Goal: Task Accomplishment & Management: Manage account settings

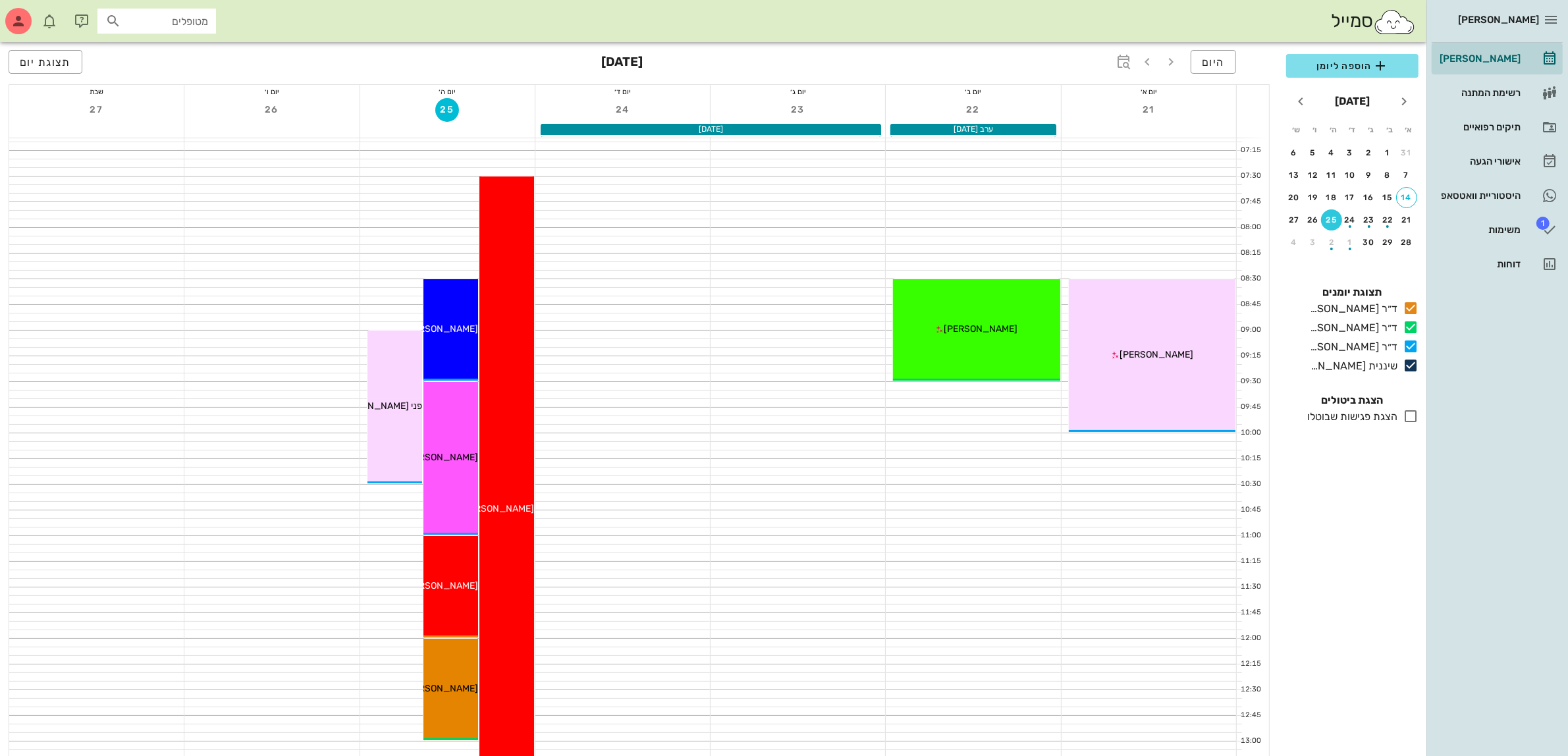
click at [144, 21] on input "מטופלים" at bounding box center [166, 21] width 84 height 17
type input "[PERSON_NAME]"
click at [1454, 126] on div "תיקים רפואיים" at bounding box center [1478, 127] width 83 height 11
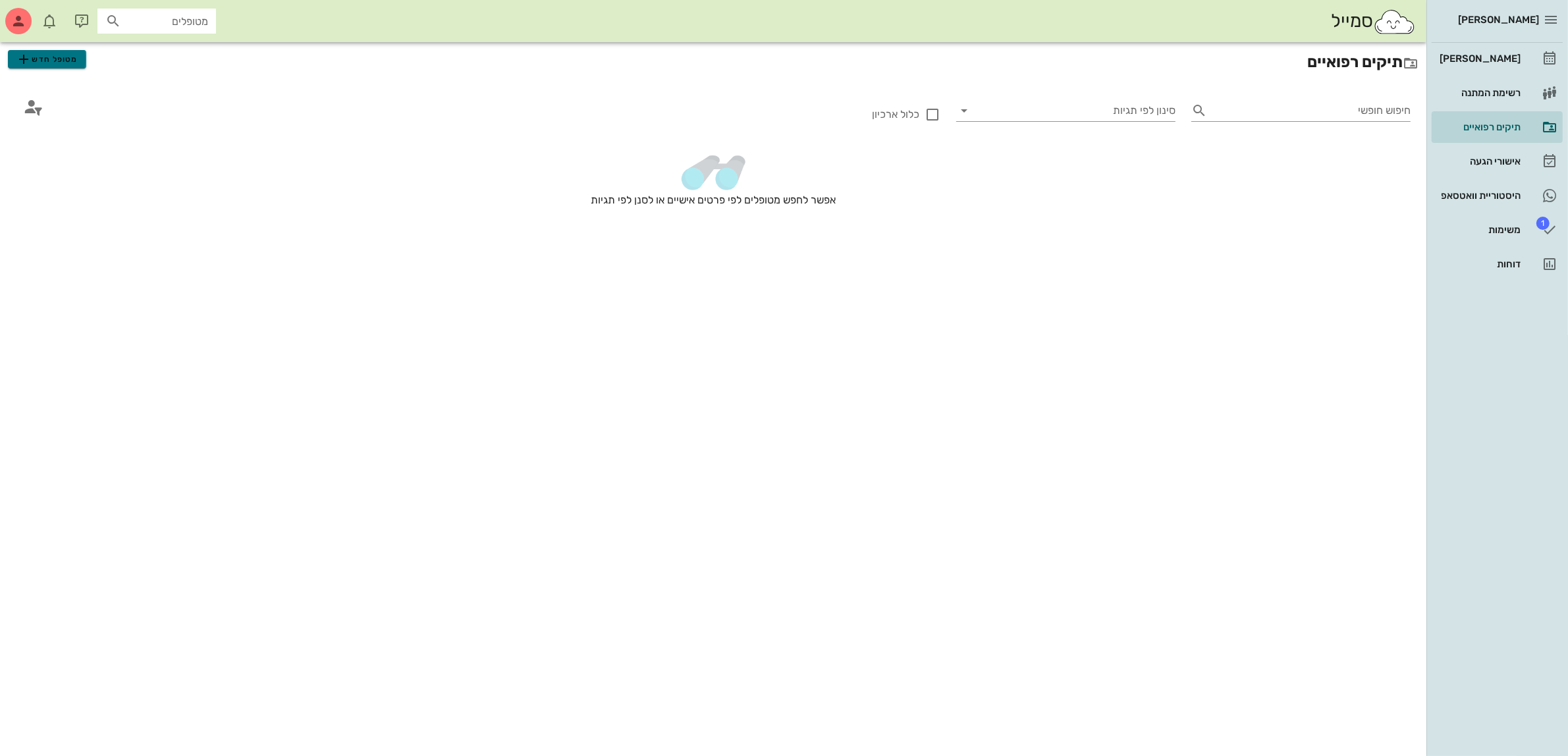
click at [65, 63] on span "מטופל חדש" at bounding box center [47, 59] width 62 height 16
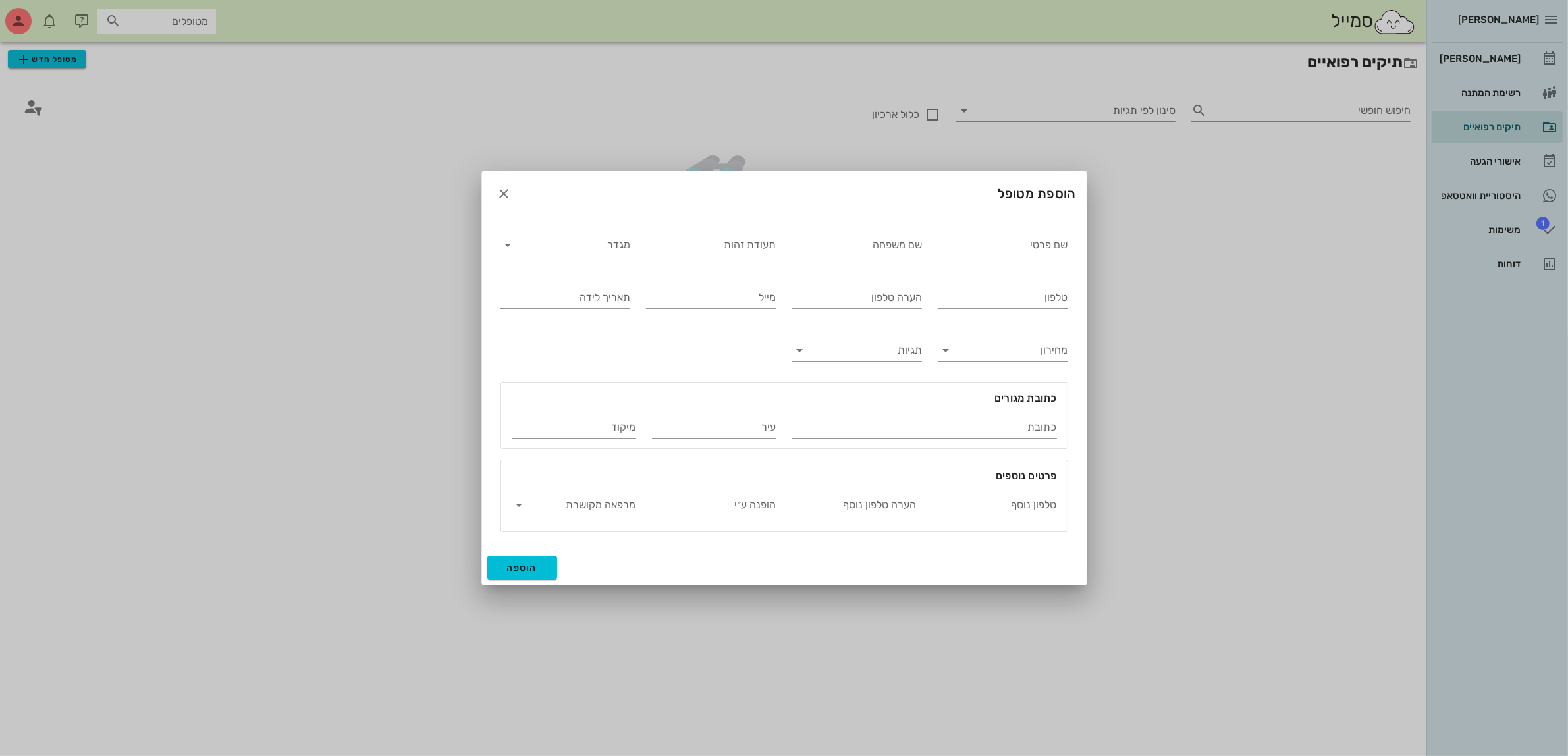
click at [1016, 241] on input "שם פרטי" at bounding box center [1003, 244] width 130 height 21
type input "[PERSON_NAME]"
click at [579, 241] on input "מגדר" at bounding box center [577, 244] width 109 height 21
click at [600, 283] on div "נקבה" at bounding box center [565, 287] width 109 height 13
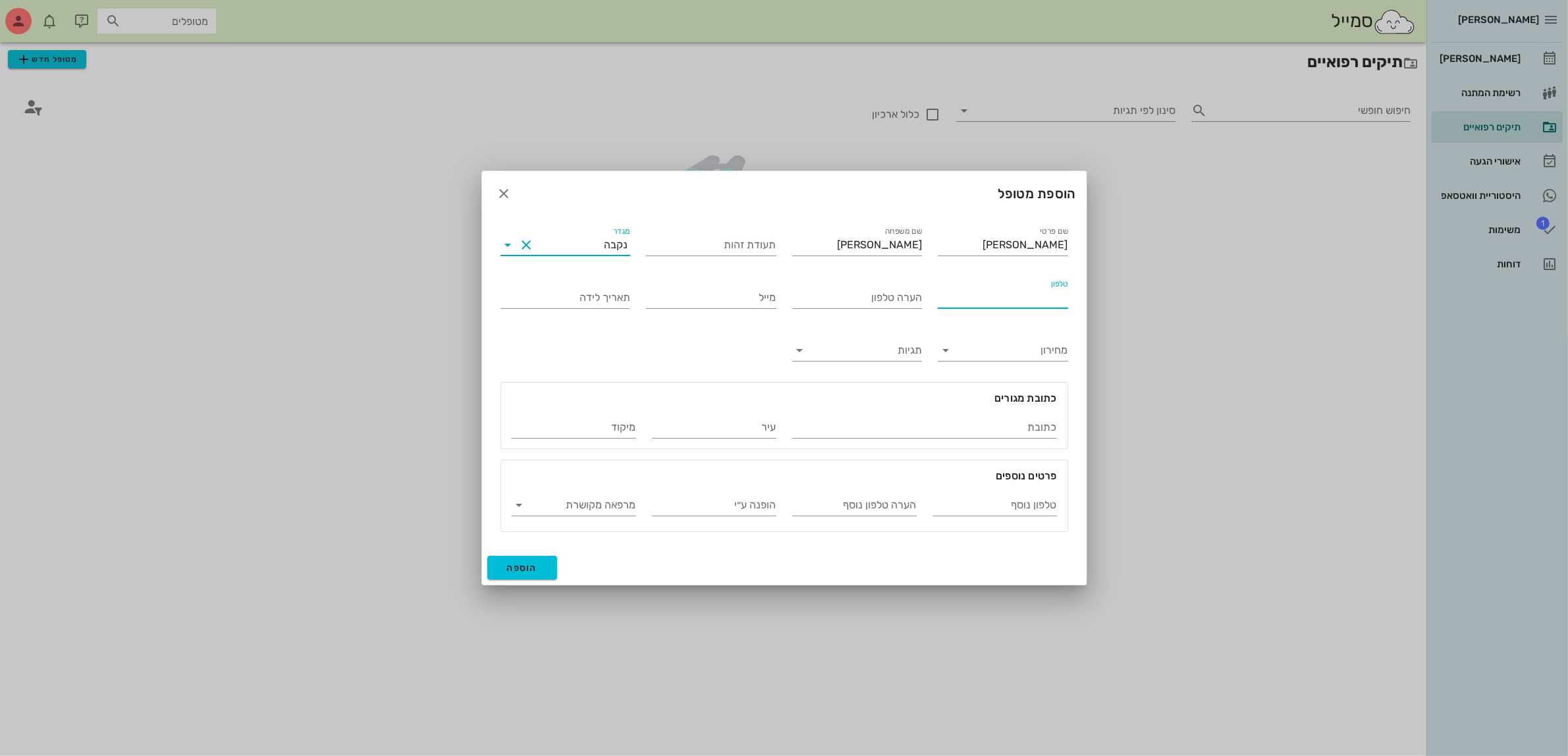
click at [1031, 304] on input "טלפון" at bounding box center [1003, 297] width 130 height 21
click at [1031, 284] on div "טלפון" at bounding box center [1003, 293] width 130 height 29
click at [976, 295] on input "טלפון" at bounding box center [1003, 297] width 130 height 21
type input "054-2064309"
click at [542, 561] on button "הוספה" at bounding box center [522, 568] width 71 height 23
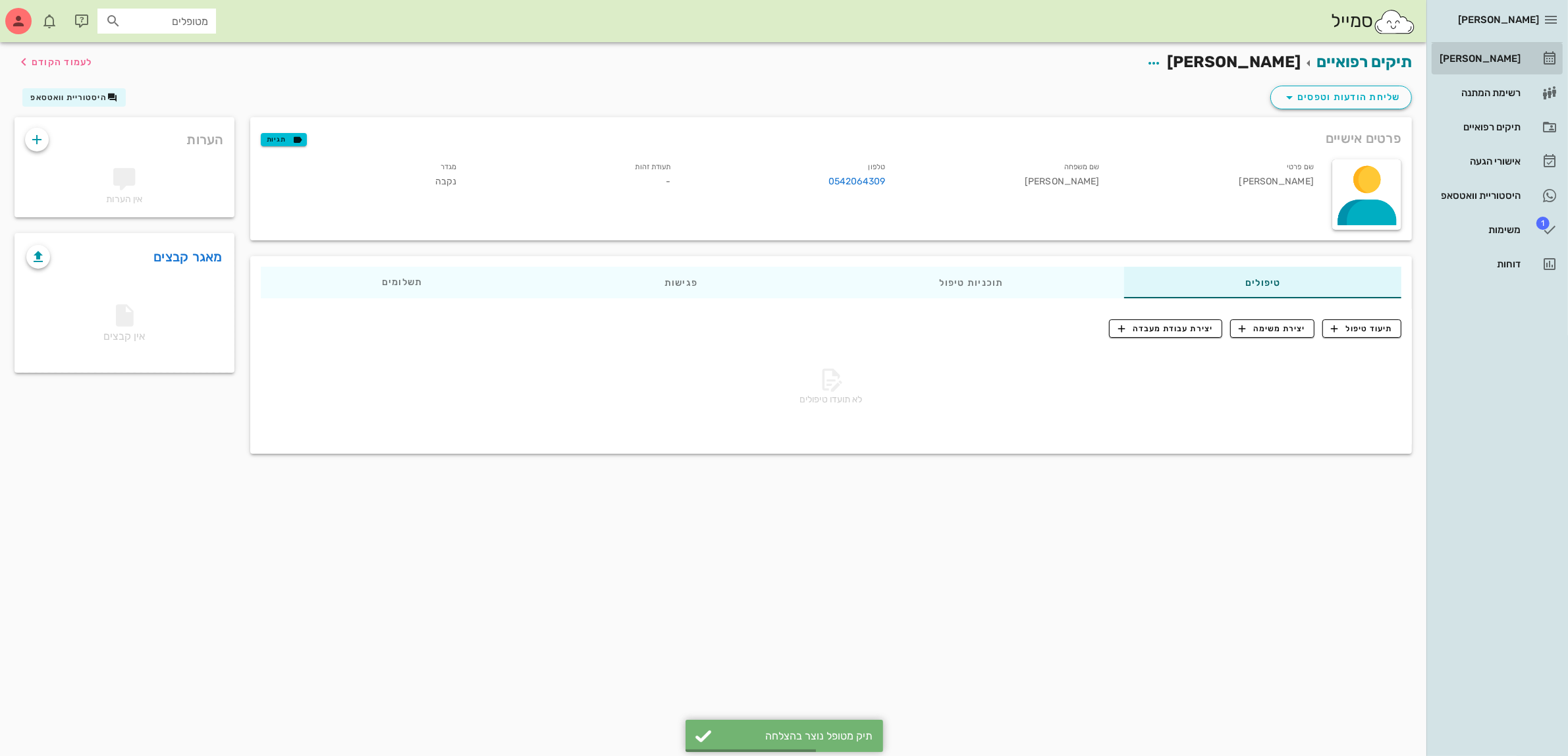
click at [1484, 53] on div "[PERSON_NAME]" at bounding box center [1478, 58] width 83 height 11
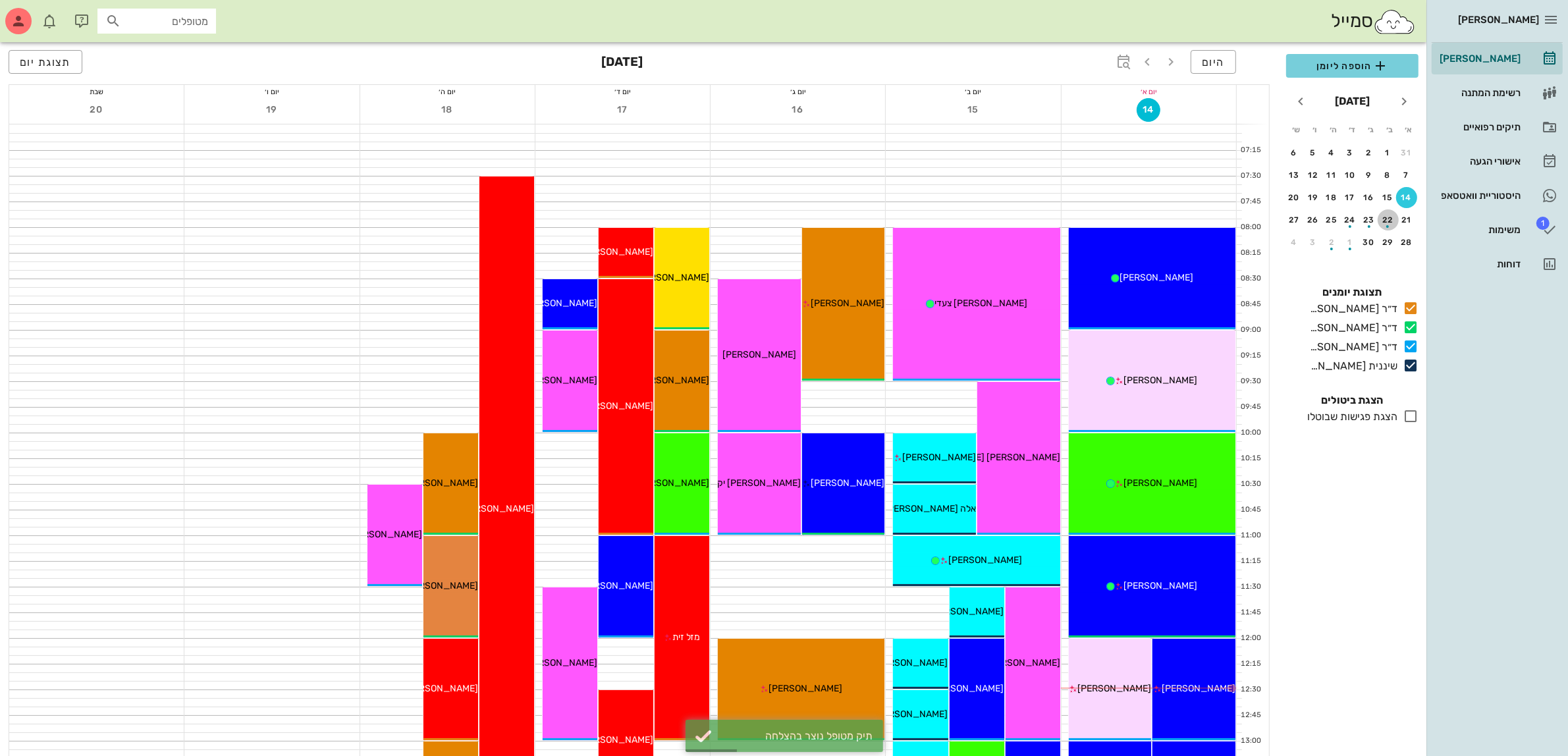
drag, startPoint x: 1384, startPoint y: 217, endPoint x: 1339, endPoint y: 70, distance: 153.7
click at [1384, 220] on div "button" at bounding box center [1388, 223] width 21 height 7
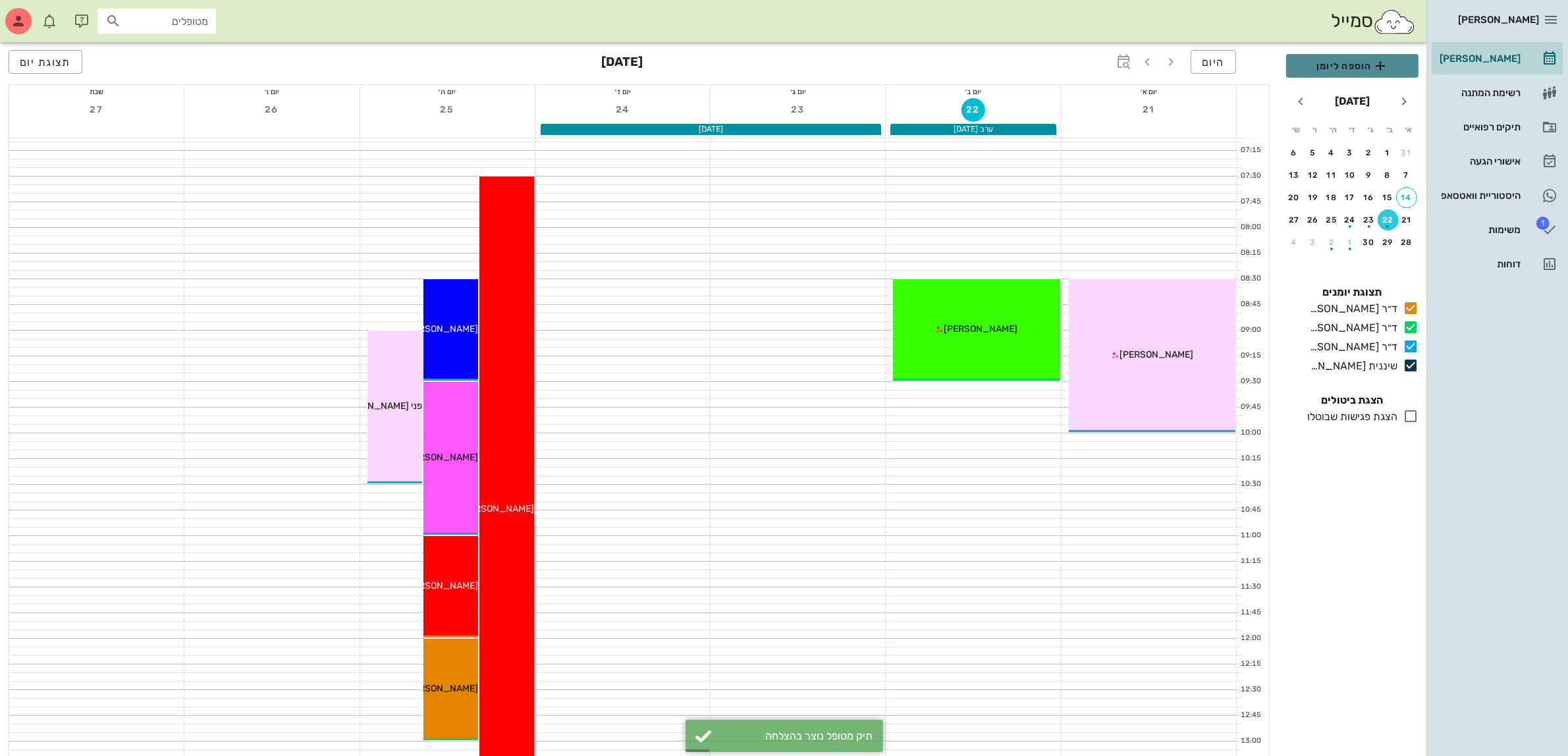
click at [1339, 69] on span "הוספה ליומן" at bounding box center [1353, 66] width 111 height 16
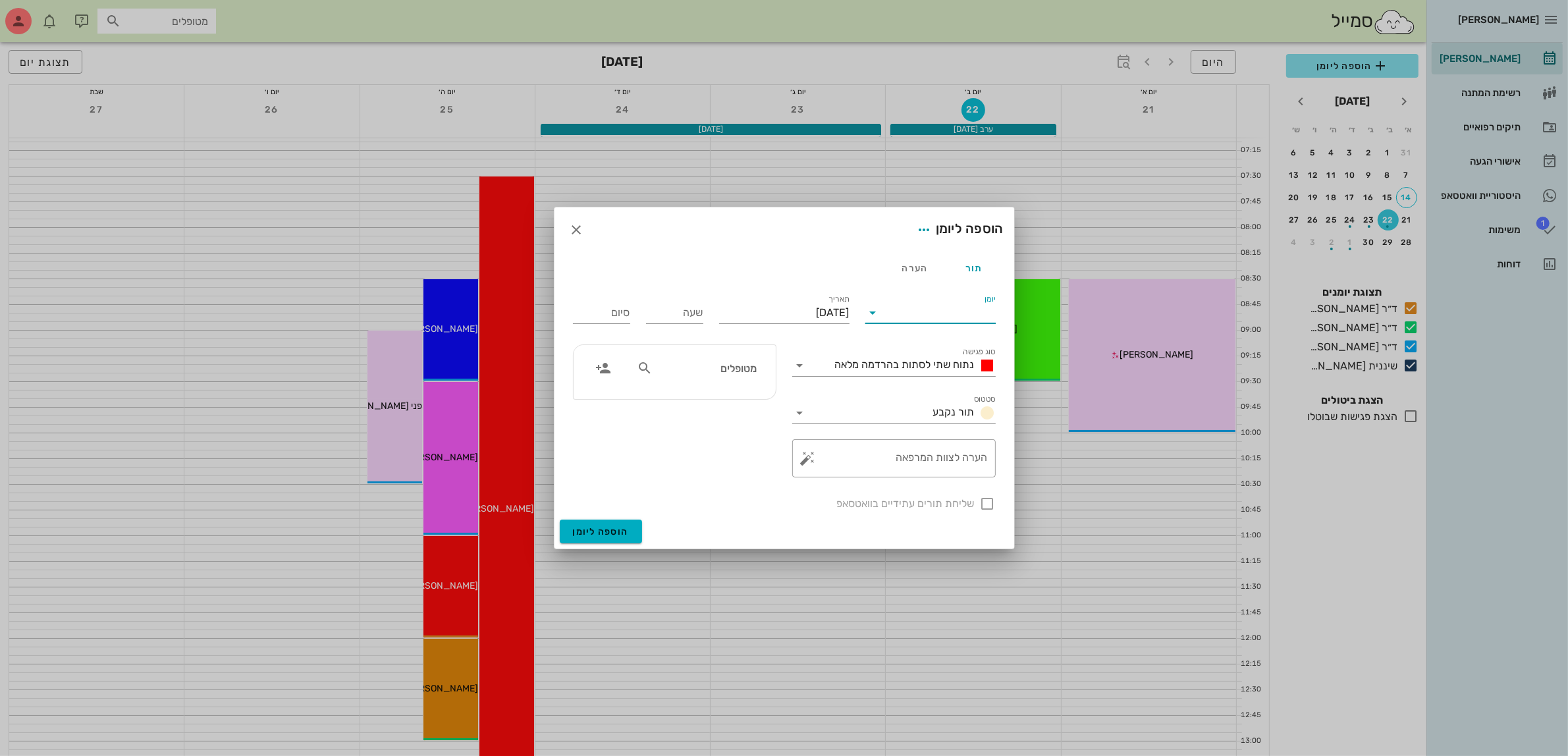
click at [903, 317] on input "יומן" at bounding box center [939, 312] width 112 height 21
click at [941, 351] on div "ד״ר [PERSON_NAME]" at bounding box center [935, 354] width 117 height 13
click at [937, 367] on span "נתוח שתי לסתות בהרדמה מלאה" at bounding box center [905, 364] width 140 height 13
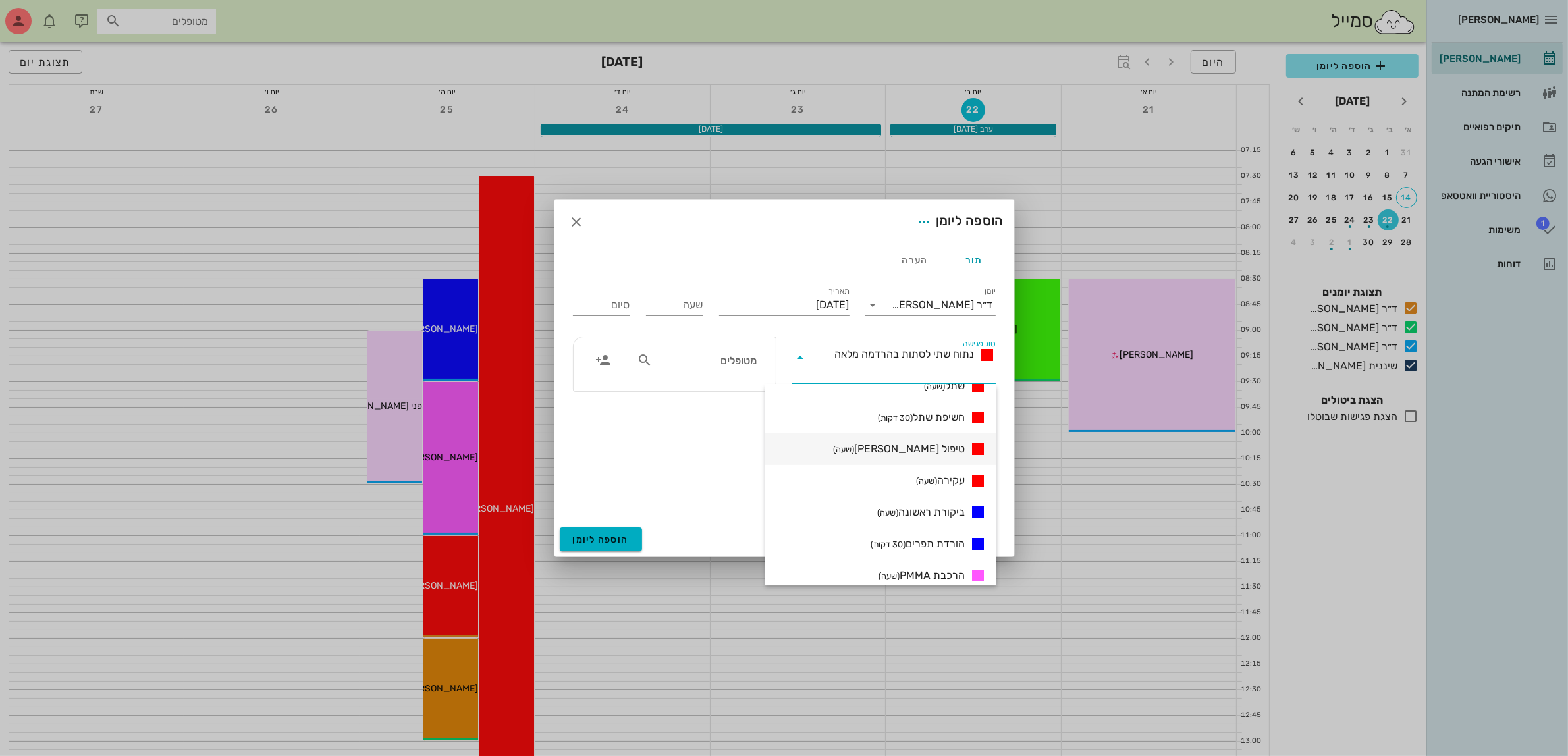
scroll to position [165, 0]
click at [929, 518] on span "ביקורת ראשונה (שעה)" at bounding box center [921, 526] width 88 height 16
type input "01:00"
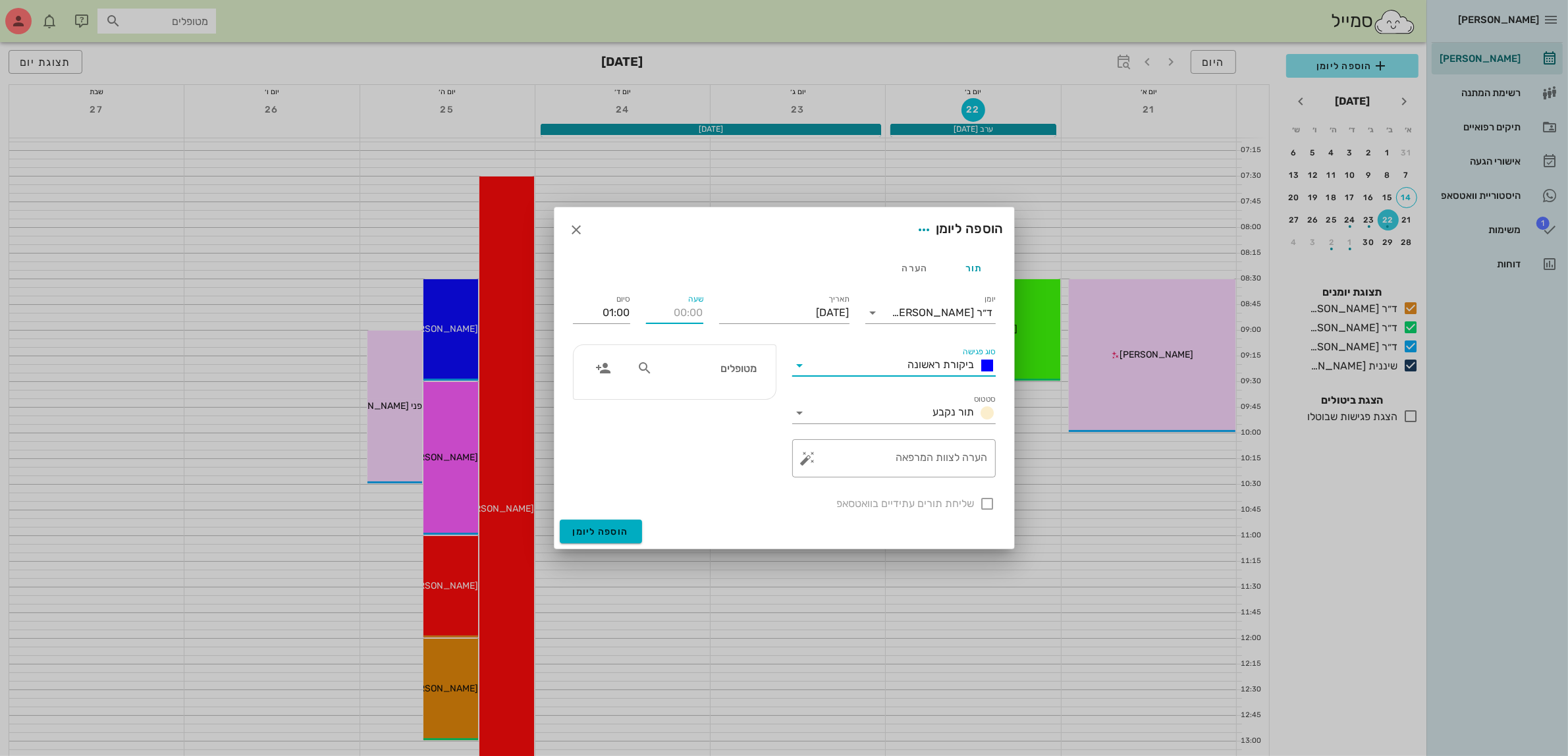
click at [683, 314] on input "שעה" at bounding box center [675, 312] width 57 height 21
type input "08:00"
type input "09:00"
click at [611, 319] on div "סיום 09:00" at bounding box center [602, 311] width 57 height 34
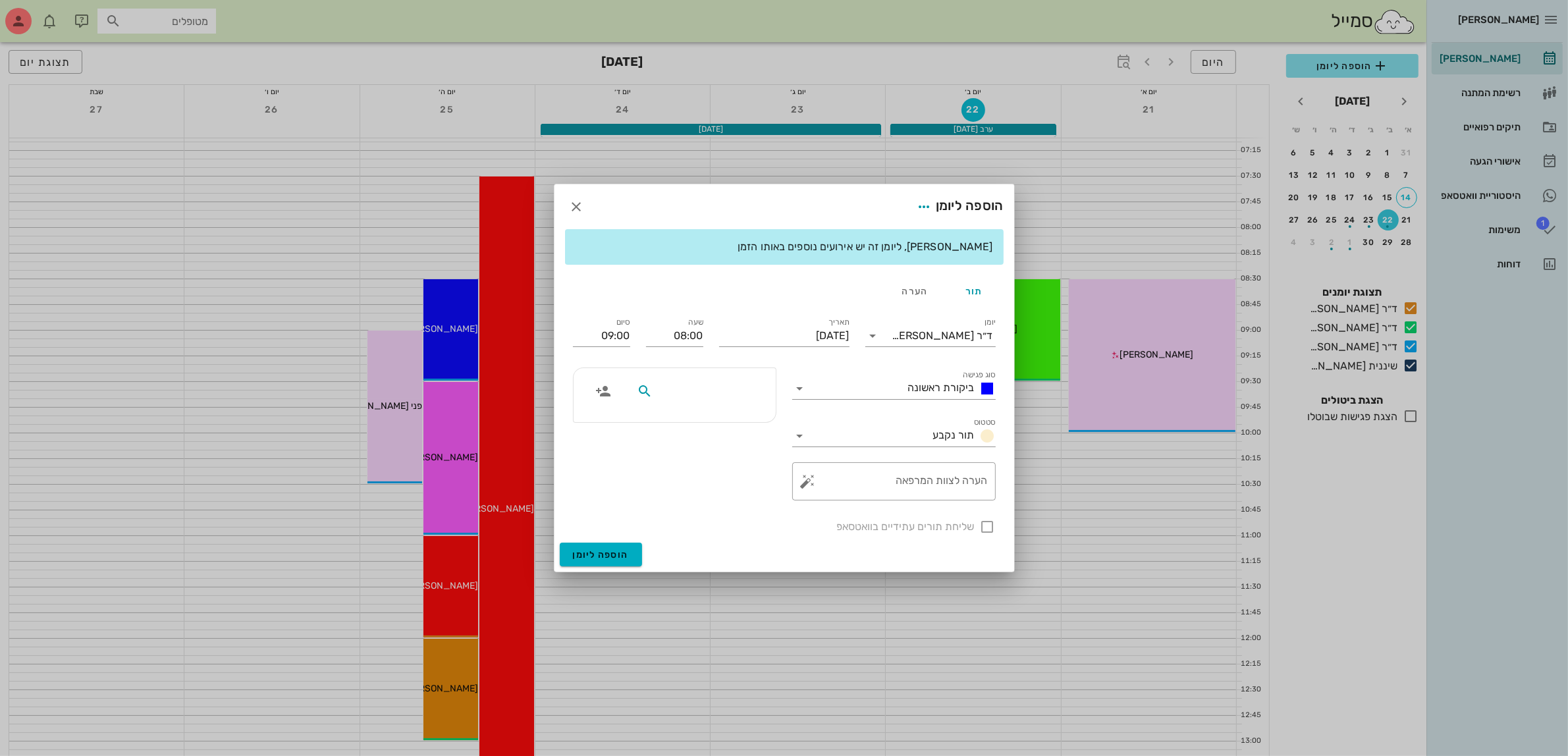
click at [740, 395] on input "text" at bounding box center [706, 391] width 101 height 17
type input "[PERSON_NAME] אה"
click at [729, 417] on div "[PERSON_NAME]" at bounding box center [708, 421] width 135 height 11
click at [982, 525] on div at bounding box center [988, 526] width 22 height 22
checkbox input "true"
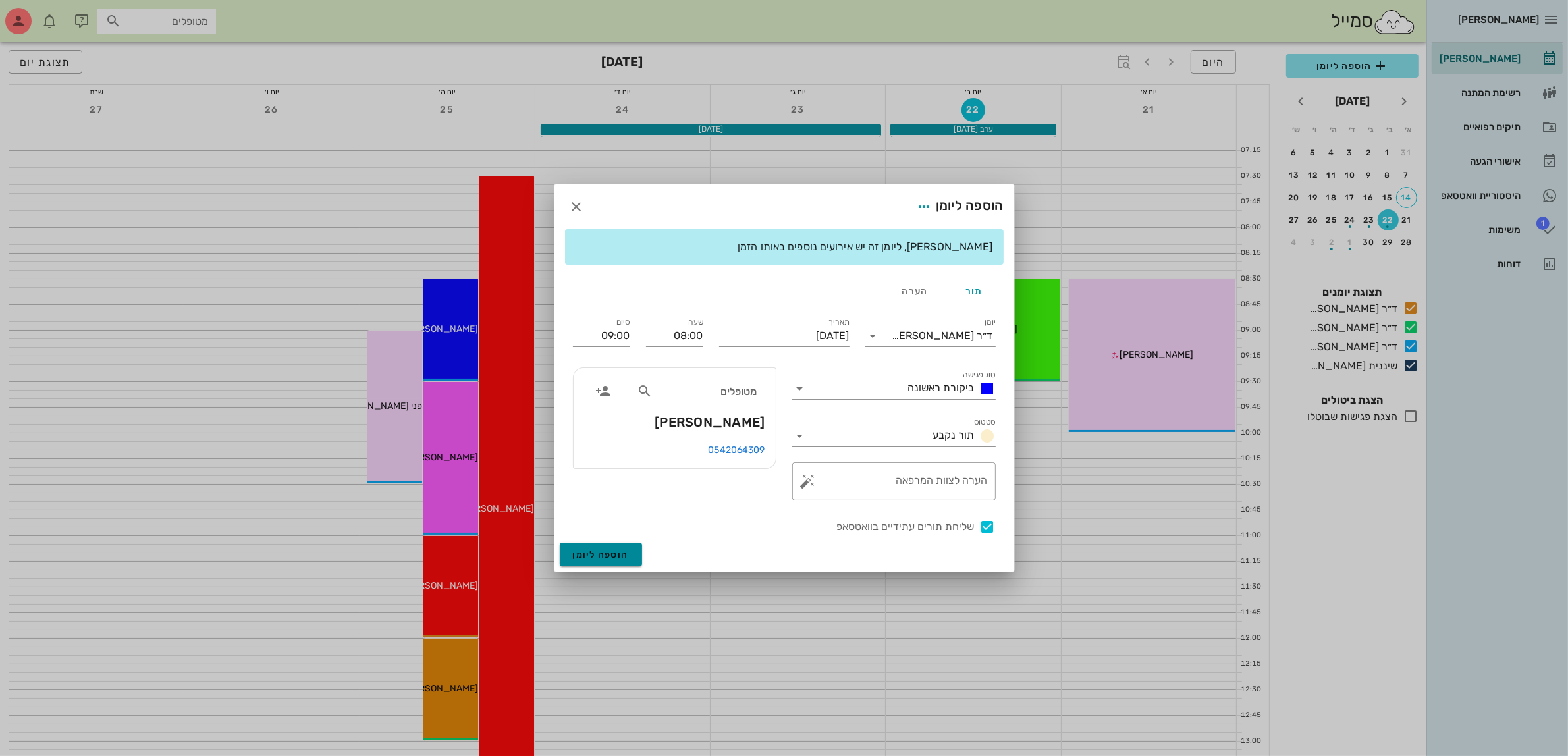
click at [594, 552] on span "הוספה ליומן" at bounding box center [601, 554] width 56 height 11
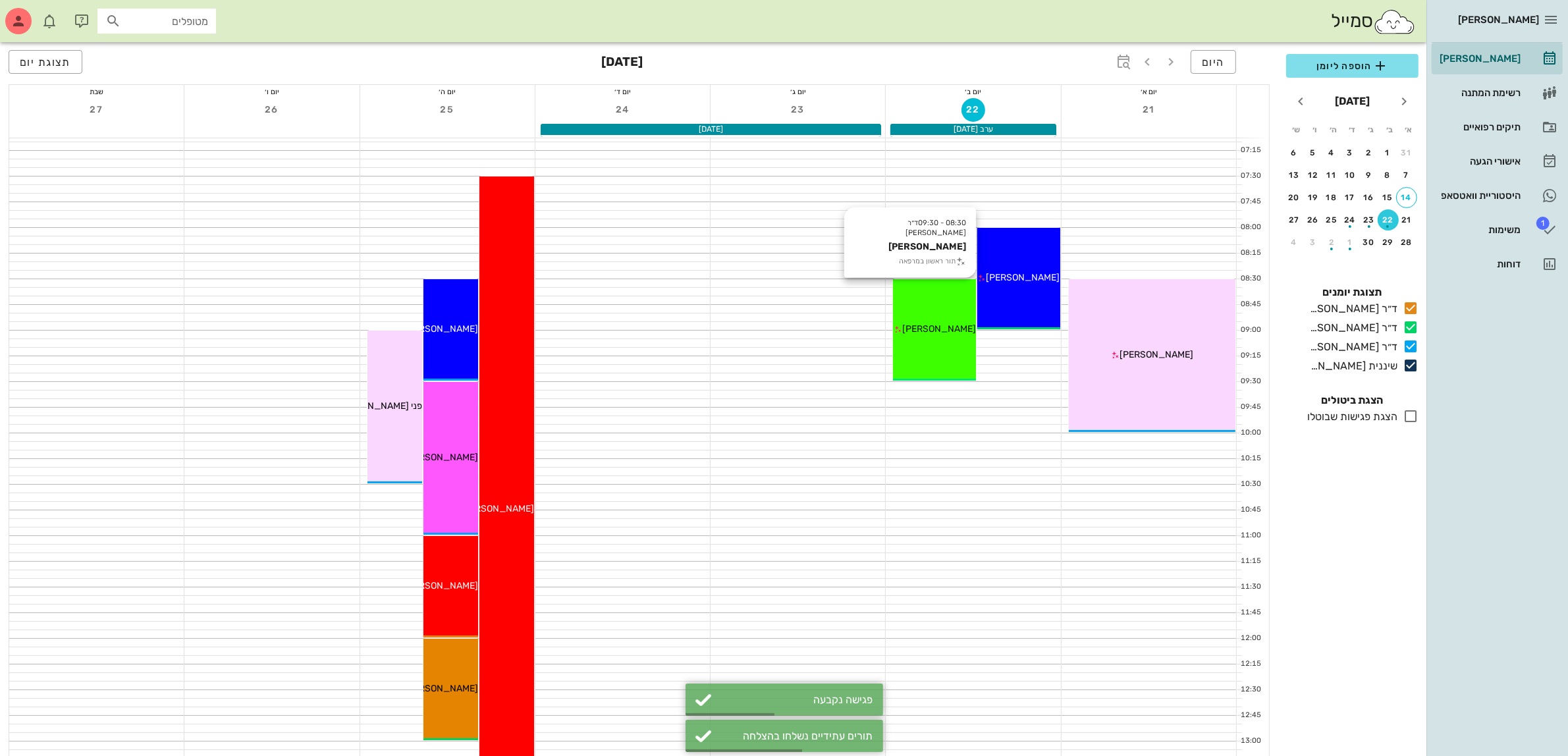
click at [923, 315] on div "08:30 - 09:30 ד״ר [PERSON_NAME] [PERSON_NAME] תור ראשון במרפאה [PERSON_NAME]" at bounding box center [935, 329] width 83 height 101
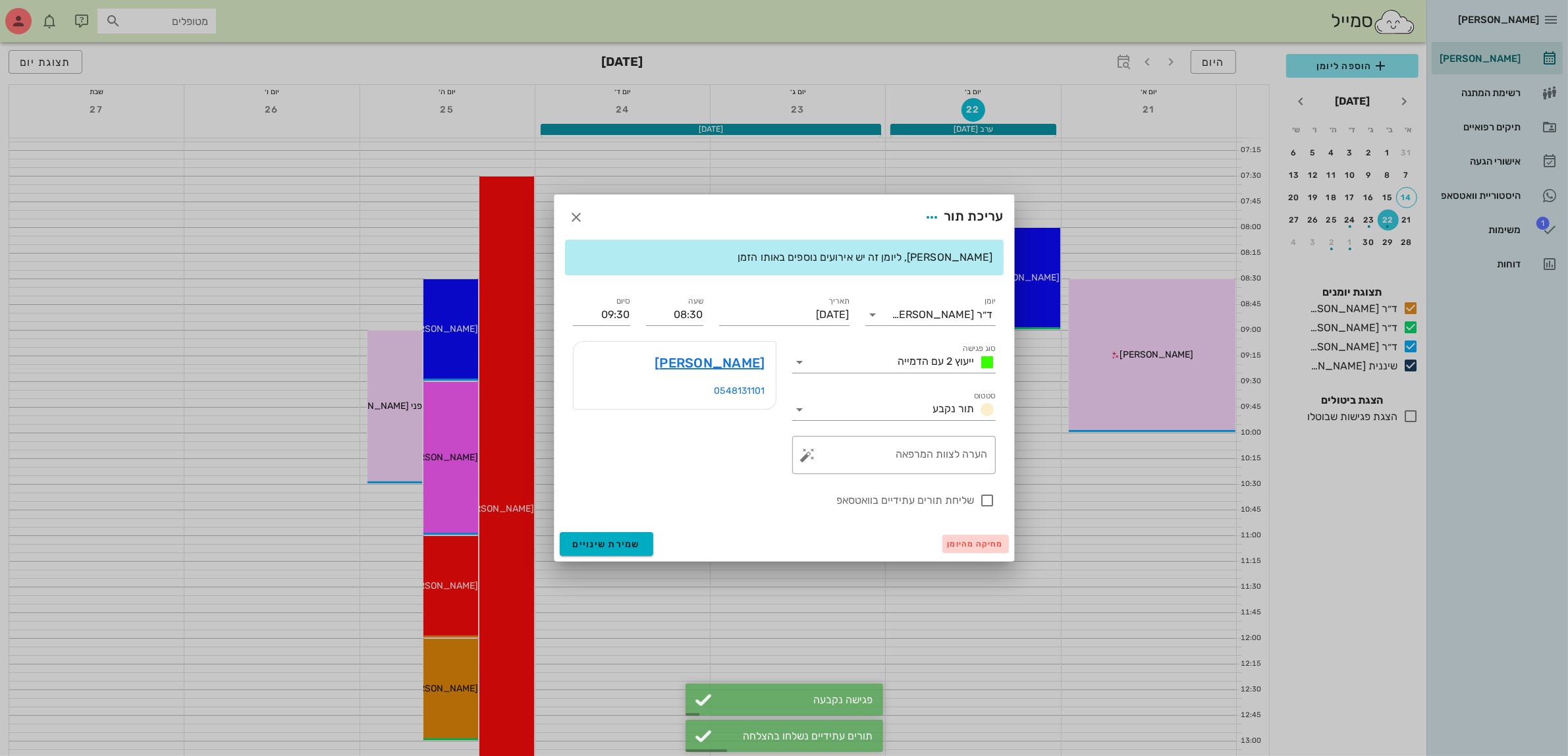
click at [975, 542] on span "מחיקה מהיומן" at bounding box center [976, 543] width 56 height 9
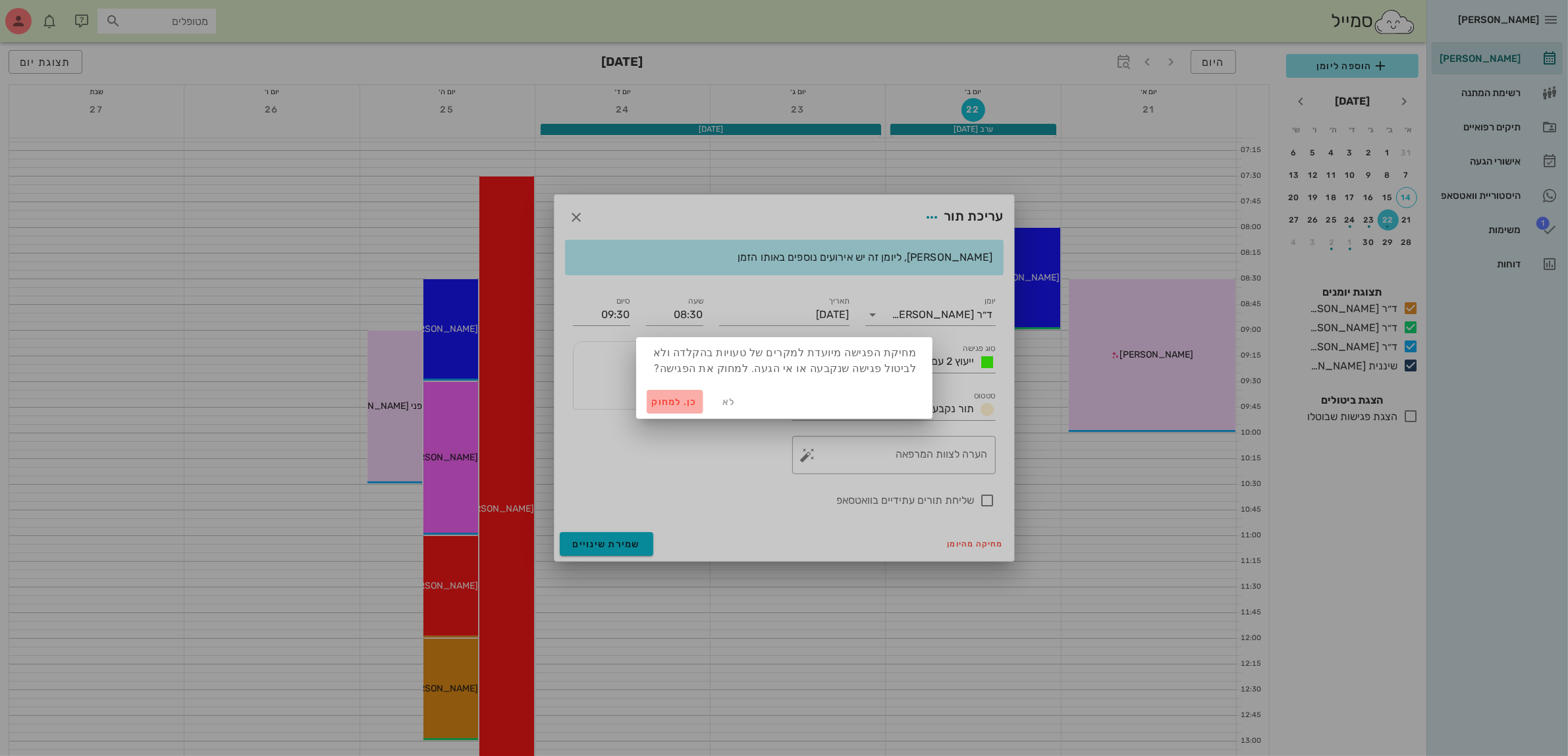
click at [673, 407] on button "כן. למחוק" at bounding box center [675, 402] width 57 height 23
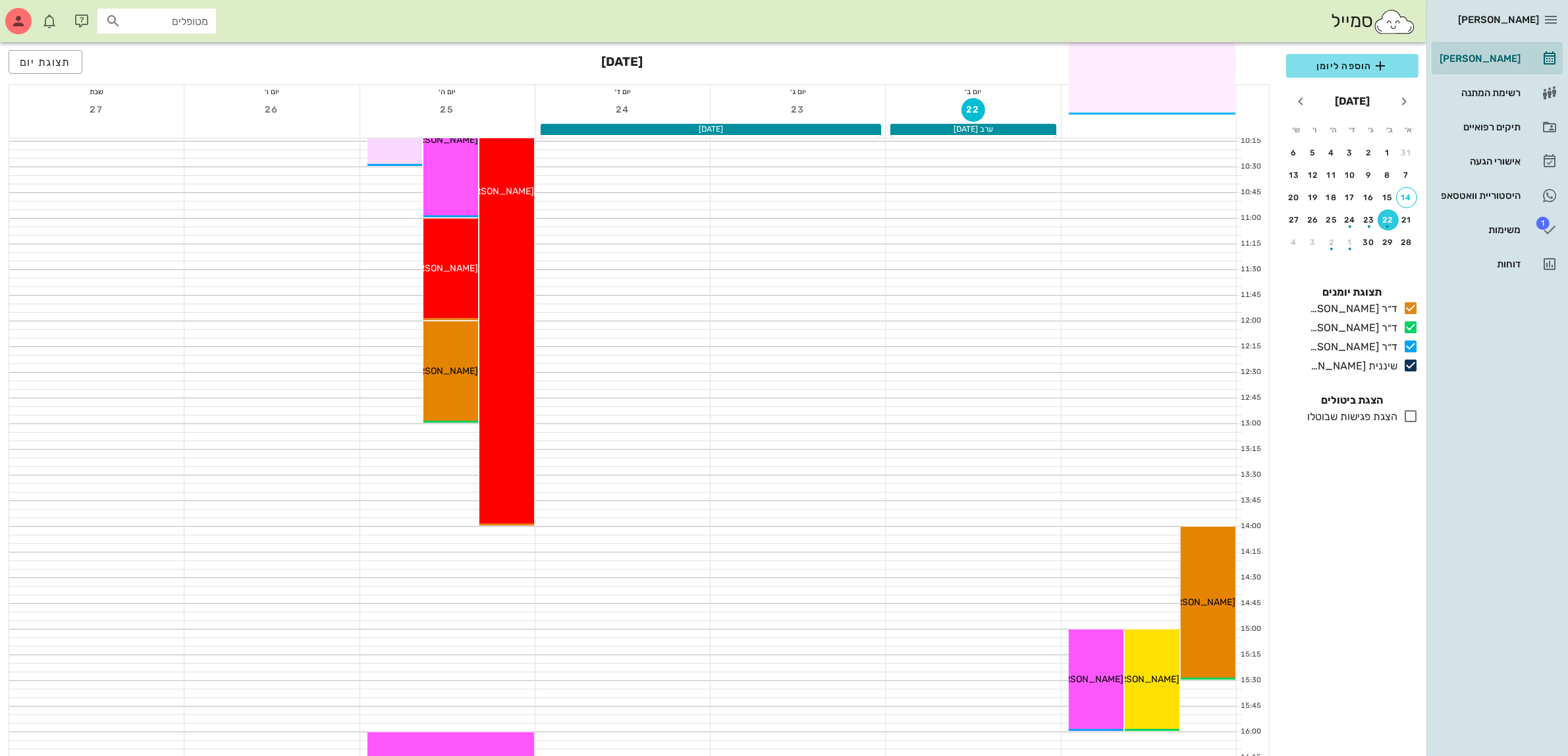
scroll to position [329, 0]
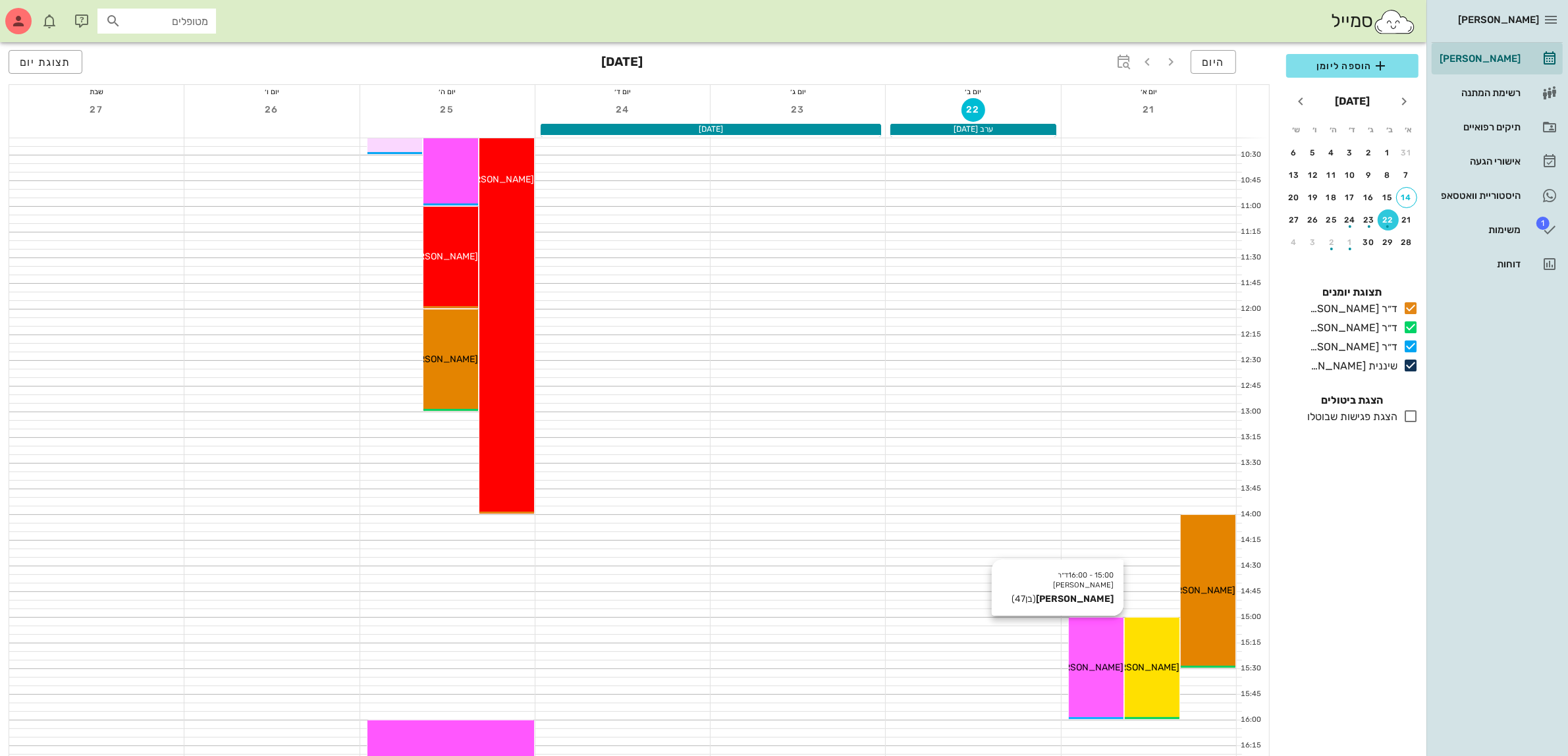
click at [1087, 650] on div "15:00 - 16:00 ד״ר [PERSON_NAME] [PERSON_NAME] (בן 47 ) [PERSON_NAME]" at bounding box center [1096, 668] width 55 height 101
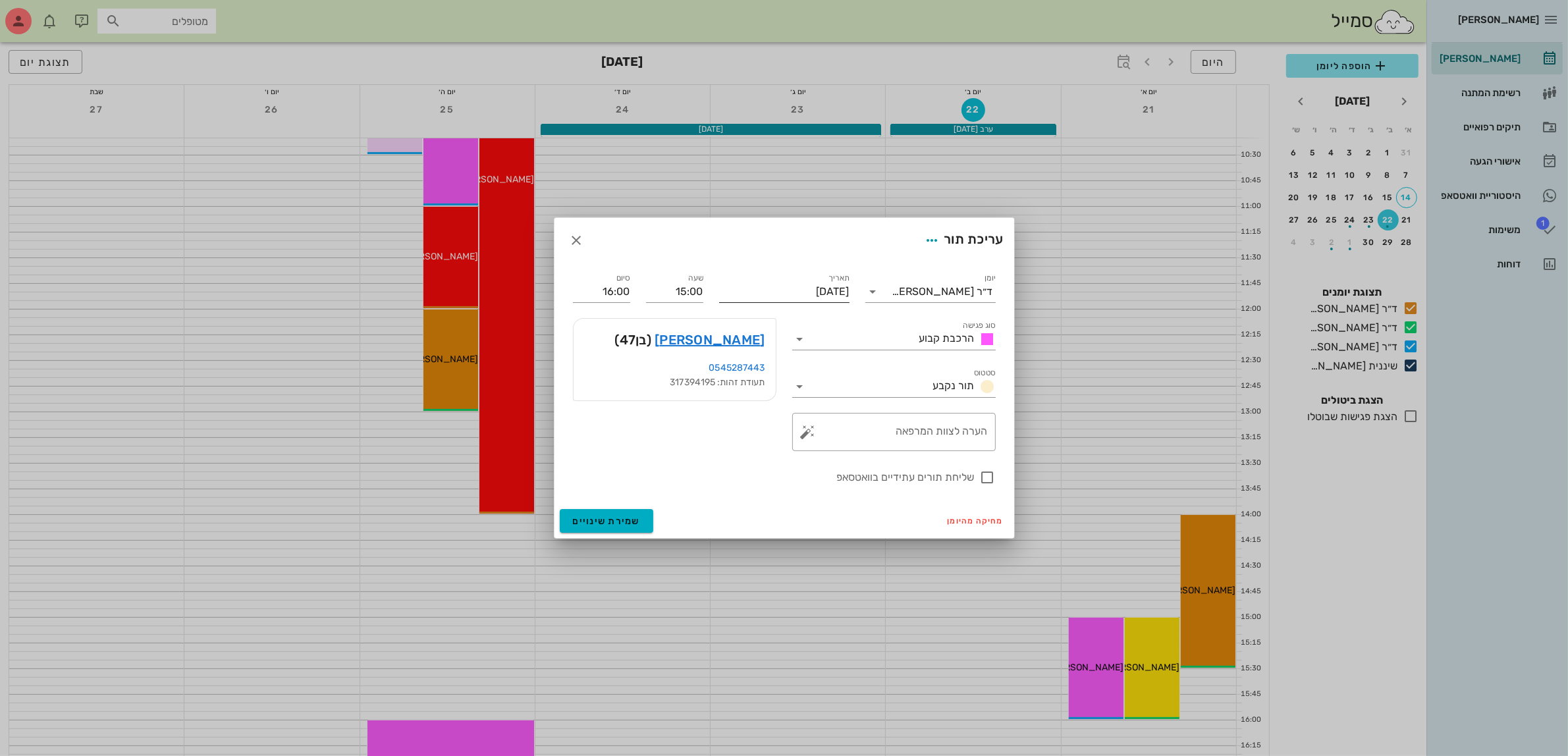
click at [790, 287] on input "[DATE]" at bounding box center [784, 291] width 130 height 21
click at [827, 436] on div "22" at bounding box center [829, 437] width 21 height 9
type input "[DATE]"
click at [685, 286] on input "15:00" at bounding box center [675, 291] width 57 height 21
type input "1508:00"
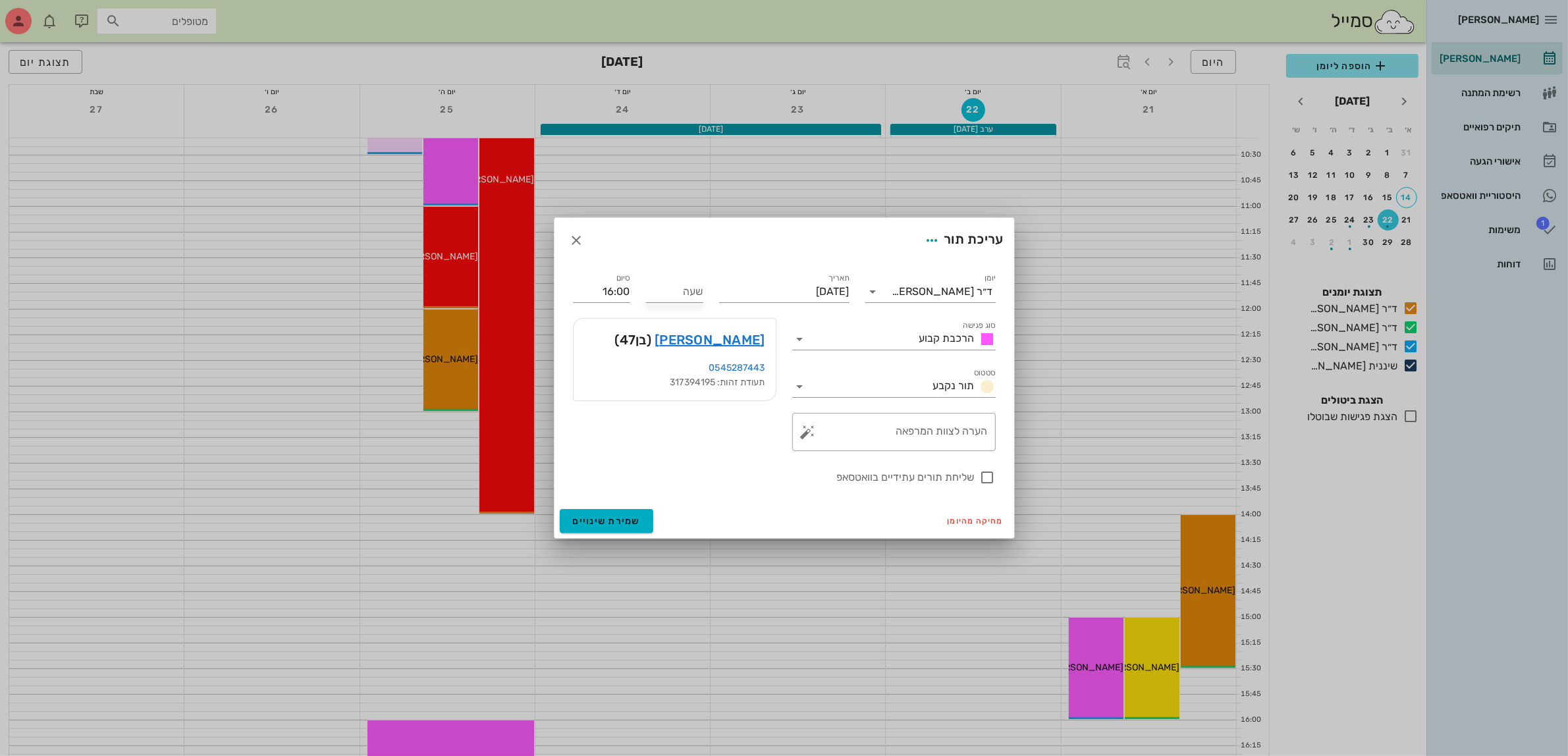
click at [642, 290] on div "שעה" at bounding box center [675, 286] width 74 height 48
click at [684, 291] on input "שעה" at bounding box center [675, 291] width 57 height 21
type input "08:00"
click at [610, 297] on input "08:15" at bounding box center [602, 291] width 57 height 21
click at [601, 364] on div "09:00 (שעה)" at bounding box center [565, 372] width 102 height 19
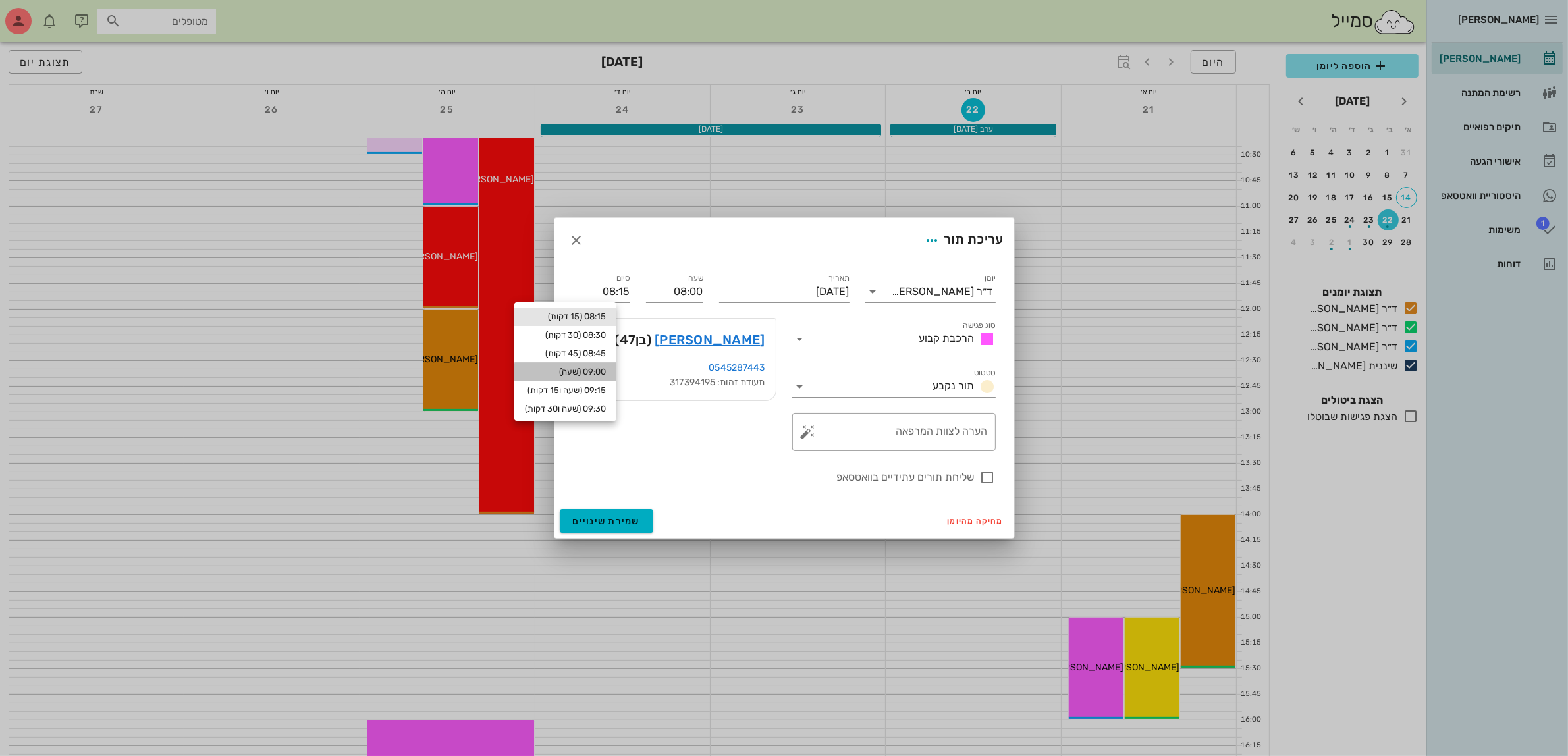
type input "09:00"
click at [991, 474] on div at bounding box center [988, 477] width 22 height 22
checkbox input "true"
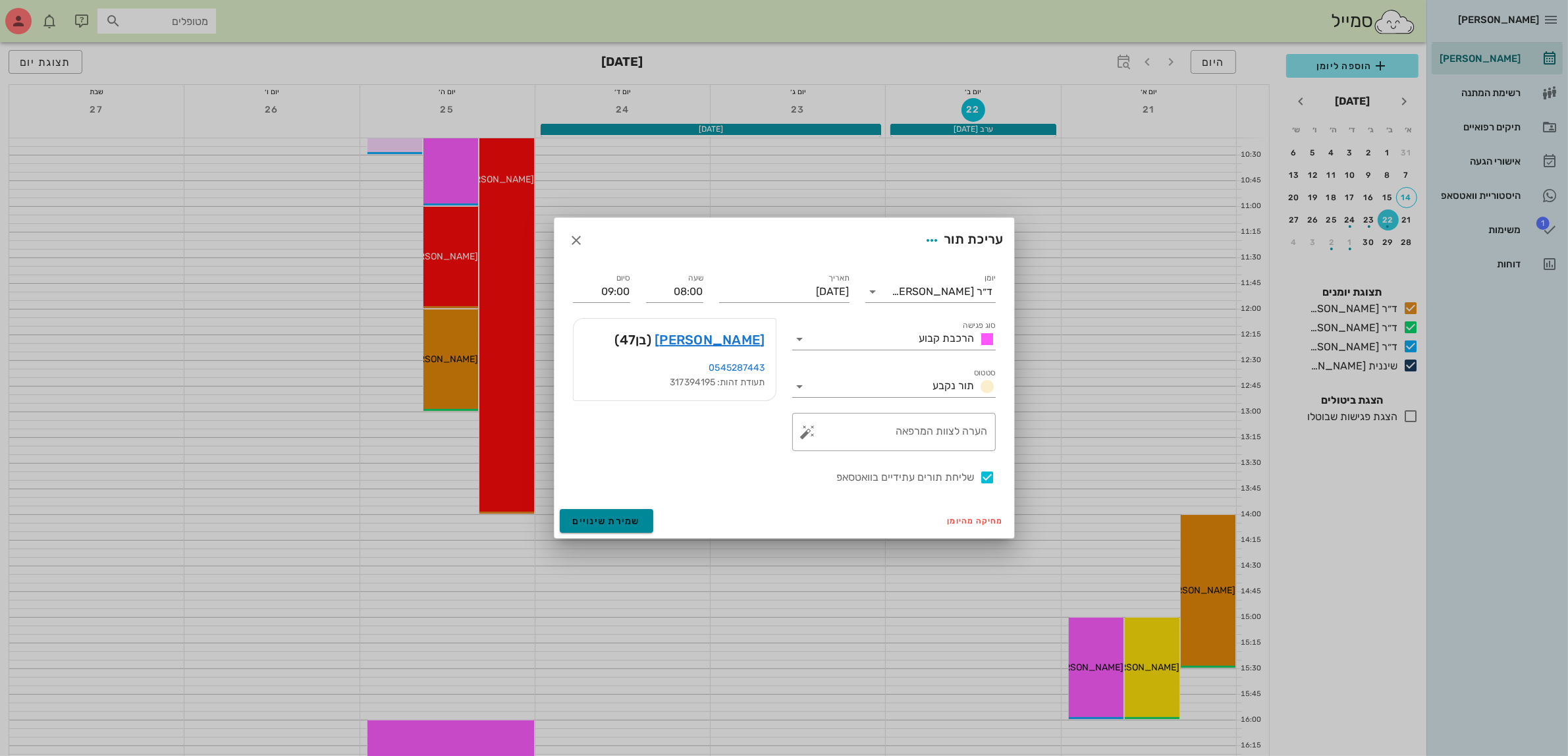
click at [597, 517] on span "שמירת שינויים" at bounding box center [607, 521] width 68 height 11
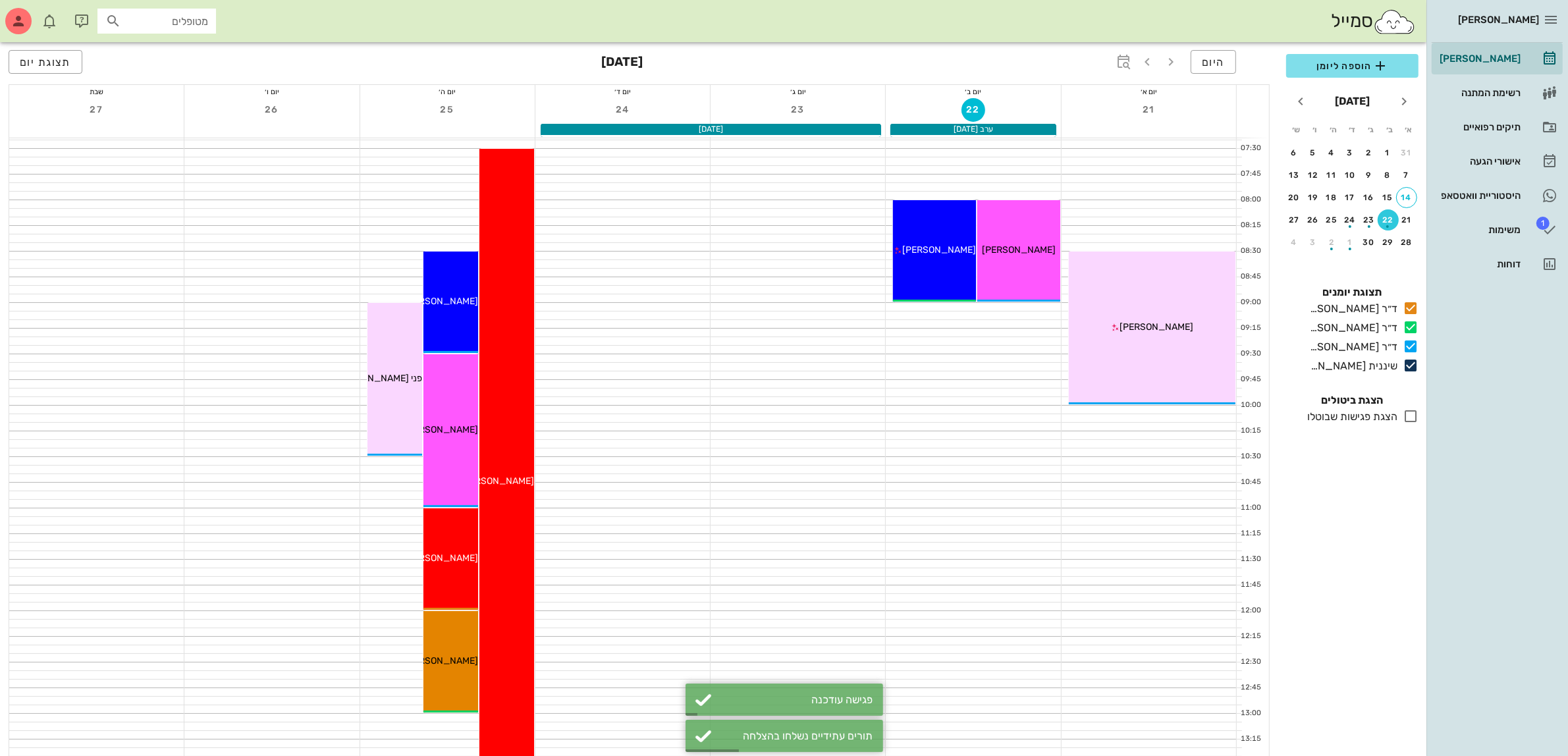
scroll to position [0, 0]
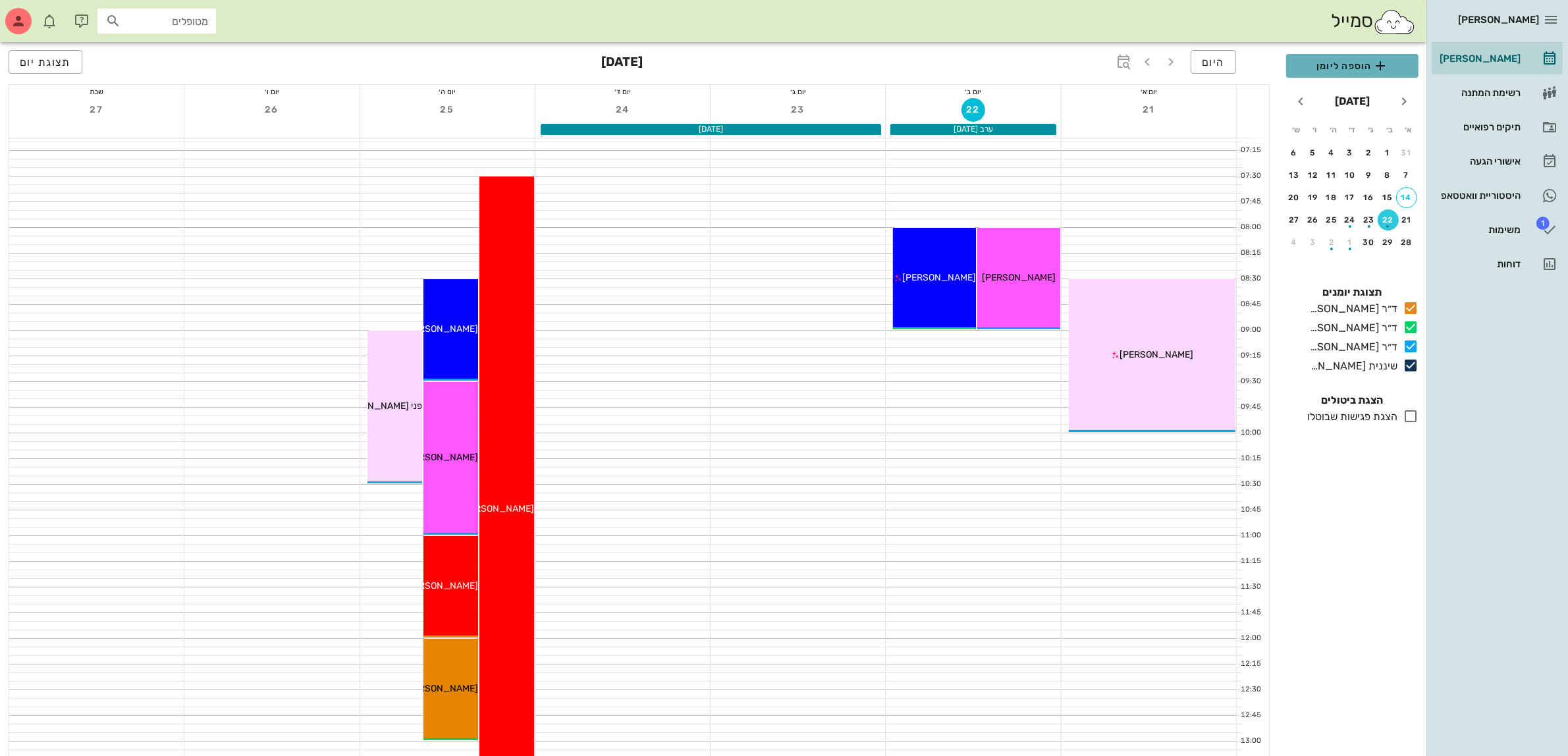
click at [1308, 67] on span "הוספה ליומן" at bounding box center [1353, 66] width 111 height 16
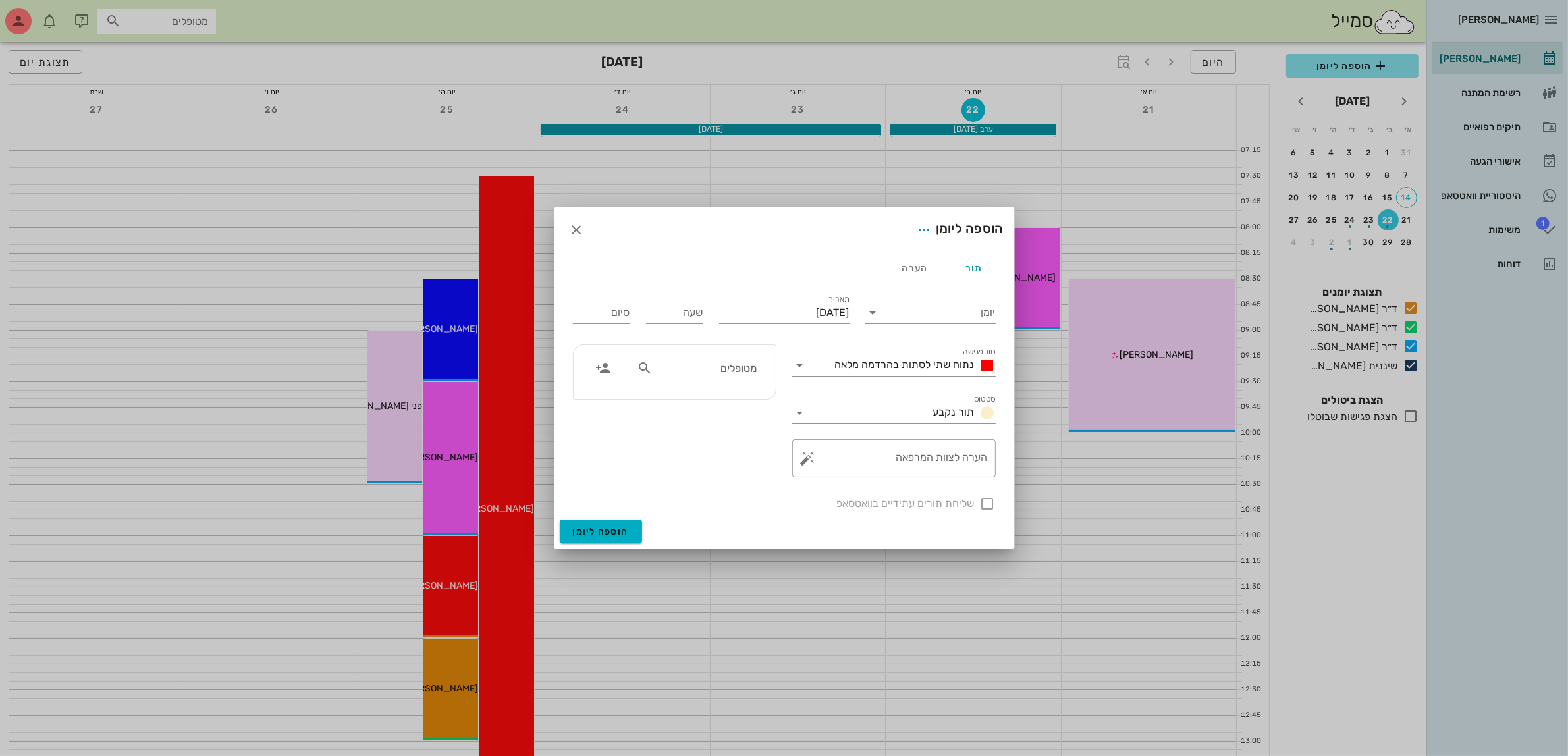
click at [712, 374] on input "מטופלים" at bounding box center [706, 368] width 101 height 17
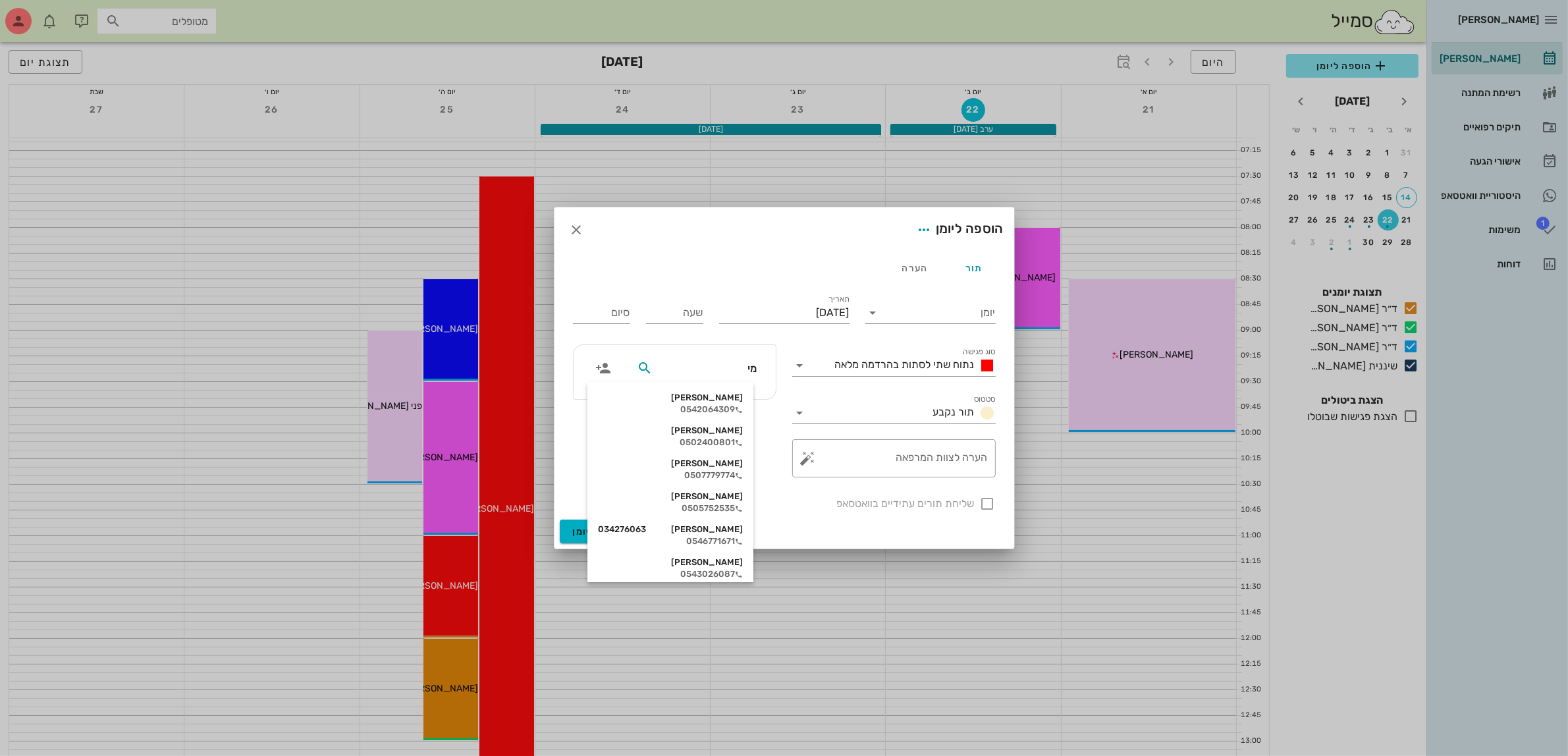
type input "[PERSON_NAME]"
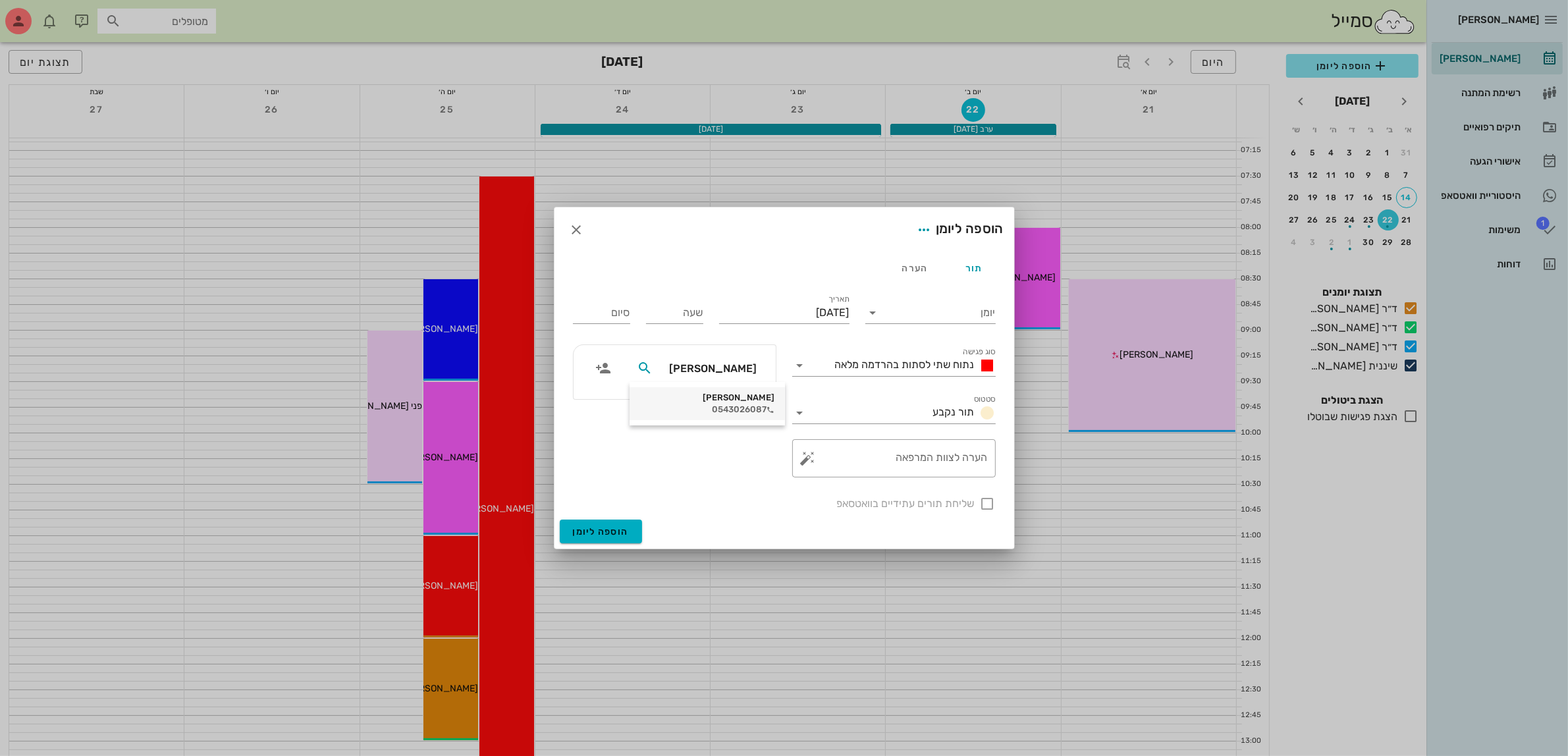
click at [729, 413] on div "0543026087" at bounding box center [708, 410] width 135 height 11
click at [940, 305] on input "יומן" at bounding box center [939, 312] width 112 height 21
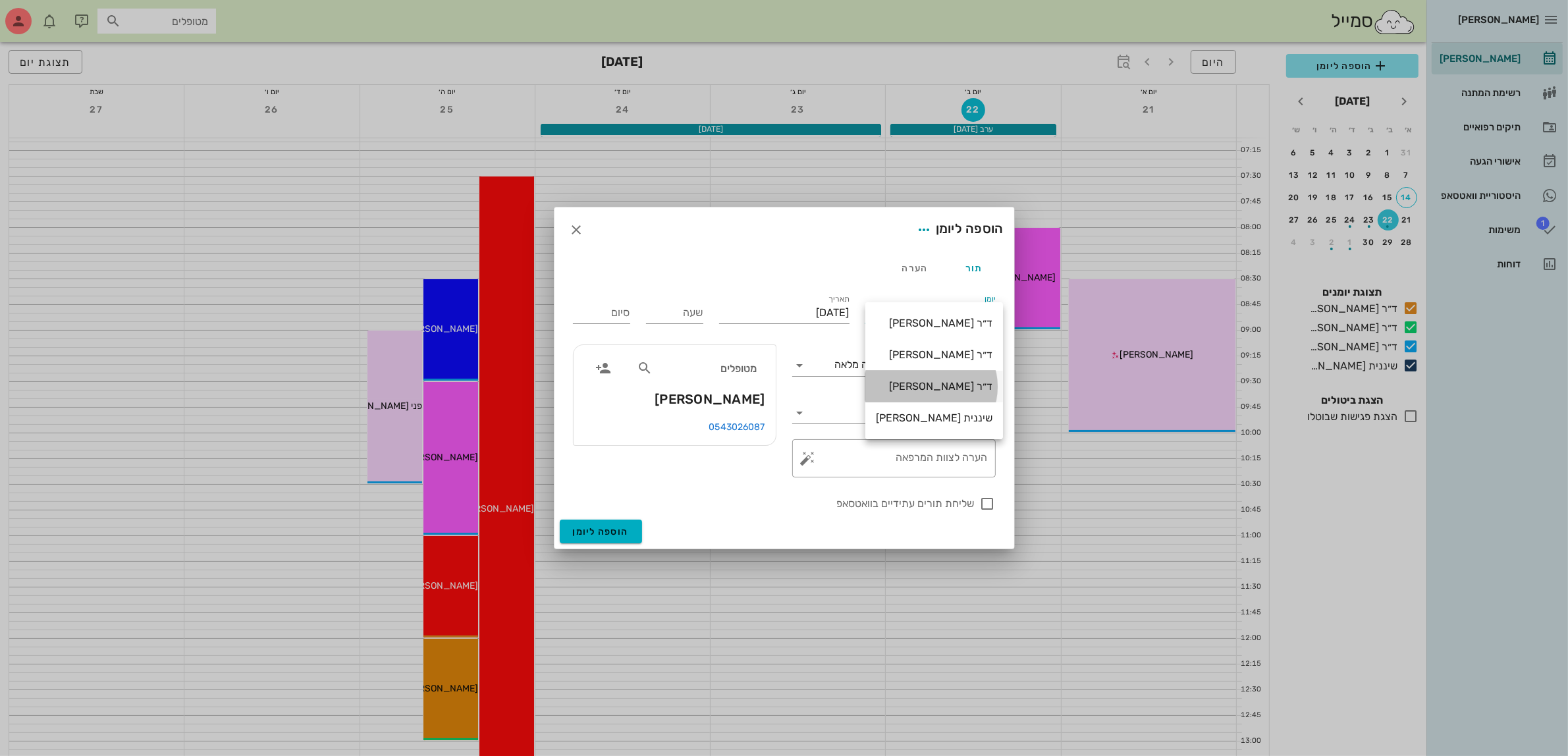
click at [938, 387] on div "ד״ר [PERSON_NAME]" at bounding box center [935, 387] width 117 height 13
click at [933, 360] on span "נתוח שתי לסתות בהרדמה מלאה" at bounding box center [905, 364] width 140 height 13
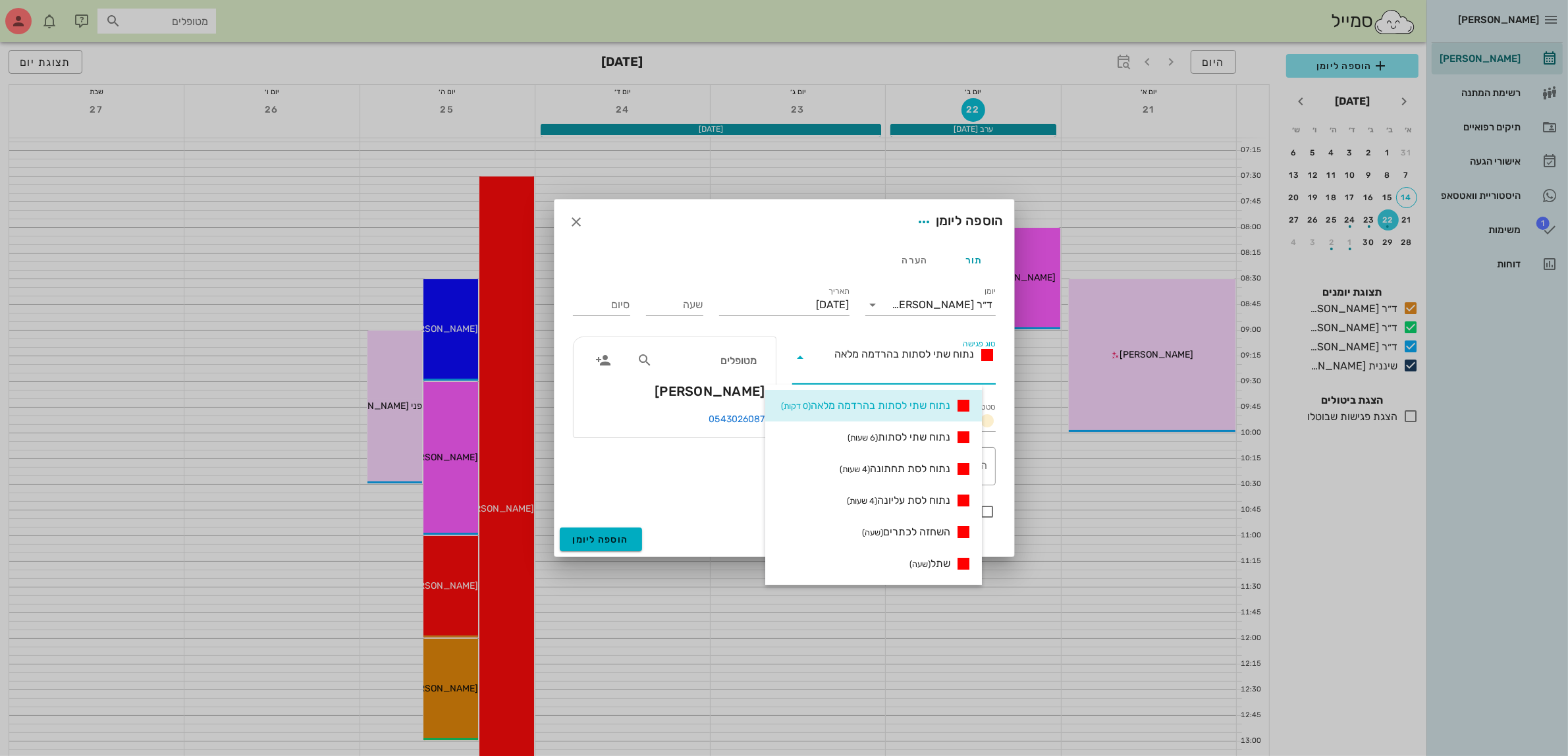
scroll to position [412, 0]
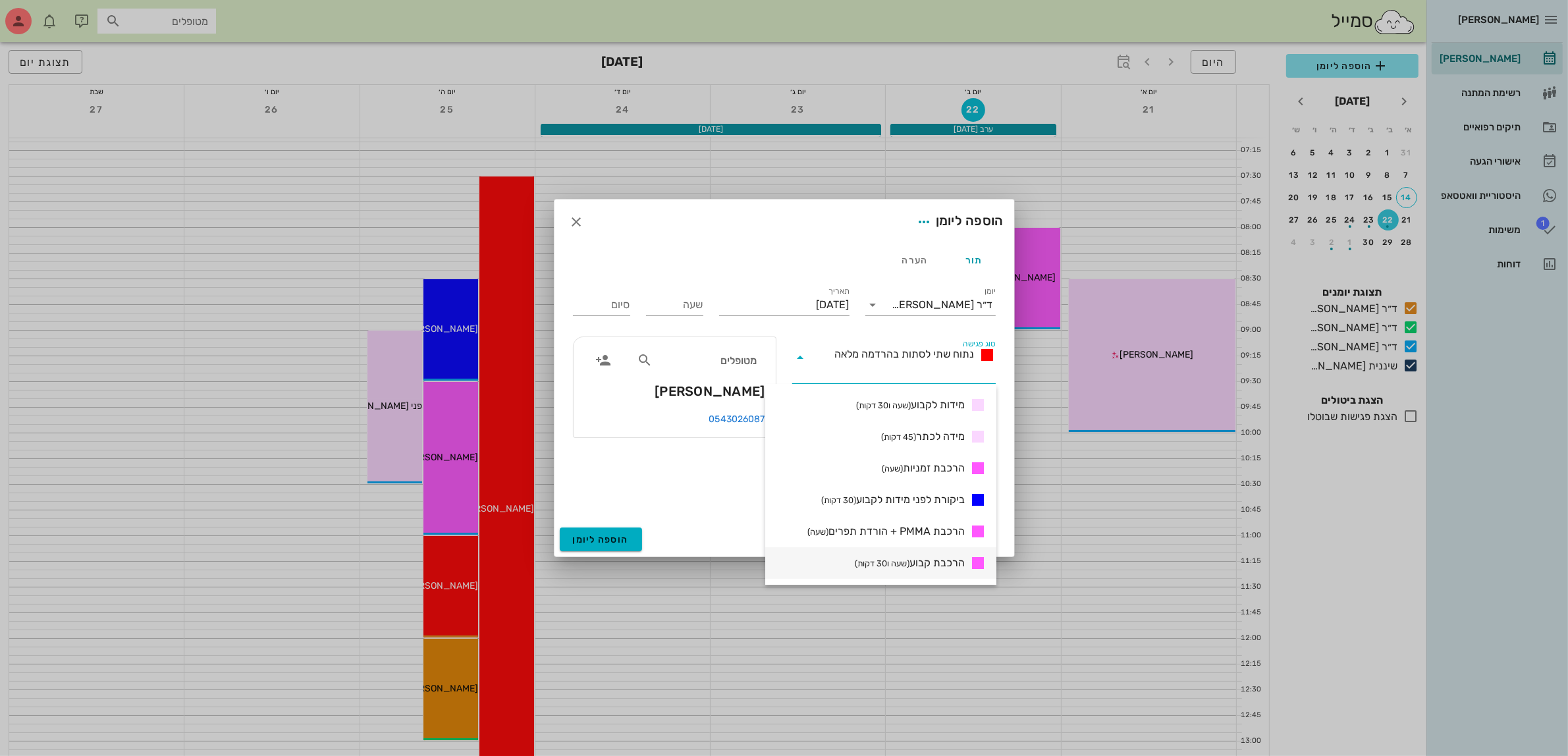
click at [919, 567] on span "הרכבת קבוע (שעה ו30 דקות)" at bounding box center [910, 563] width 110 height 16
type input "01:30"
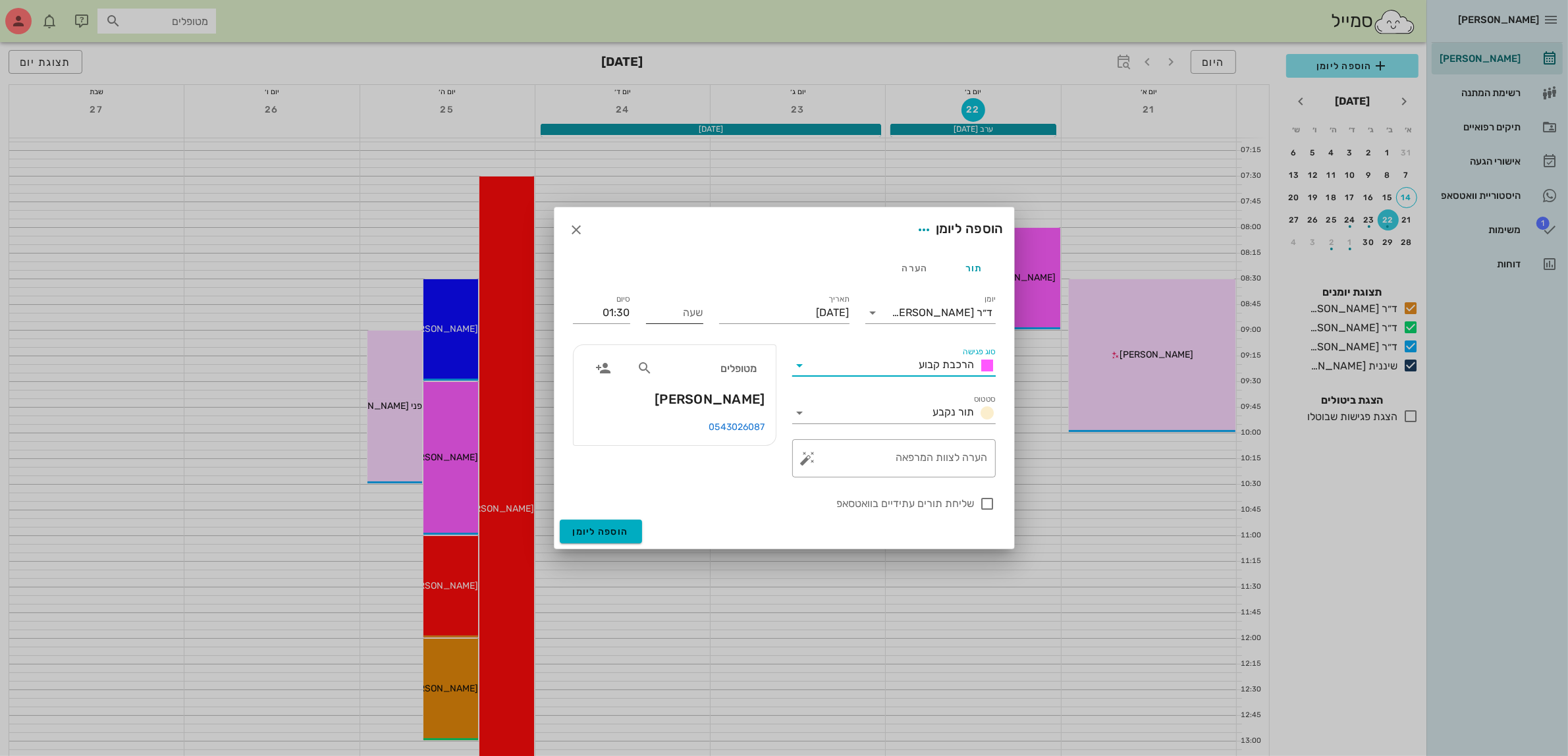
click at [693, 310] on div "שעה" at bounding box center [675, 312] width 57 height 21
type input "09:00"
type input "10:30"
click at [607, 313] on input "10:30" at bounding box center [602, 312] width 57 height 21
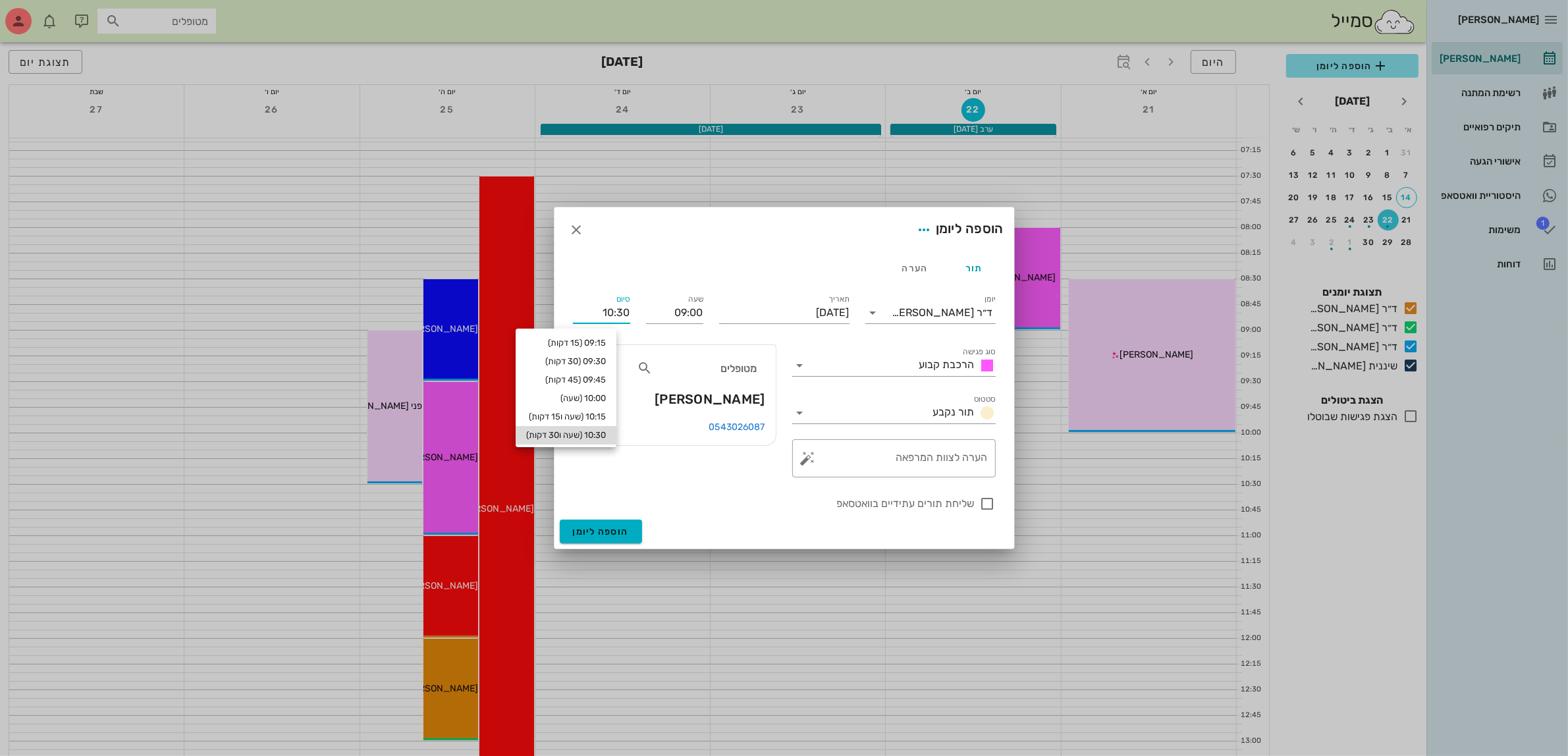
click at [606, 432] on div "10:30 (שעה ו30 דקות)" at bounding box center [566, 435] width 80 height 11
type input "10:30"
click at [986, 506] on div at bounding box center [988, 503] width 22 height 22
checkbox input "true"
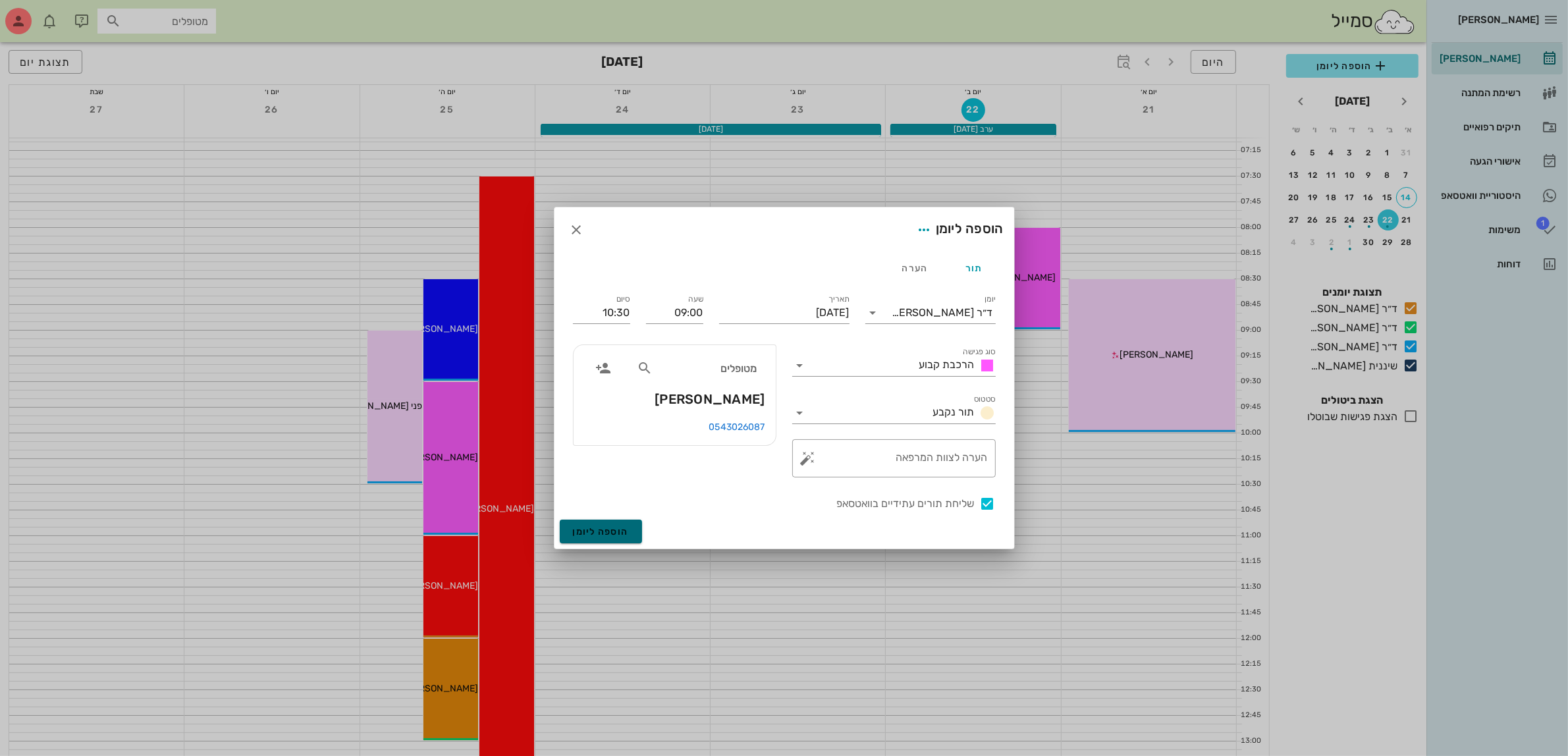
click at [585, 529] on span "הוספה ליומן" at bounding box center [601, 532] width 56 height 11
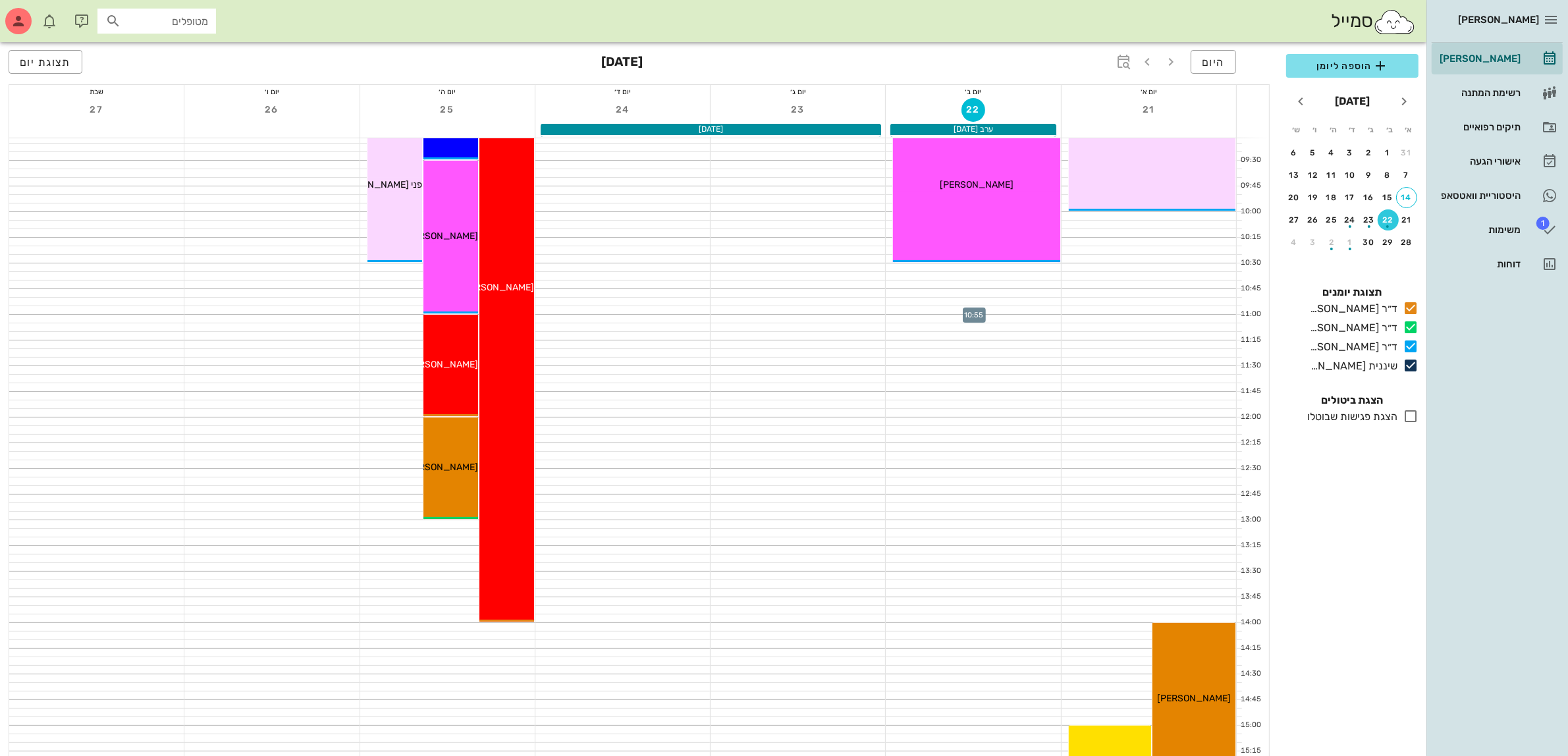
scroll to position [658, 0]
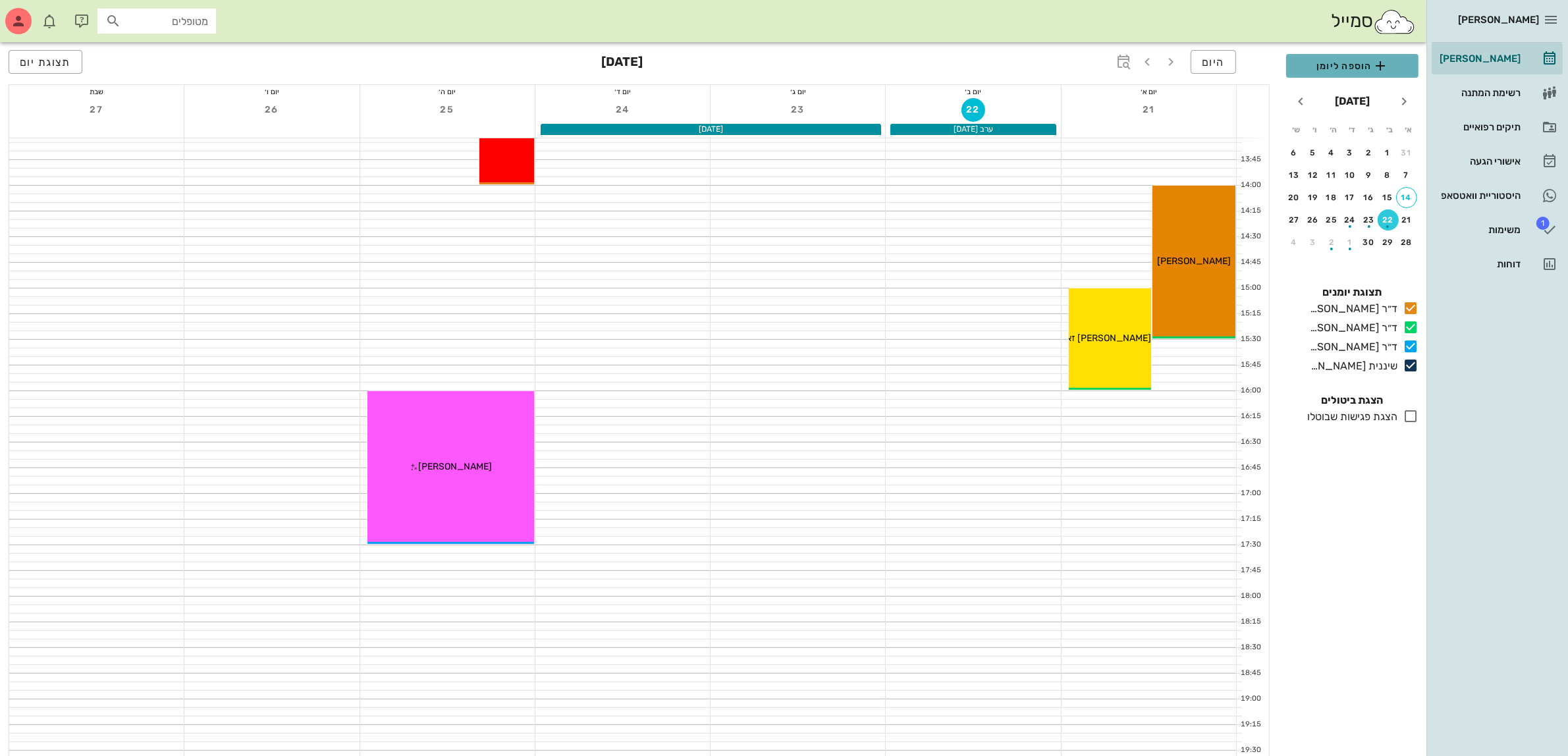
click at [1341, 66] on span "הוספה ליומן" at bounding box center [1353, 66] width 111 height 16
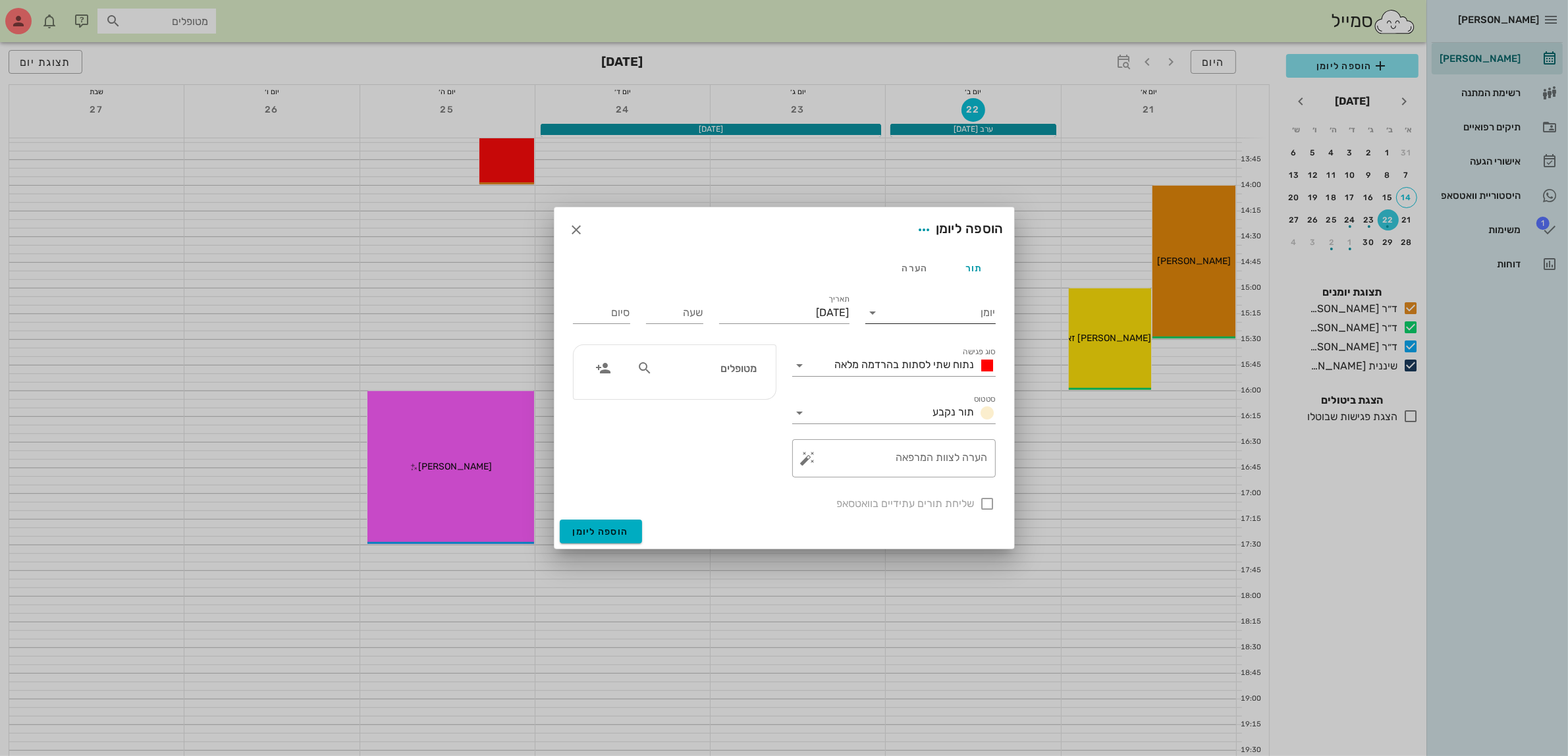
click at [934, 311] on input "יומן" at bounding box center [939, 312] width 112 height 21
click at [941, 349] on div "ד״ר [PERSON_NAME]" at bounding box center [935, 354] width 117 height 13
click at [929, 358] on div "נתוח שתי לסתות בהרדמה מלאה" at bounding box center [912, 366] width 166 height 16
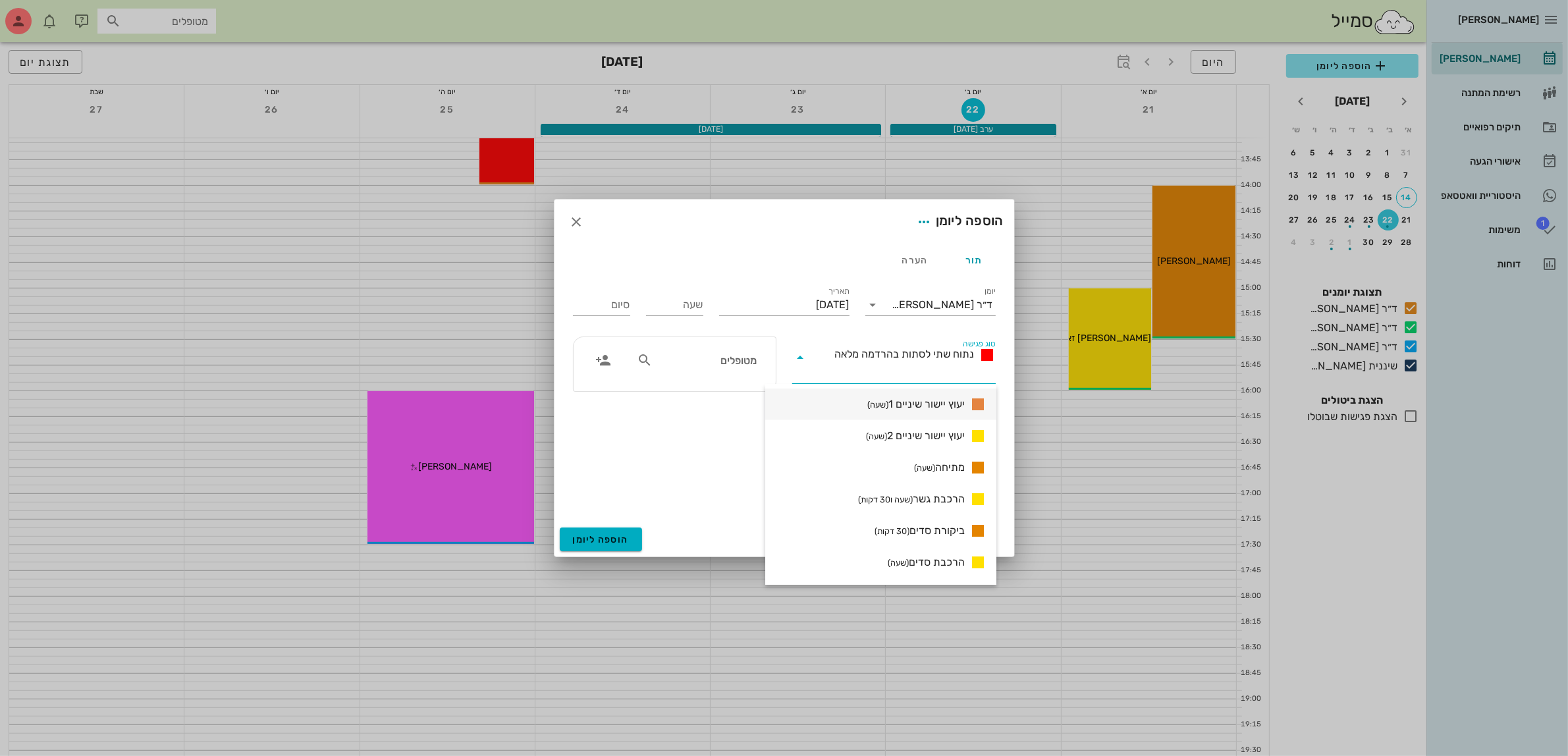
scroll to position [741, 0]
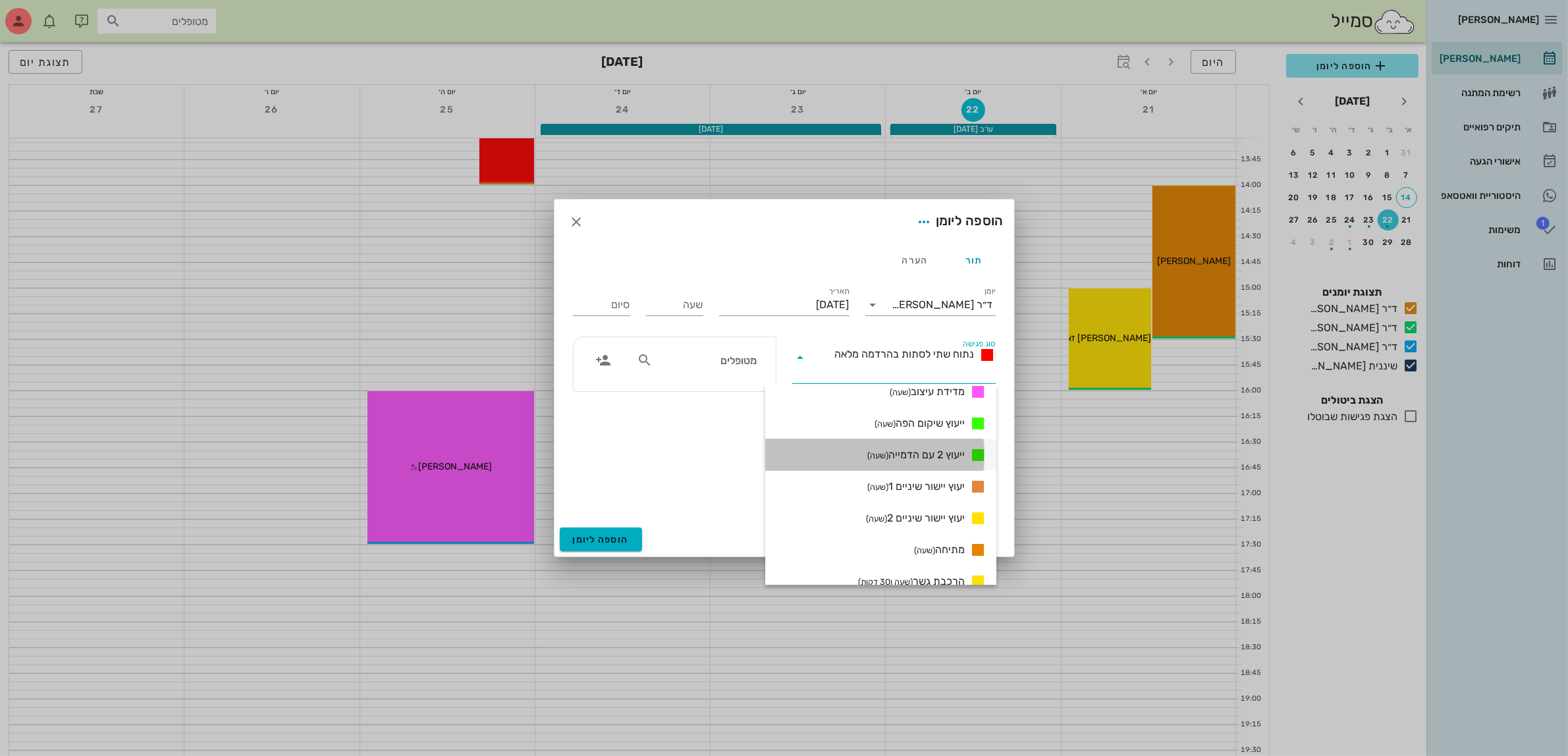
click at [933, 456] on span "ייעוץ 2 עם הדמייה (שעה)" at bounding box center [916, 456] width 98 height 16
type input "01:00"
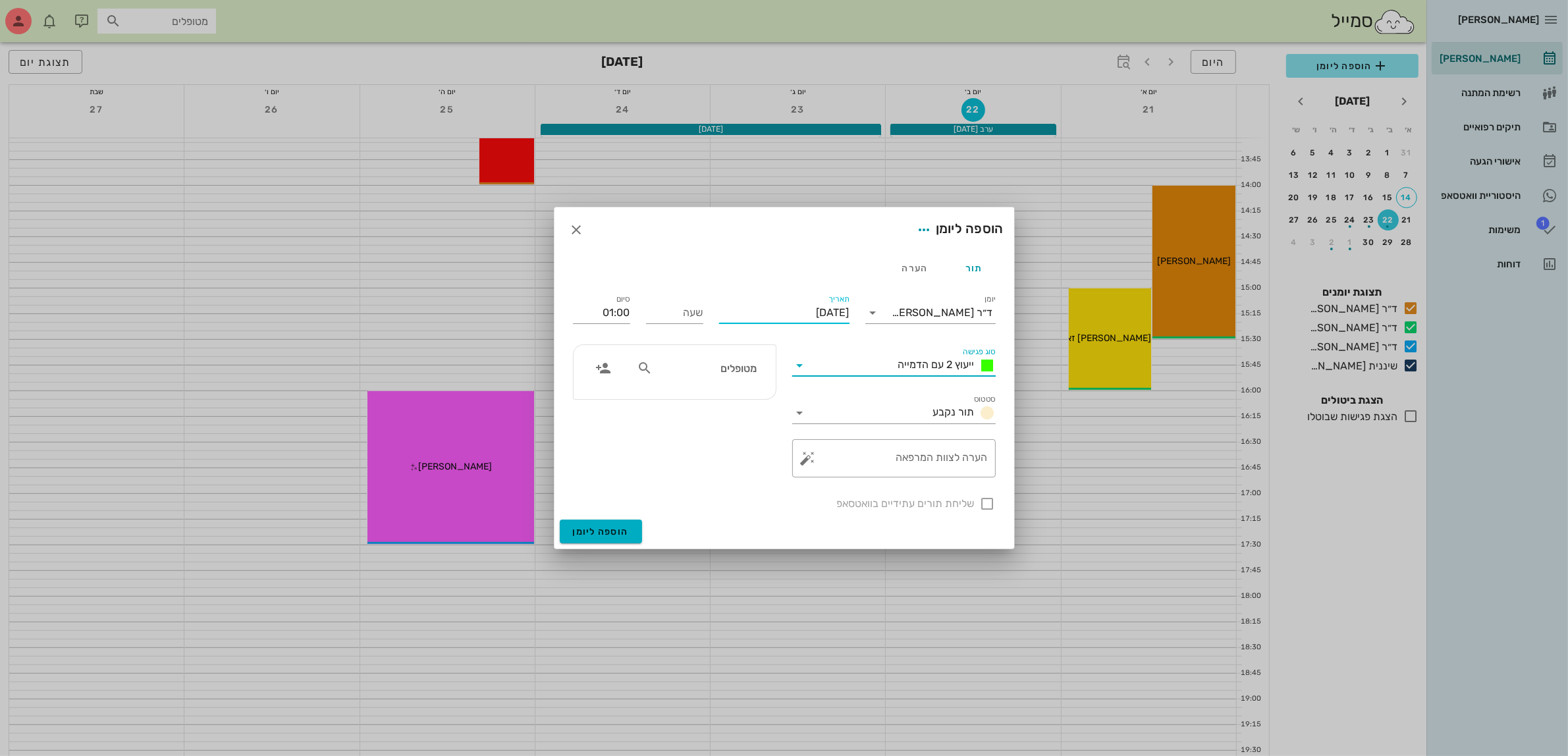
click at [814, 311] on input "[DATE]" at bounding box center [784, 312] width 130 height 21
click at [857, 458] on div "21" at bounding box center [854, 463] width 21 height 9
type input "[DATE]"
click at [668, 315] on input "שעה" at bounding box center [675, 312] width 57 height 21
type input "16:00"
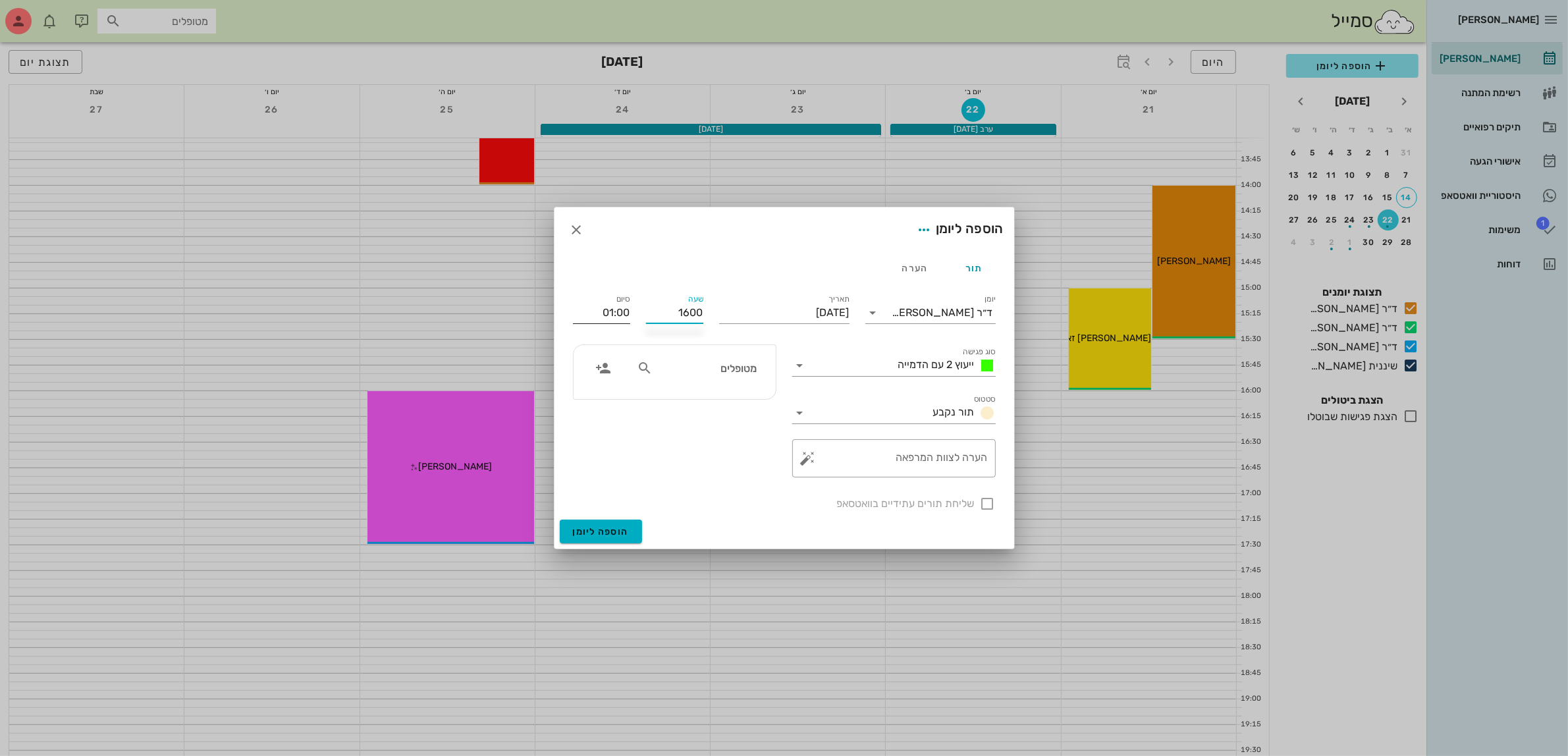
type input "17:00"
click at [623, 311] on input "17:00" at bounding box center [602, 312] width 57 height 21
click at [720, 370] on input "מטופלים" at bounding box center [706, 368] width 101 height 17
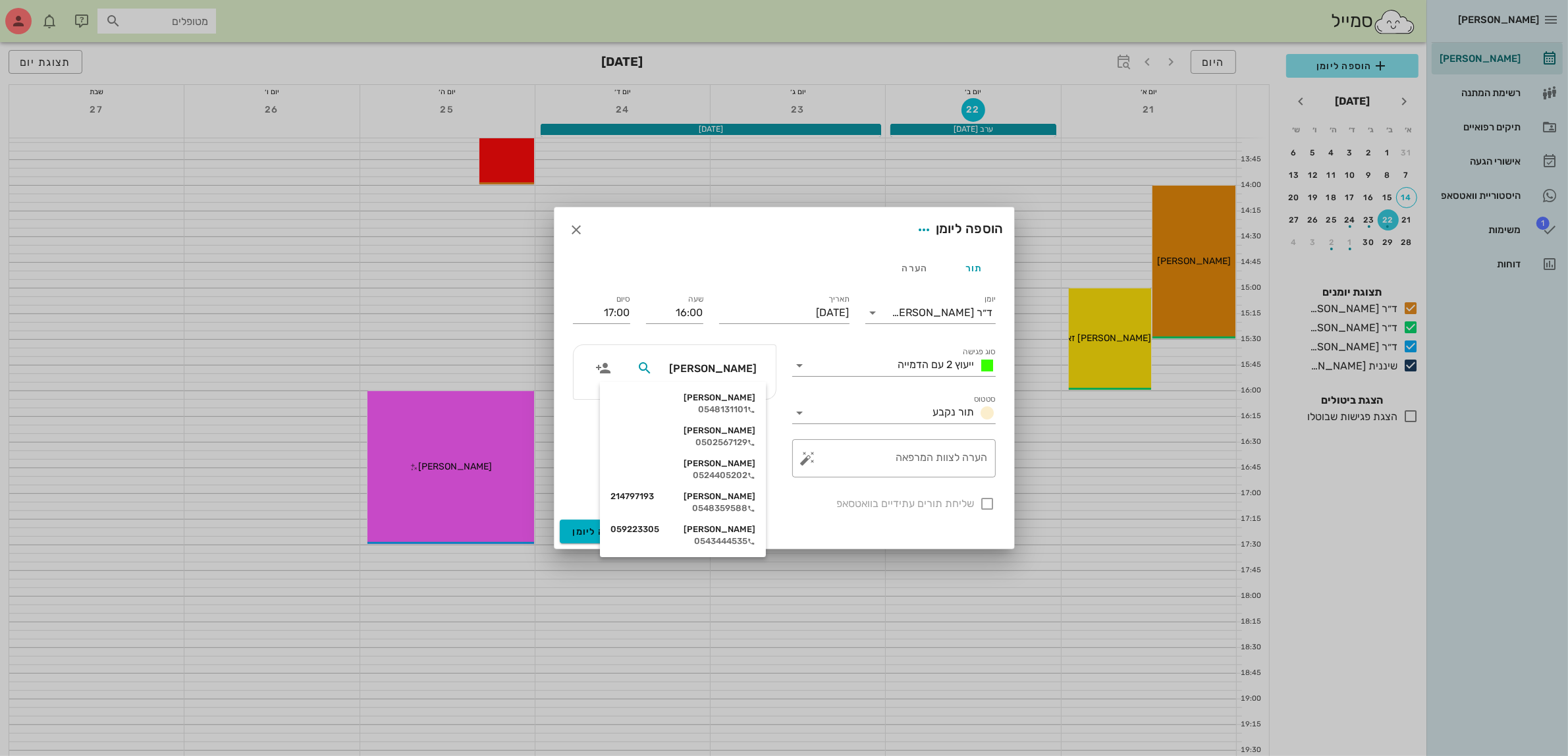
type input "שיר"
click at [723, 407] on div "0548131101" at bounding box center [708, 410] width 135 height 11
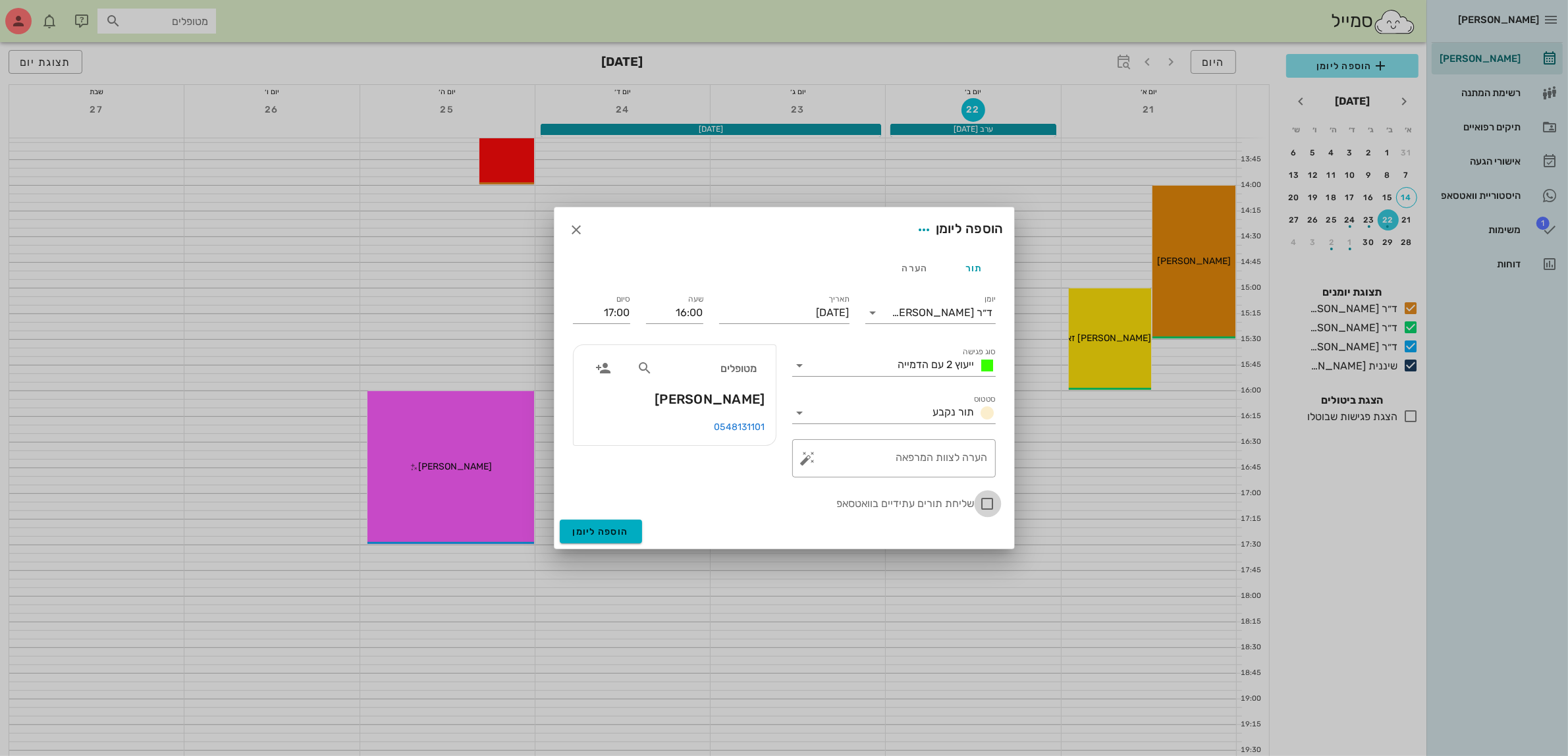
click at [993, 501] on div at bounding box center [988, 503] width 22 height 22
checkbox input "true"
click at [606, 526] on button "הוספה ליומן" at bounding box center [601, 531] width 83 height 23
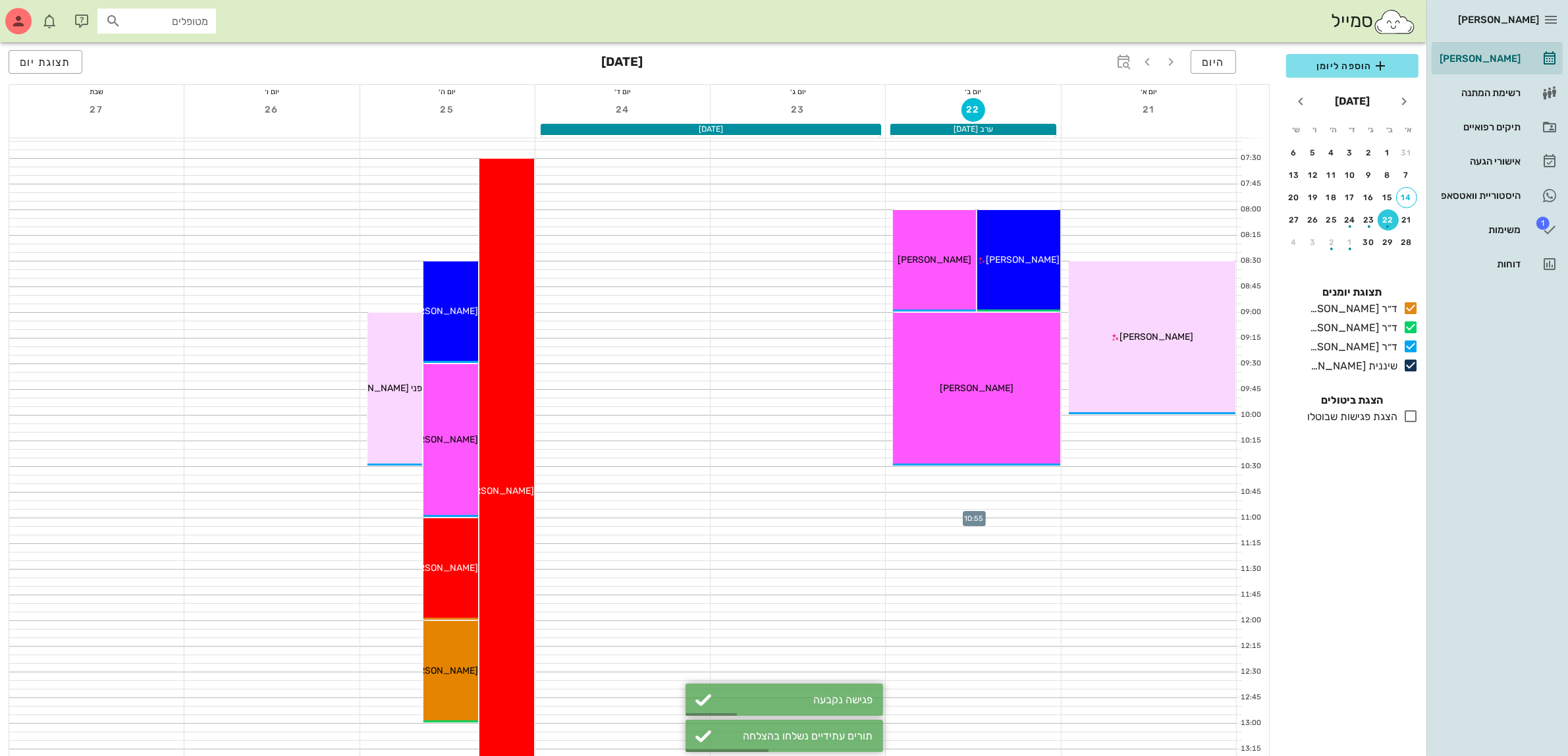
scroll to position [0, 0]
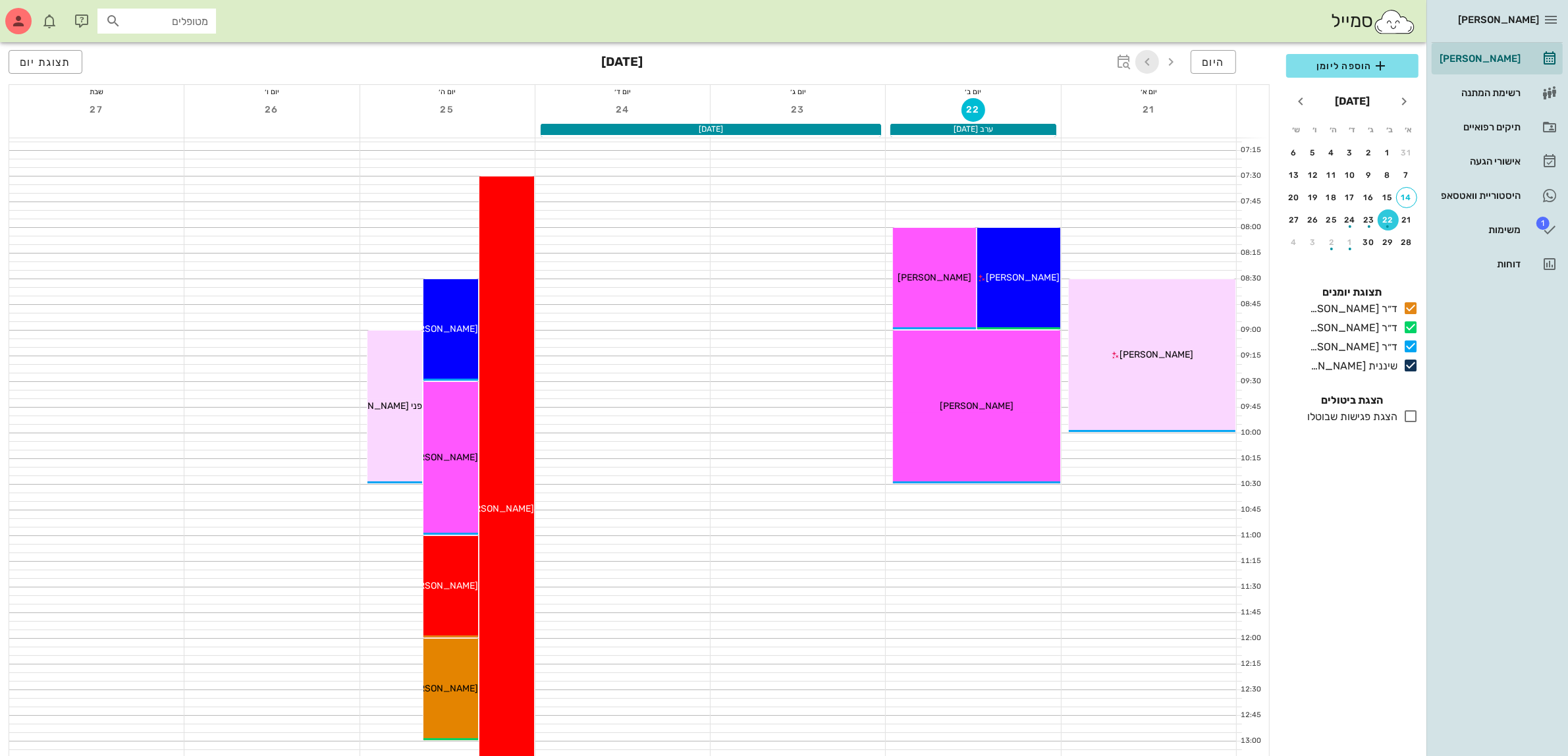
click at [1139, 69] on icon "button" at bounding box center [1147, 62] width 16 height 16
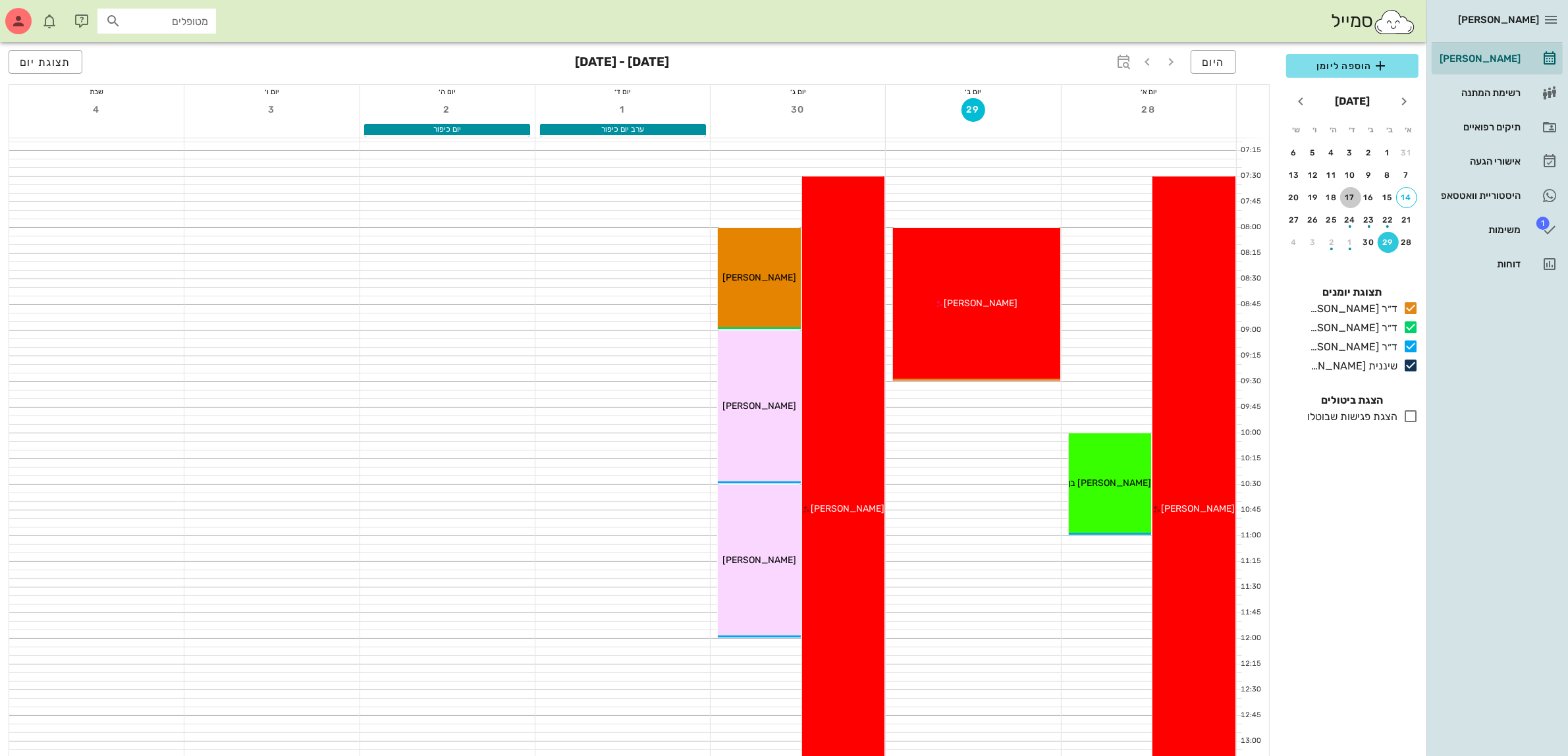
click at [1355, 193] on div "17" at bounding box center [1350, 197] width 21 height 9
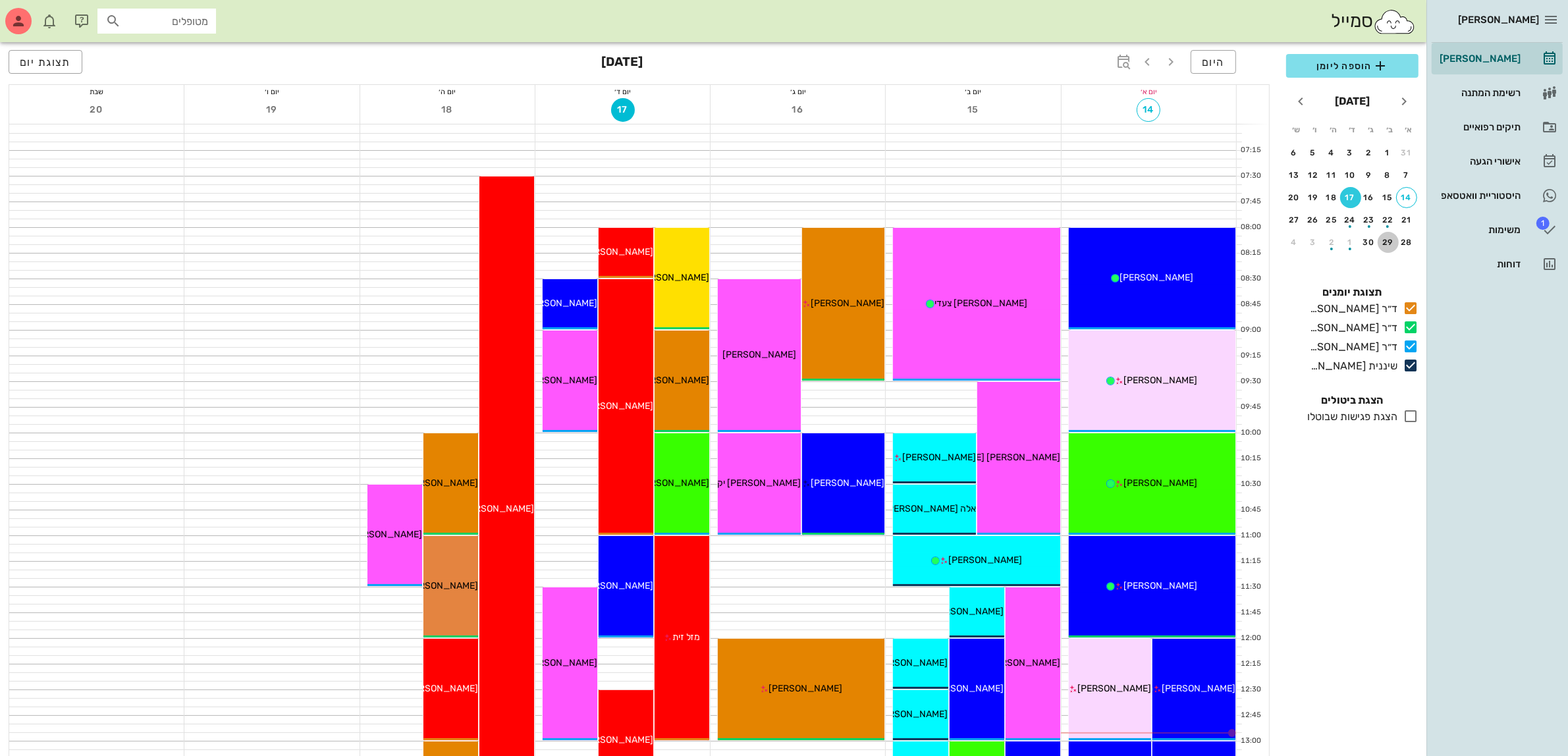
click at [1387, 240] on div "29" at bounding box center [1388, 242] width 21 height 9
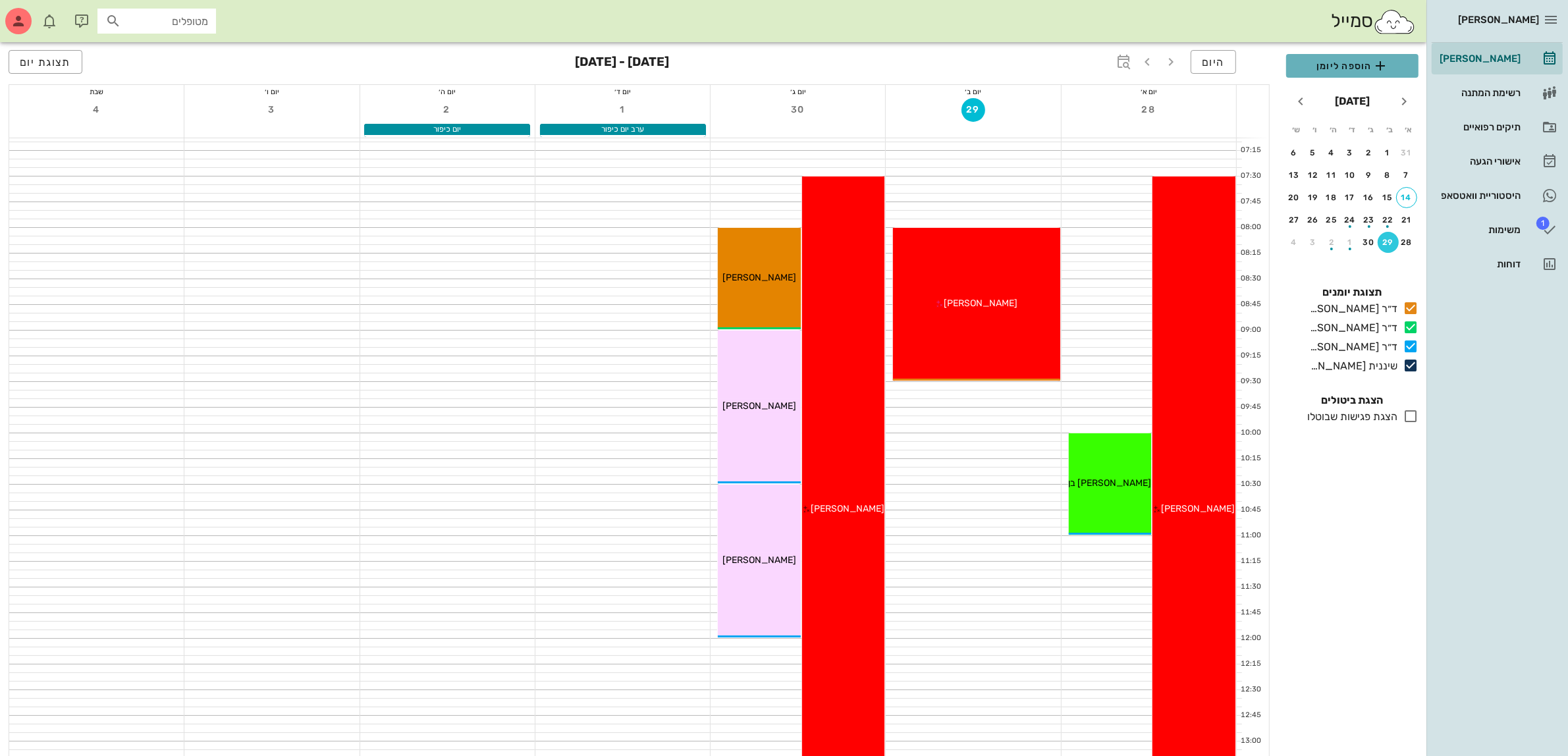
click at [1345, 65] on span "הוספה ליומן" at bounding box center [1353, 66] width 111 height 16
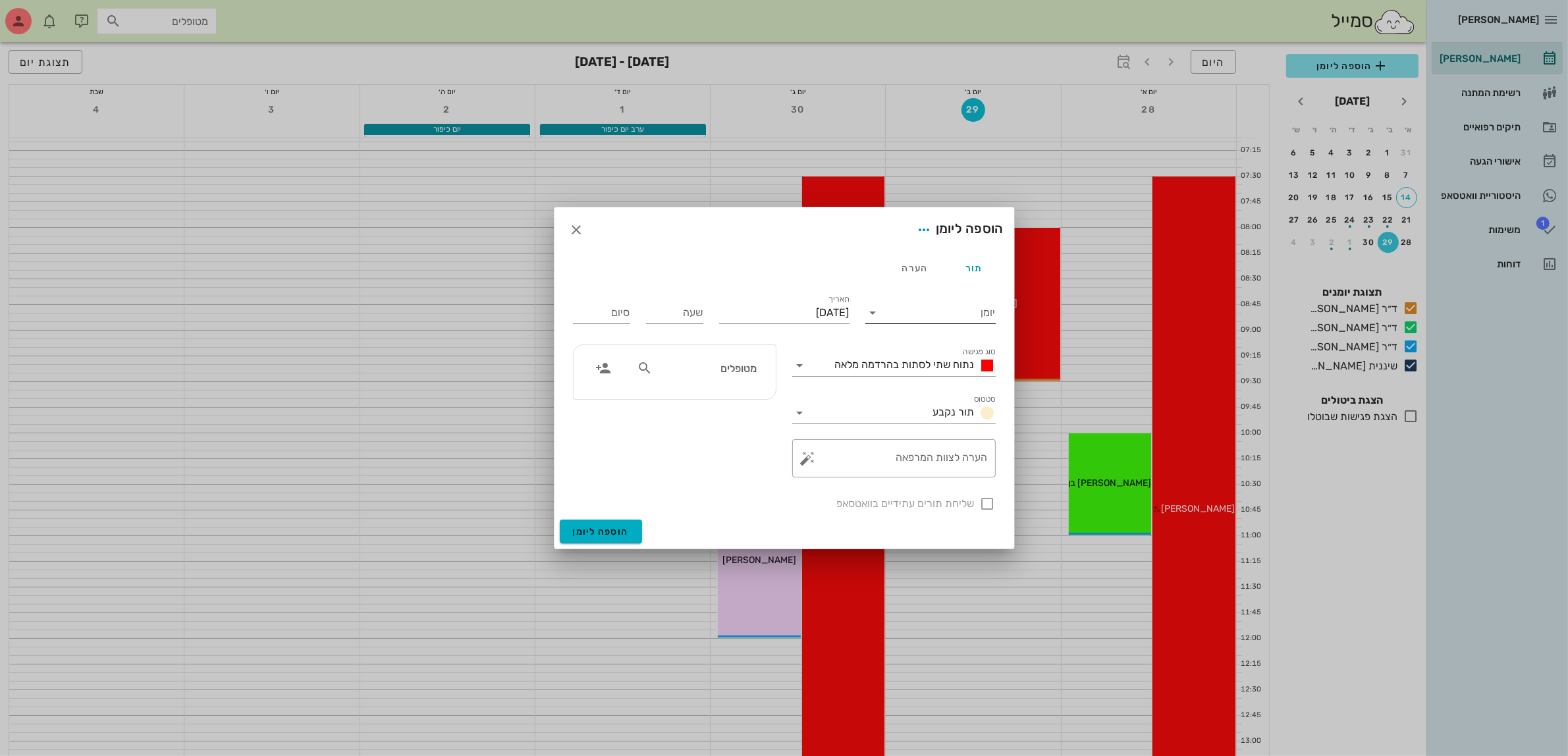
click at [946, 314] on input "יומן" at bounding box center [939, 312] width 112 height 21
click at [959, 387] on div "ד״ר [PERSON_NAME]" at bounding box center [935, 387] width 117 height 13
click at [938, 359] on span "נתוח שתי לסתות בהרדמה מלאה" at bounding box center [905, 364] width 140 height 13
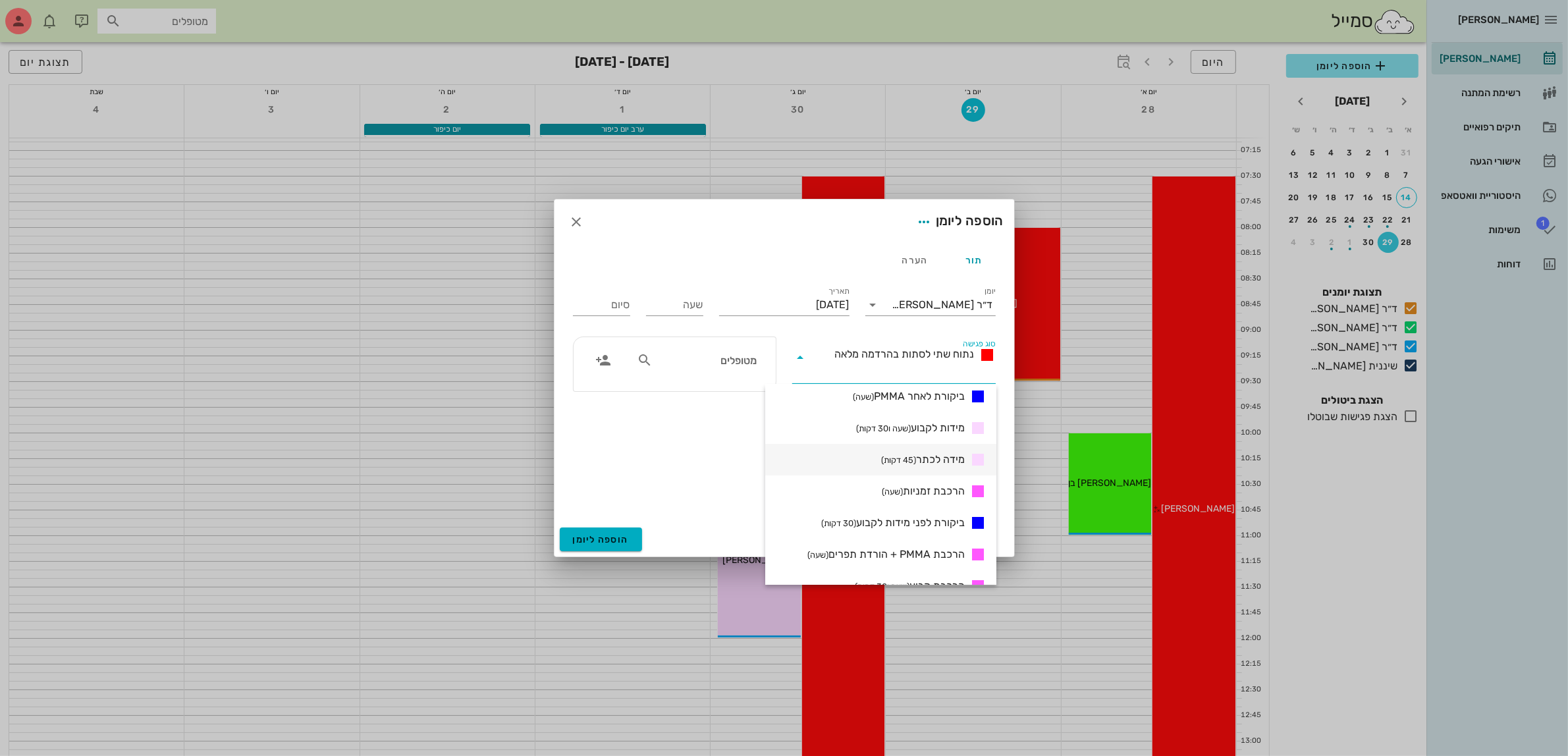
scroll to position [412, 0]
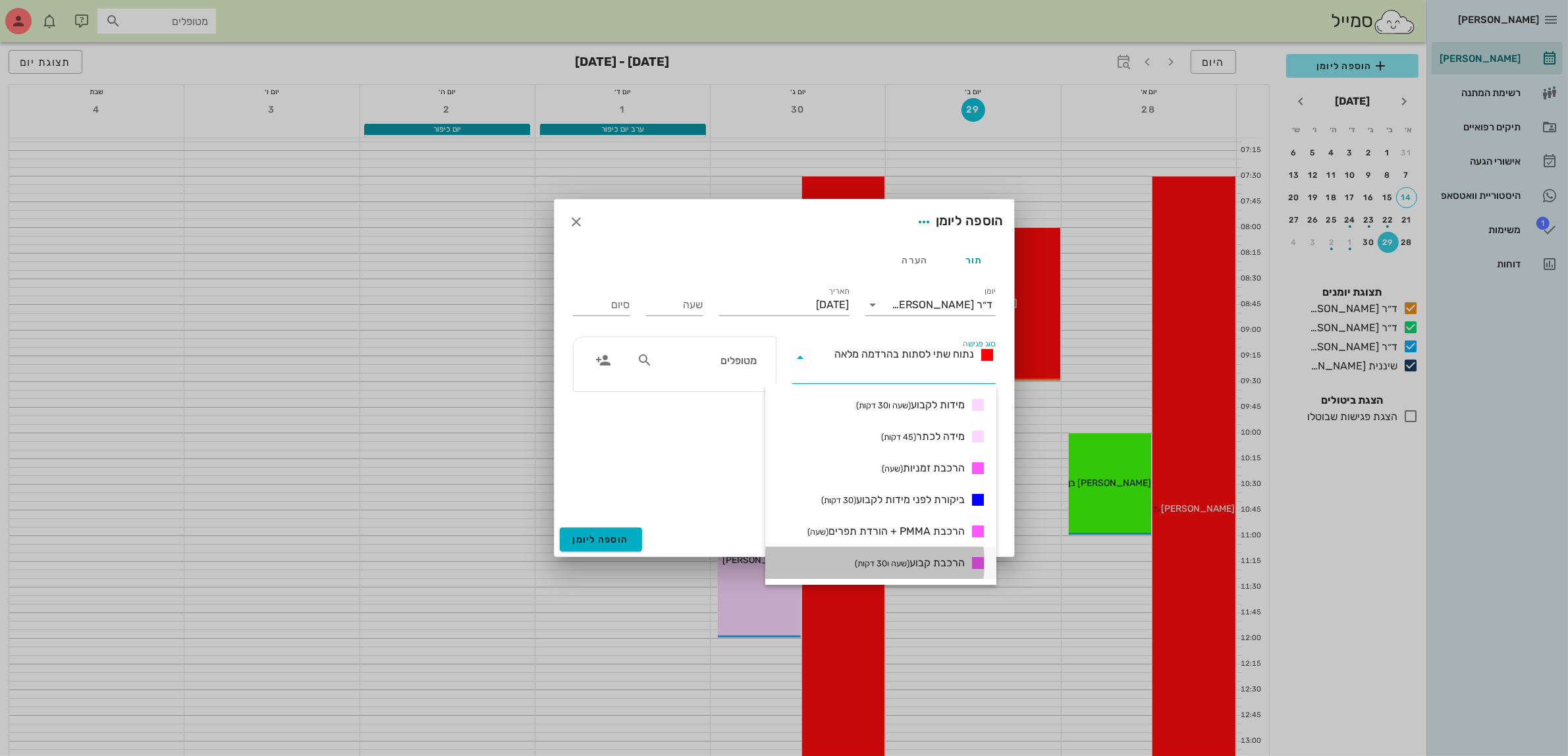
click at [933, 566] on span "הרכבת קבוע (שעה ו30 דקות)" at bounding box center [910, 563] width 110 height 16
type input "01:30"
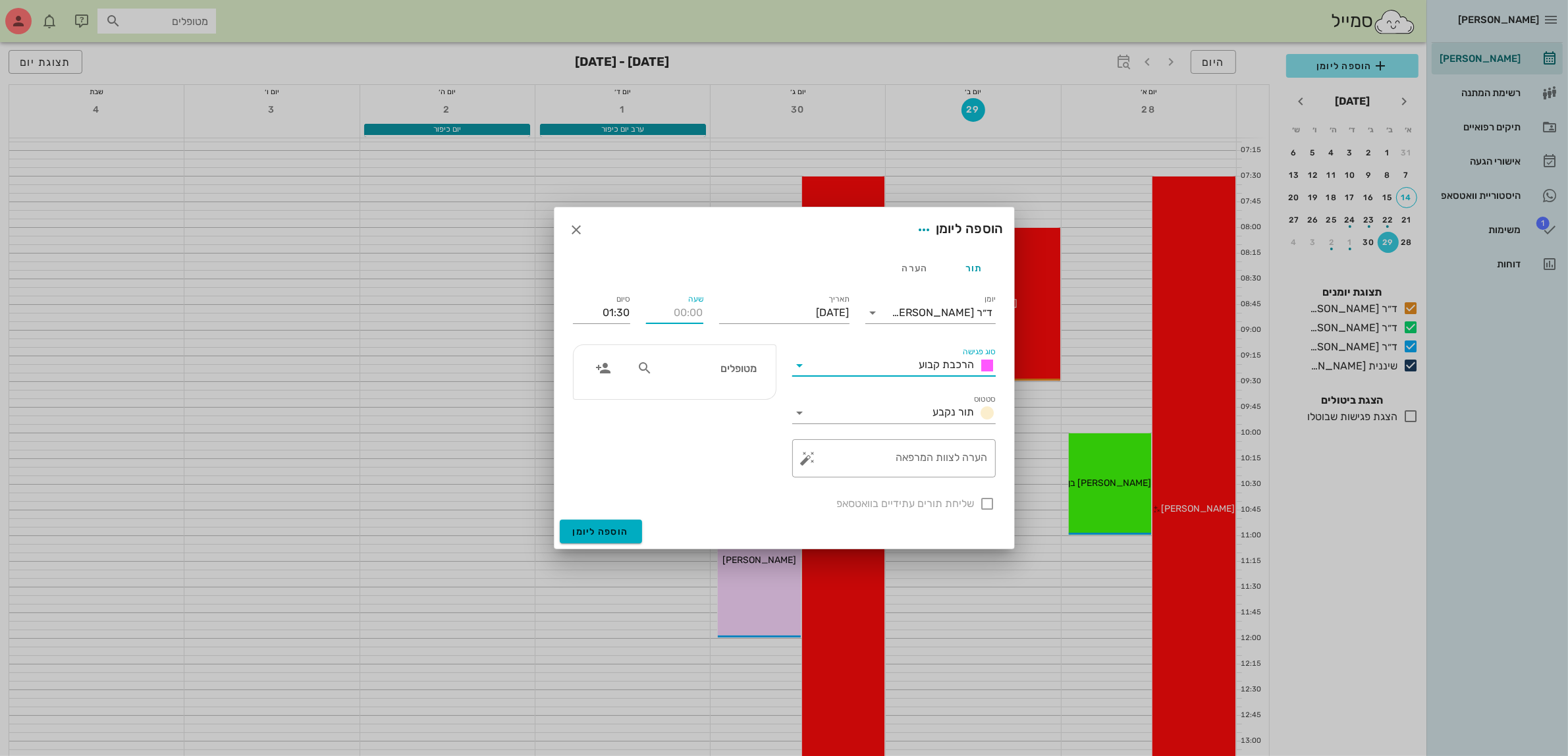
drag, startPoint x: 679, startPoint y: 313, endPoint x: 680, endPoint y: 293, distance: 20.0
click at [680, 313] on input "שעה" at bounding box center [675, 312] width 57 height 21
type input "13:00"
click at [588, 298] on div "סיום 14:30" at bounding box center [602, 311] width 57 height 34
click at [606, 308] on input "14:30" at bounding box center [602, 312] width 57 height 21
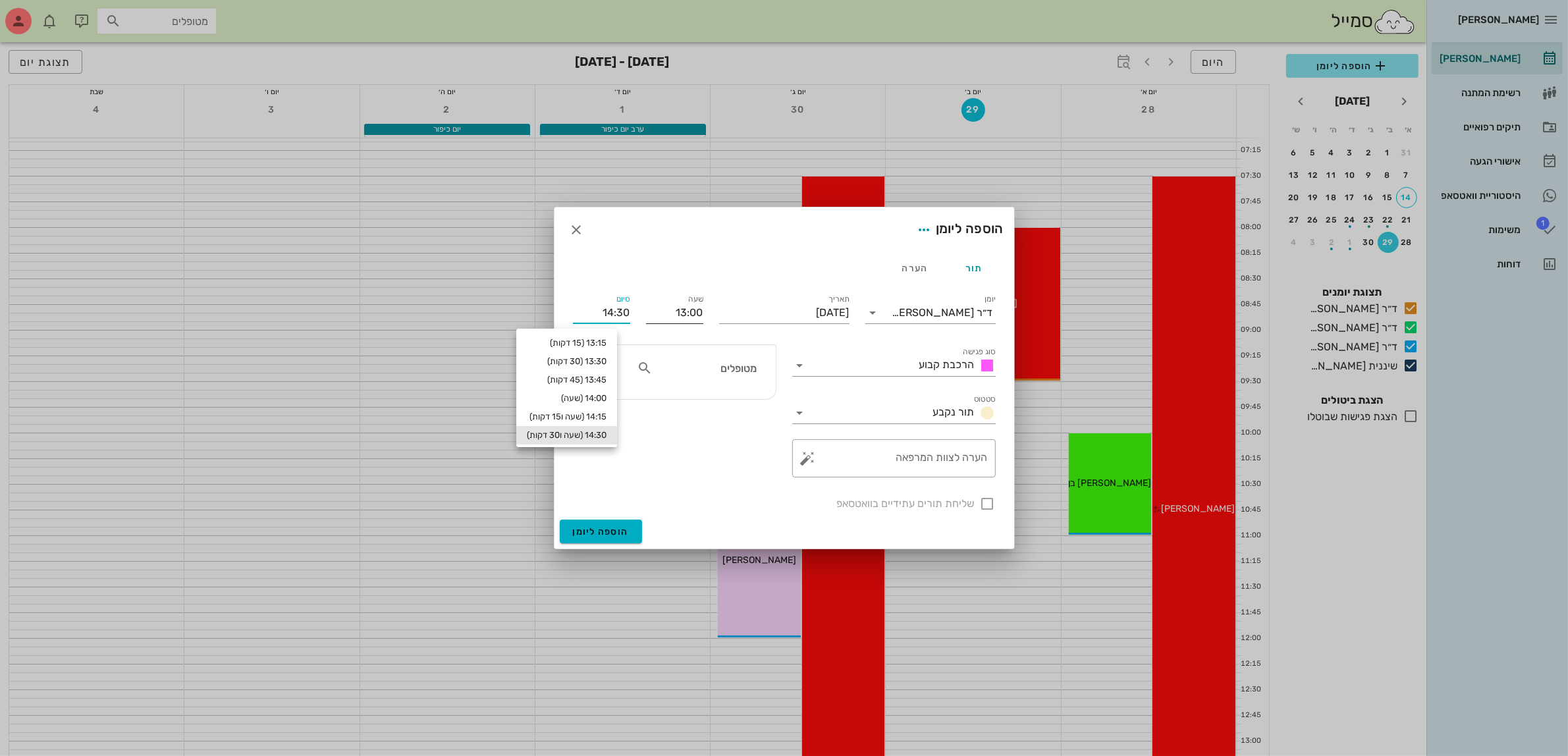
drag, startPoint x: 604, startPoint y: 311, endPoint x: 691, endPoint y: 305, distance: 87.2
click at [691, 305] on div "יומן ד״ר [PERSON_NAME] סוג פגישה הרכבת קבוע סטטוס תור נקבע תאריך [DATE] שעה 13:…" at bounding box center [784, 401] width 439 height 236
type input "15:00"
click at [745, 363] on input "text" at bounding box center [706, 368] width 101 height 17
type input "[PERSON_NAME]"
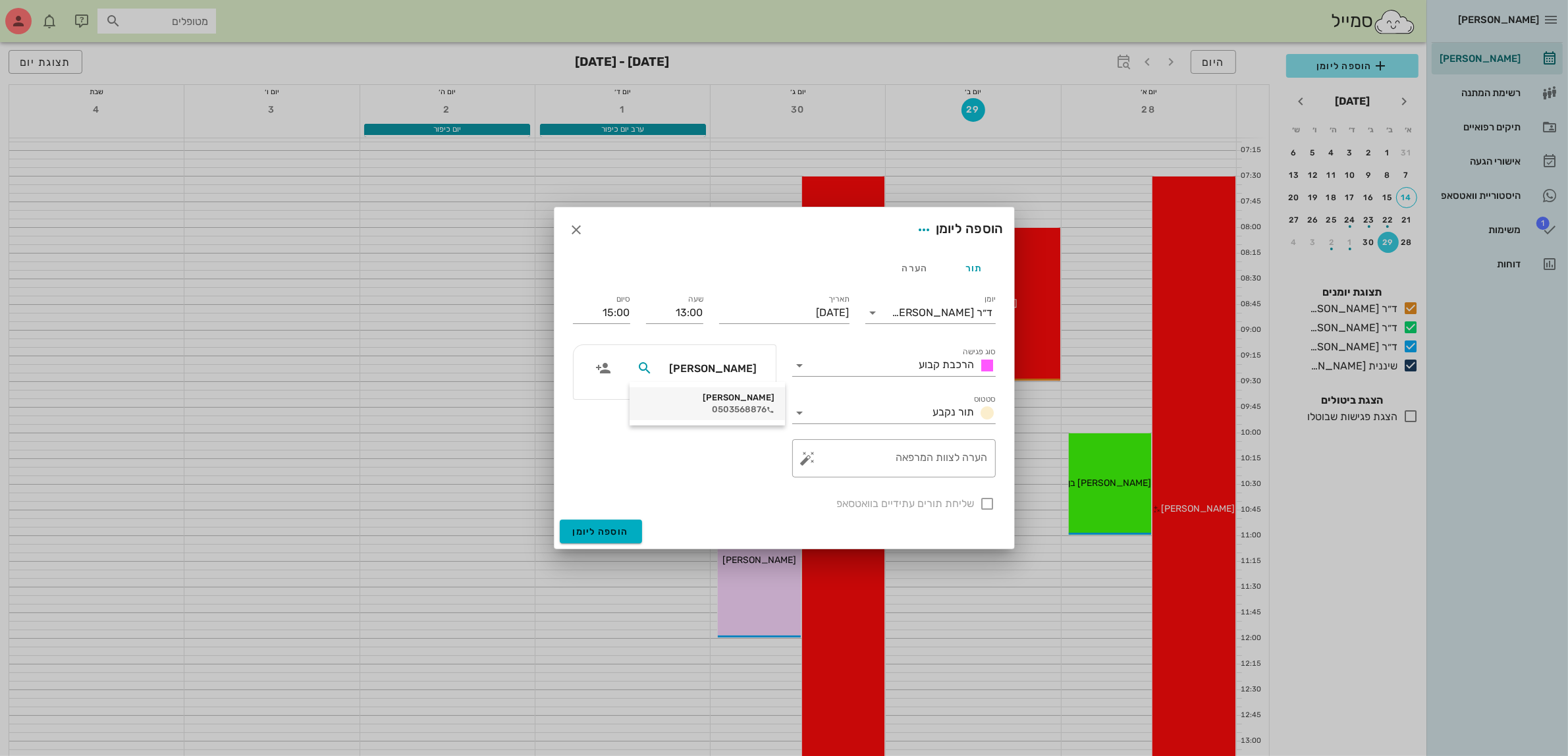
click at [742, 405] on div "0503568876" at bounding box center [708, 410] width 135 height 11
click at [996, 505] on div at bounding box center [988, 503] width 22 height 22
checkbox input "true"
click at [600, 534] on span "הוספה ליומן" at bounding box center [601, 532] width 56 height 11
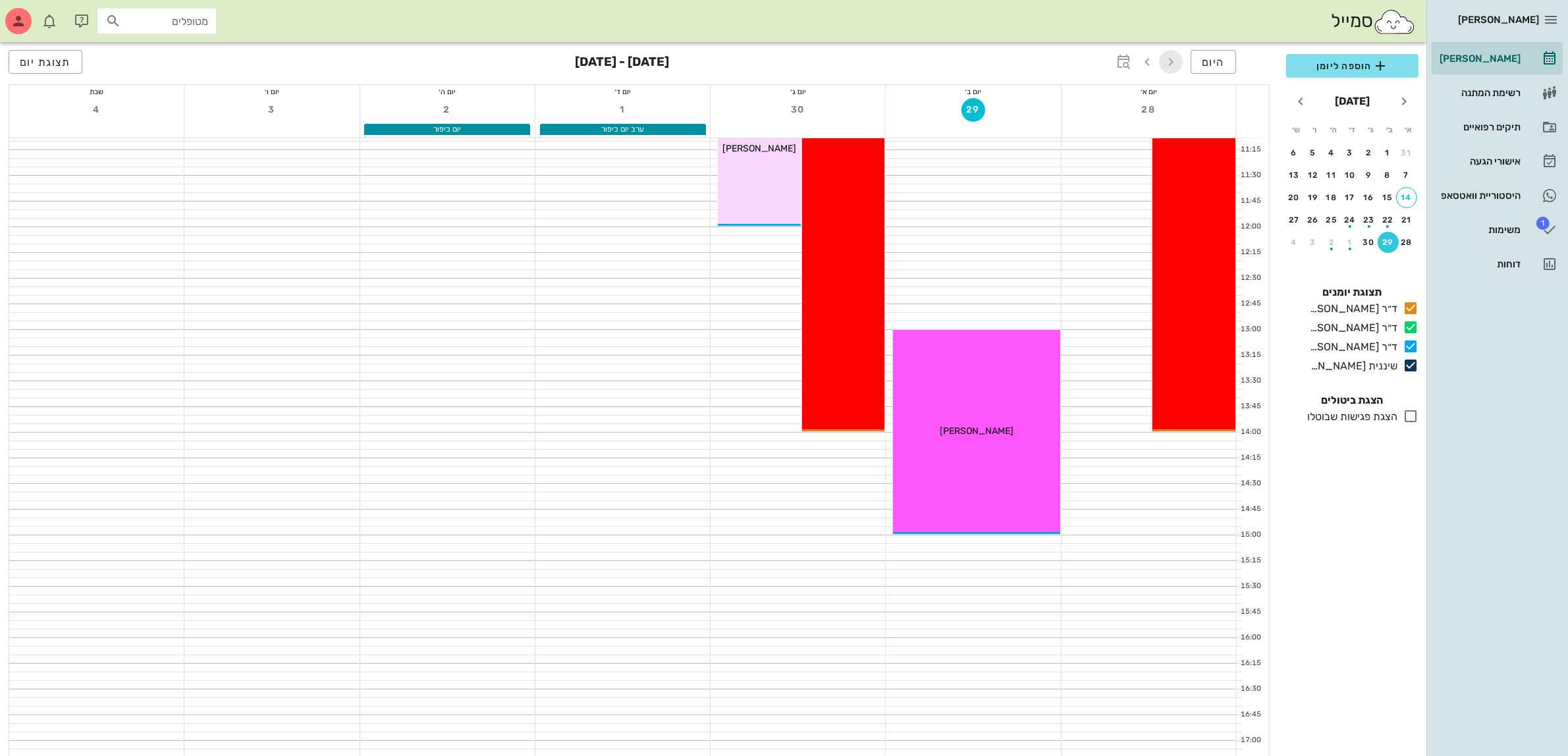
click at [1170, 65] on icon "button" at bounding box center [1172, 62] width 16 height 16
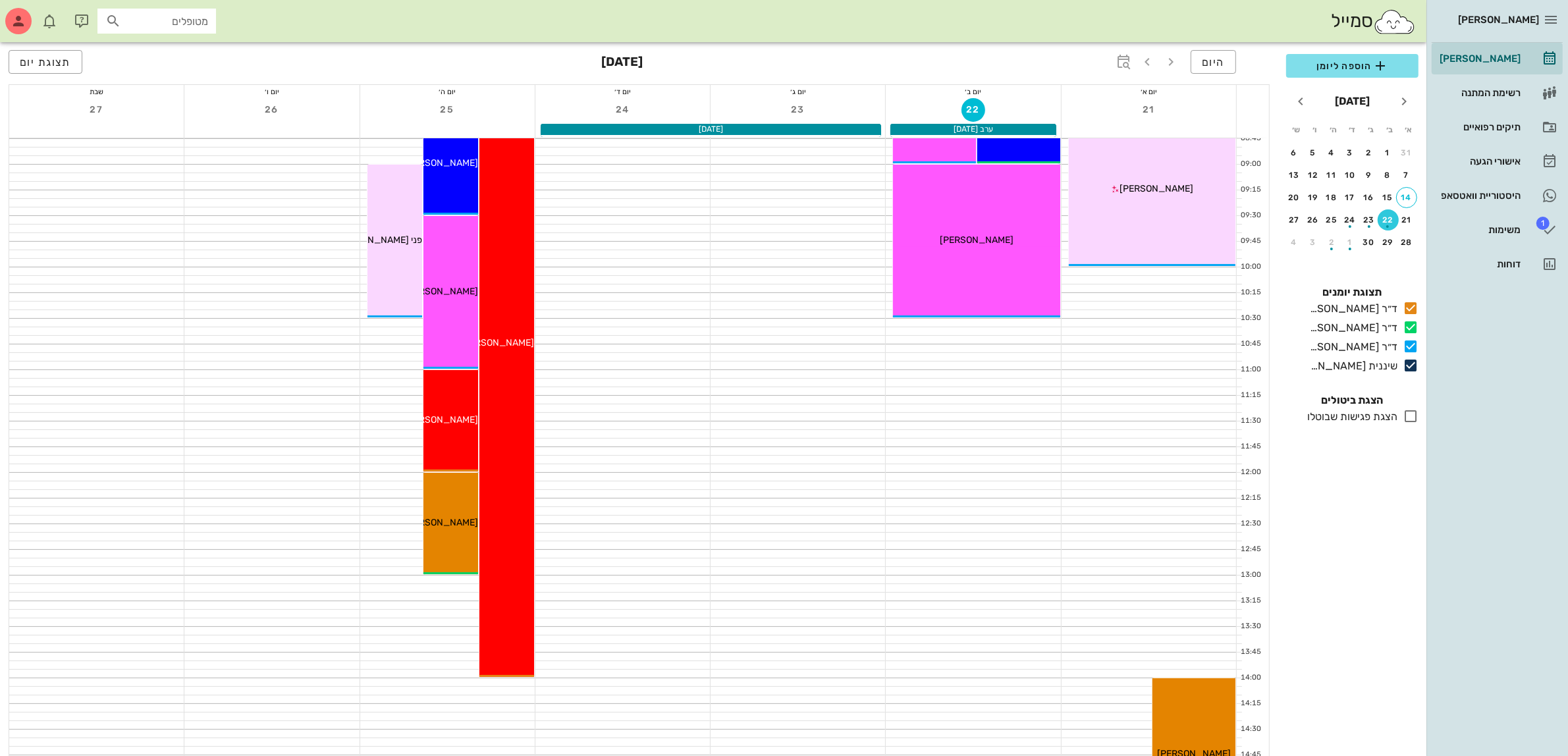
scroll to position [165, 0]
click at [1172, 61] on icon "button" at bounding box center [1172, 62] width 16 height 16
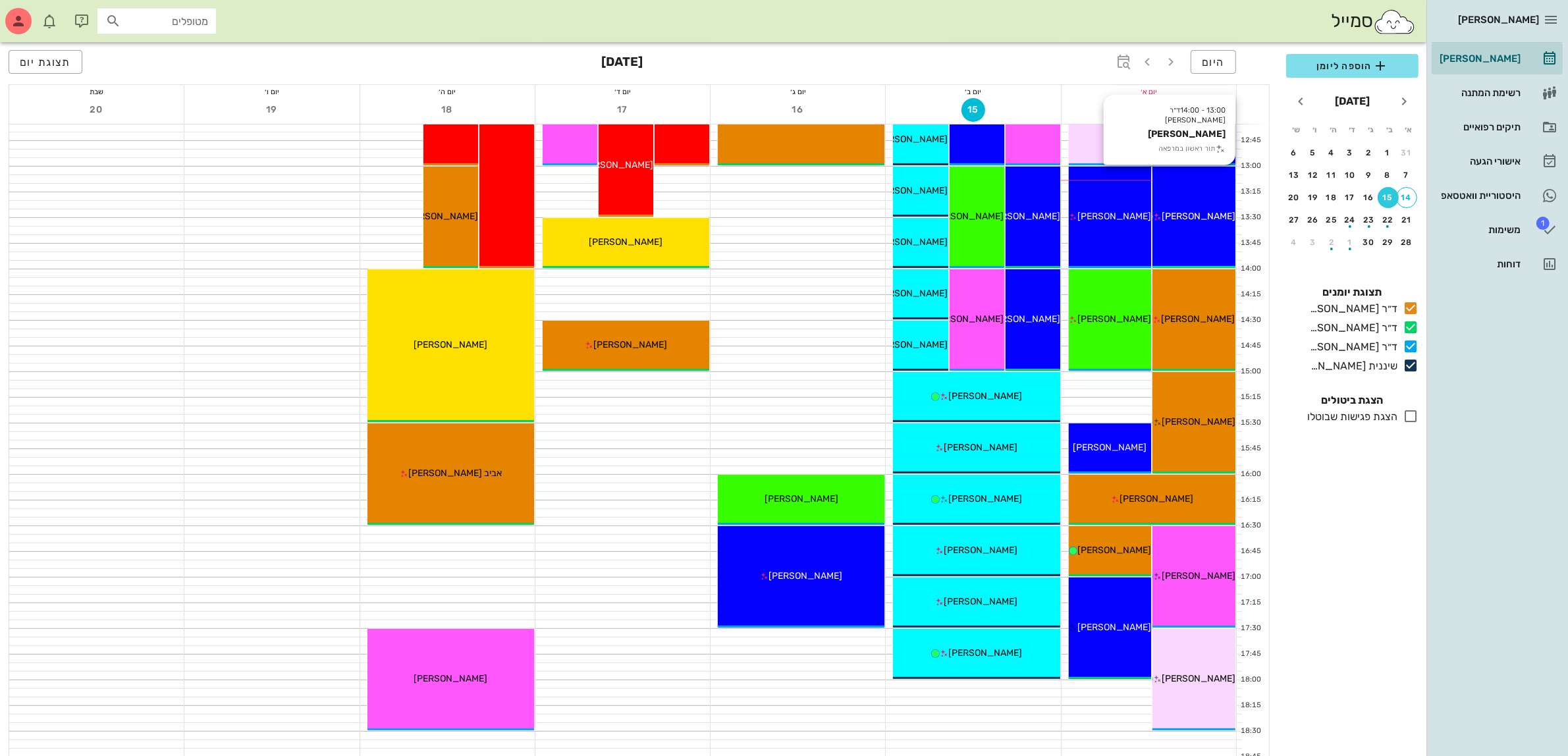
scroll to position [576, 0]
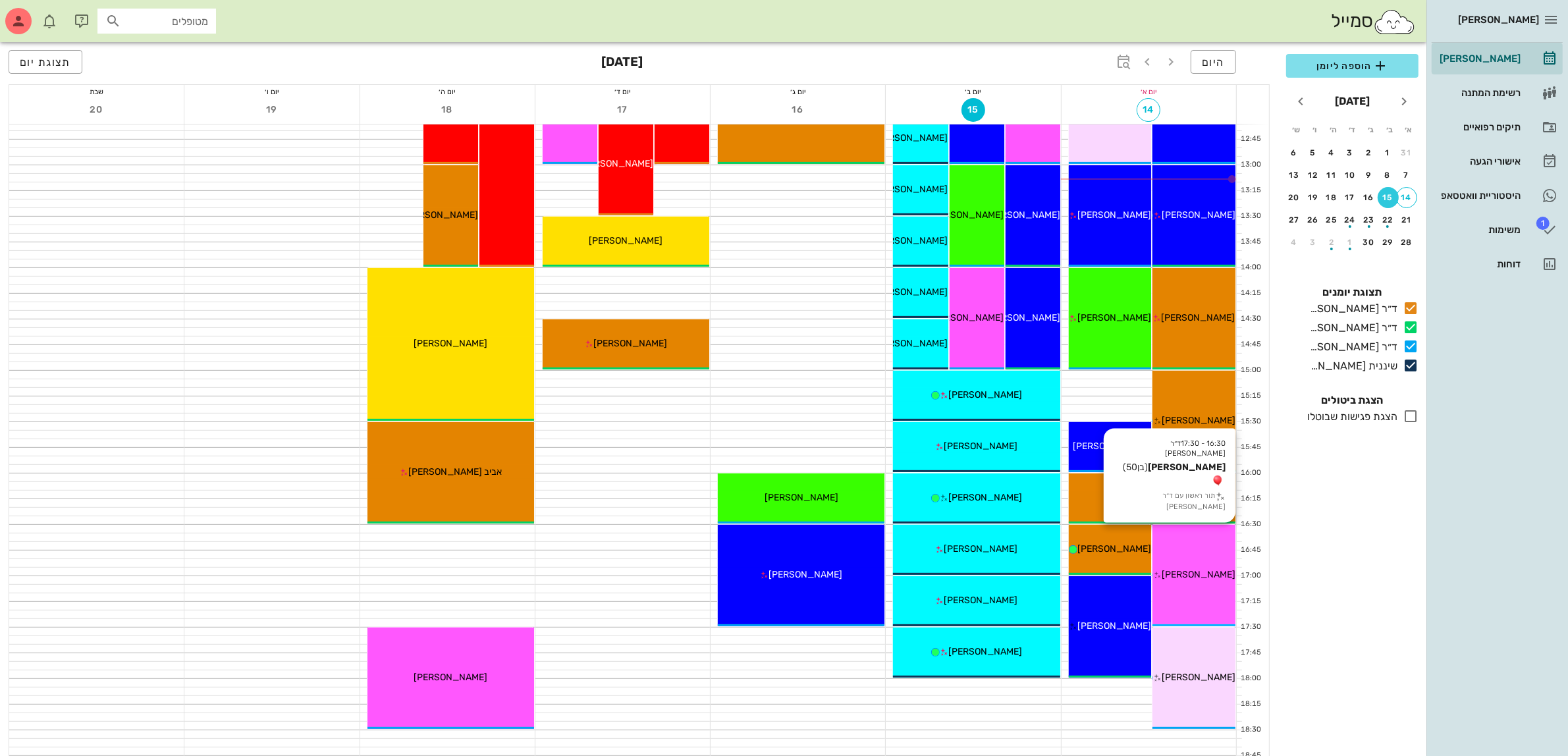
click at [1189, 564] on div "16:30 - 17:30 ד״ר [PERSON_NAME] [PERSON_NAME] (בן 50 ) תור ראשון עם ד״ר [PERSON…" at bounding box center [1194, 575] width 83 height 101
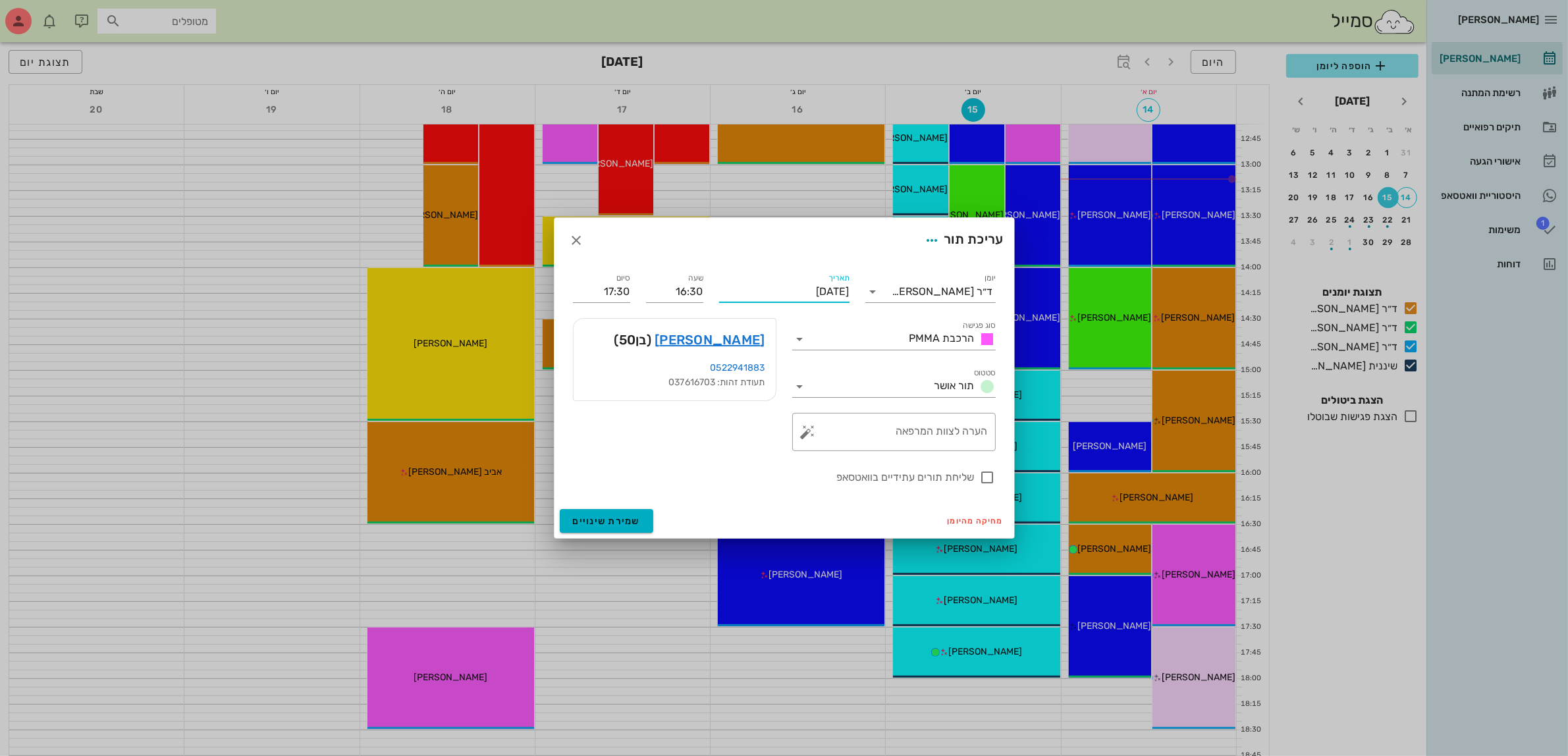
click at [772, 288] on input "[DATE]" at bounding box center [784, 291] width 130 height 21
click at [830, 406] on button "15" at bounding box center [829, 413] width 21 height 21
type input "[DATE]"
click at [672, 284] on input "16:30" at bounding box center [675, 291] width 57 height 21
drag, startPoint x: 666, startPoint y: 291, endPoint x: 751, endPoint y: 293, distance: 85.0
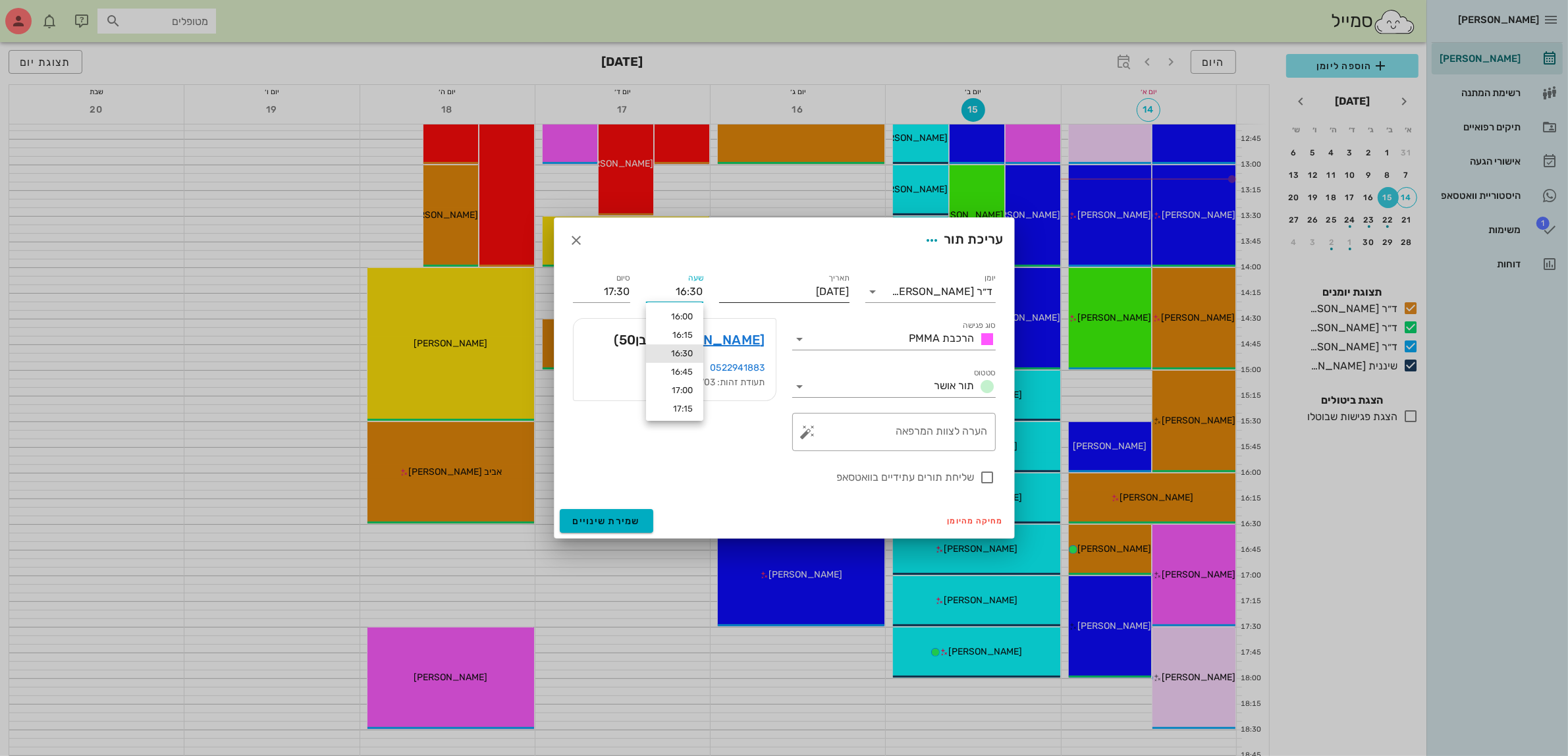
click at [751, 293] on div "יומן ד״ר [PERSON_NAME] סוג פגישה הרכבת PMMA סטטוס תור אושר תאריך [DATE] שעה 16:…" at bounding box center [784, 378] width 439 height 230
type input "15:00"
click at [601, 291] on input "16:00" at bounding box center [602, 291] width 57 height 21
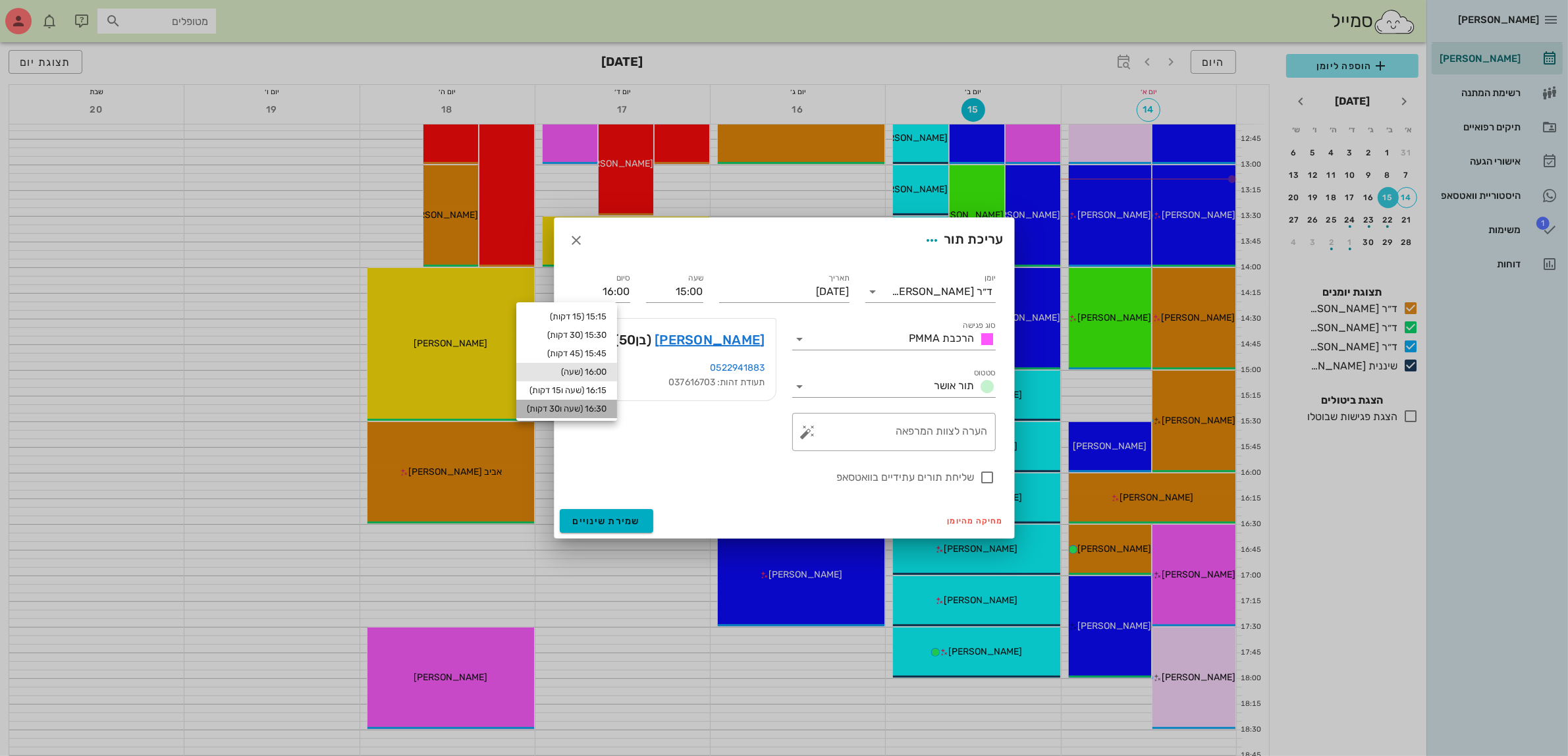
click at [606, 410] on div "16:30 (שעה ו30 דקות)" at bounding box center [566, 409] width 80 height 11
type input "16:30"
click at [989, 482] on div at bounding box center [988, 477] width 22 height 22
checkbox input "true"
click at [589, 524] on span "שמירת שינויים" at bounding box center [607, 521] width 68 height 11
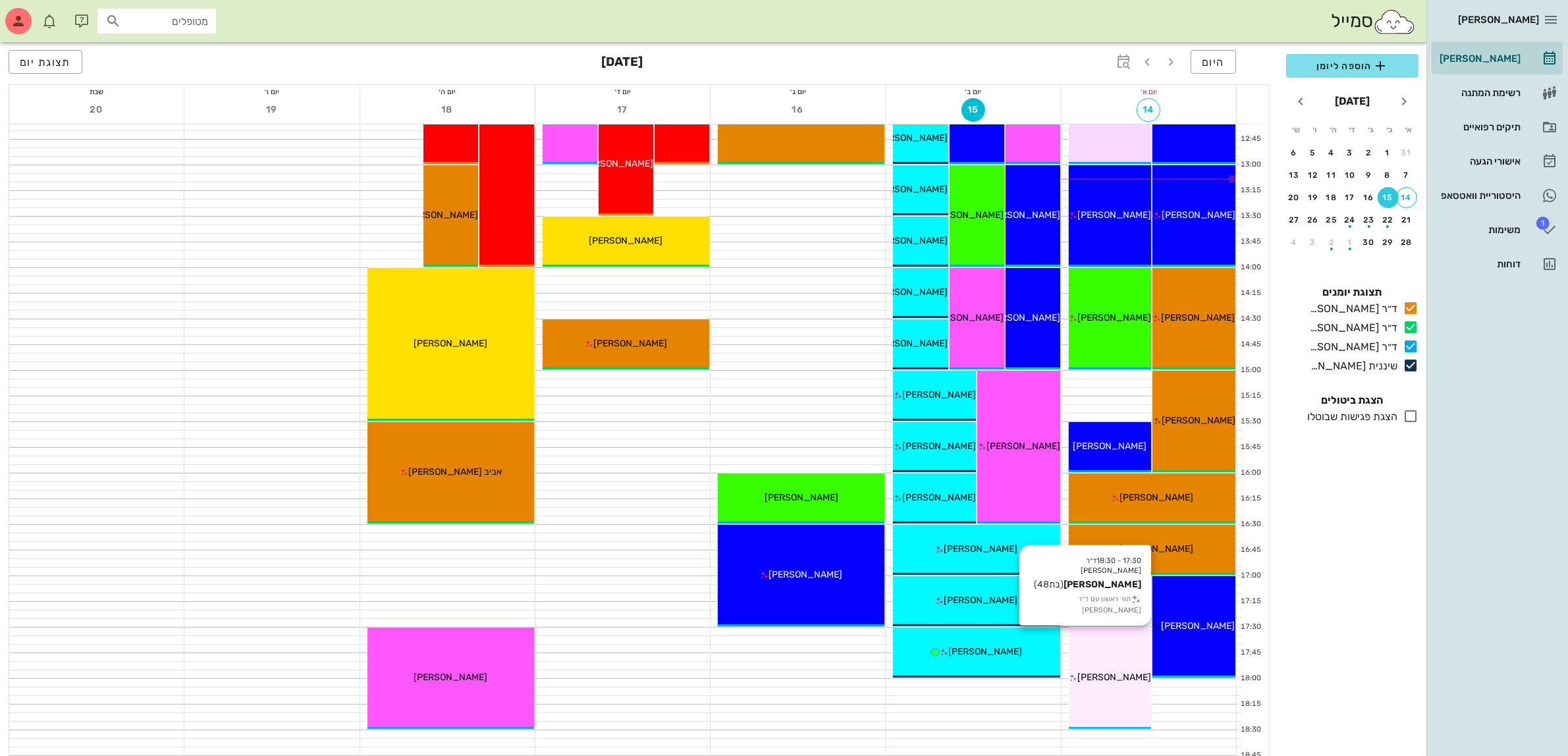
click at [1113, 667] on div "17:30 - 18:30 ד״ר [PERSON_NAME] [PERSON_NAME] (בת 48 ) תור ראשון עם ד״ר [PERSON…" at bounding box center [1111, 678] width 83 height 101
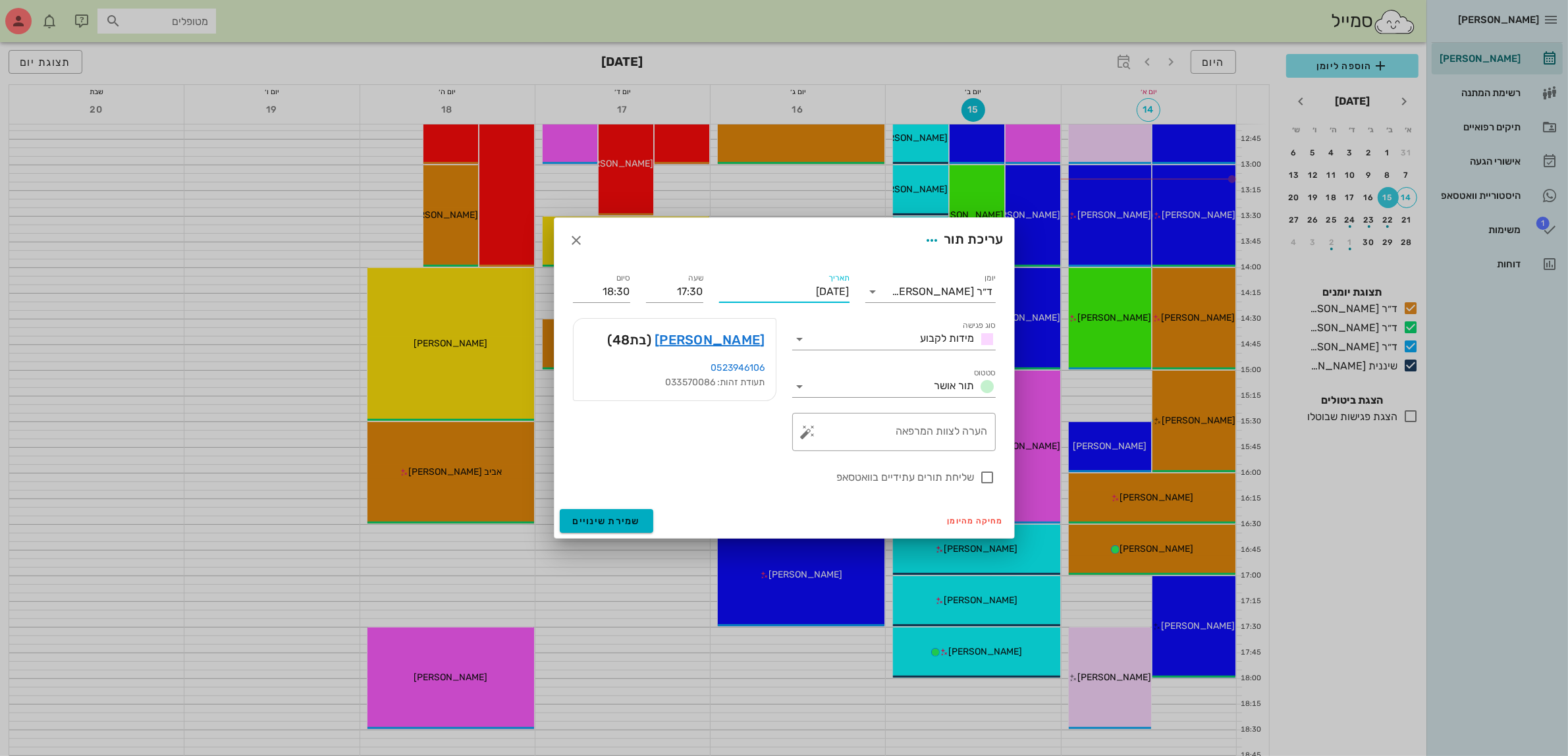
click at [827, 291] on input "[DATE]" at bounding box center [784, 291] width 130 height 21
drag, startPoint x: 832, startPoint y: 409, endPoint x: 796, endPoint y: 387, distance: 42.2
click at [833, 410] on div "15" at bounding box center [829, 414] width 21 height 9
type input "[DATE]"
drag, startPoint x: 672, startPoint y: 288, endPoint x: 736, endPoint y: 275, distance: 65.3
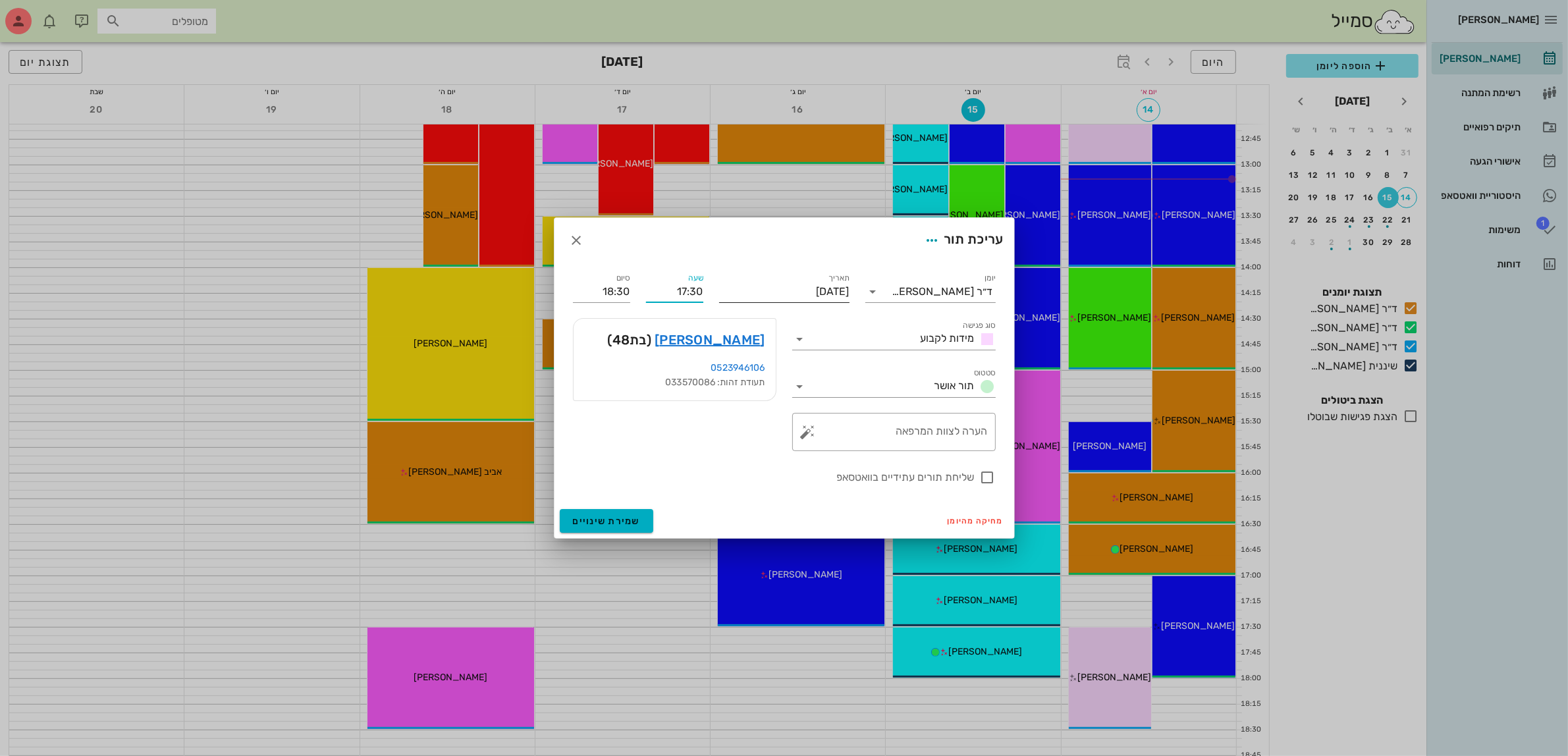
click at [736, 275] on div "יומן ד״ר [PERSON_NAME] סוג פגישה מידות לקבוע סטטוס תור אושר תאריך [DATE] שעה 17…" at bounding box center [784, 378] width 439 height 230
type input "16:30"
type input "17:30"
click at [626, 294] on input "17:30" at bounding box center [602, 291] width 57 height 21
click at [605, 376] on div "17:30 (שעה)" at bounding box center [566, 372] width 80 height 11
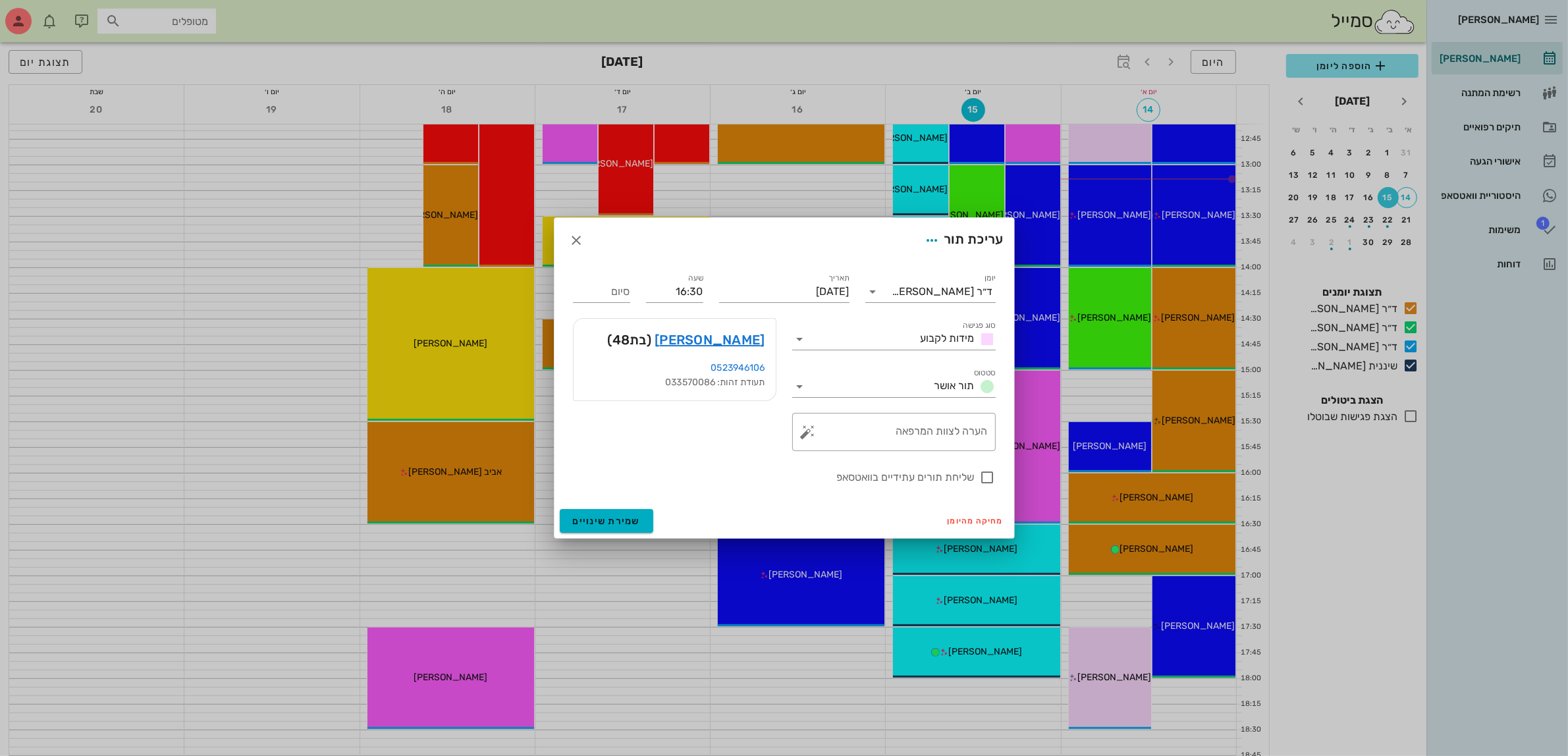
type input "17:30"
click at [993, 476] on div at bounding box center [988, 477] width 22 height 22
checkbox input "true"
click at [614, 509] on button "שמירת שינויים" at bounding box center [606, 521] width 94 height 23
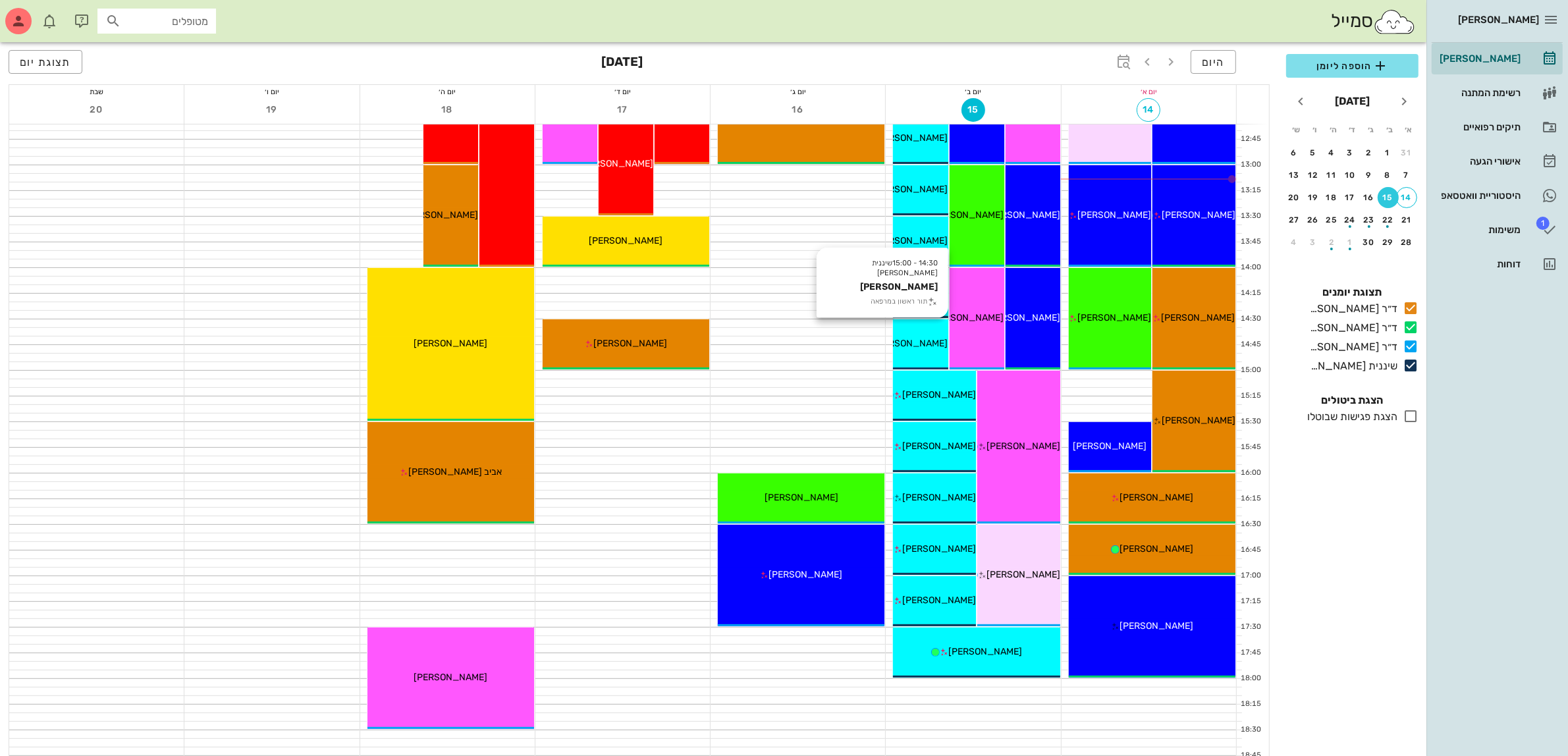
click at [928, 338] on span "[PERSON_NAME]" at bounding box center [911, 343] width 74 height 11
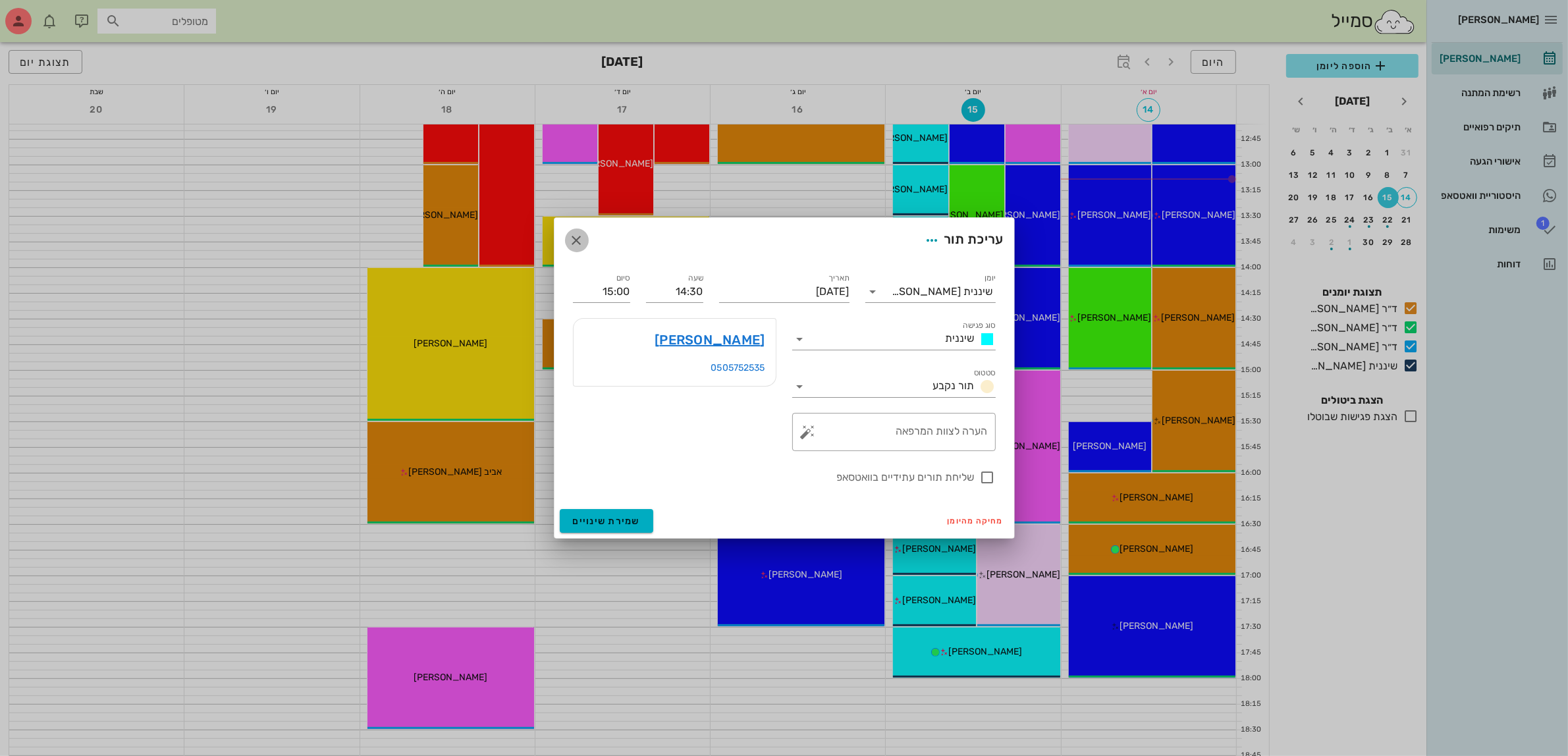
click at [579, 239] on icon "button" at bounding box center [577, 240] width 16 height 16
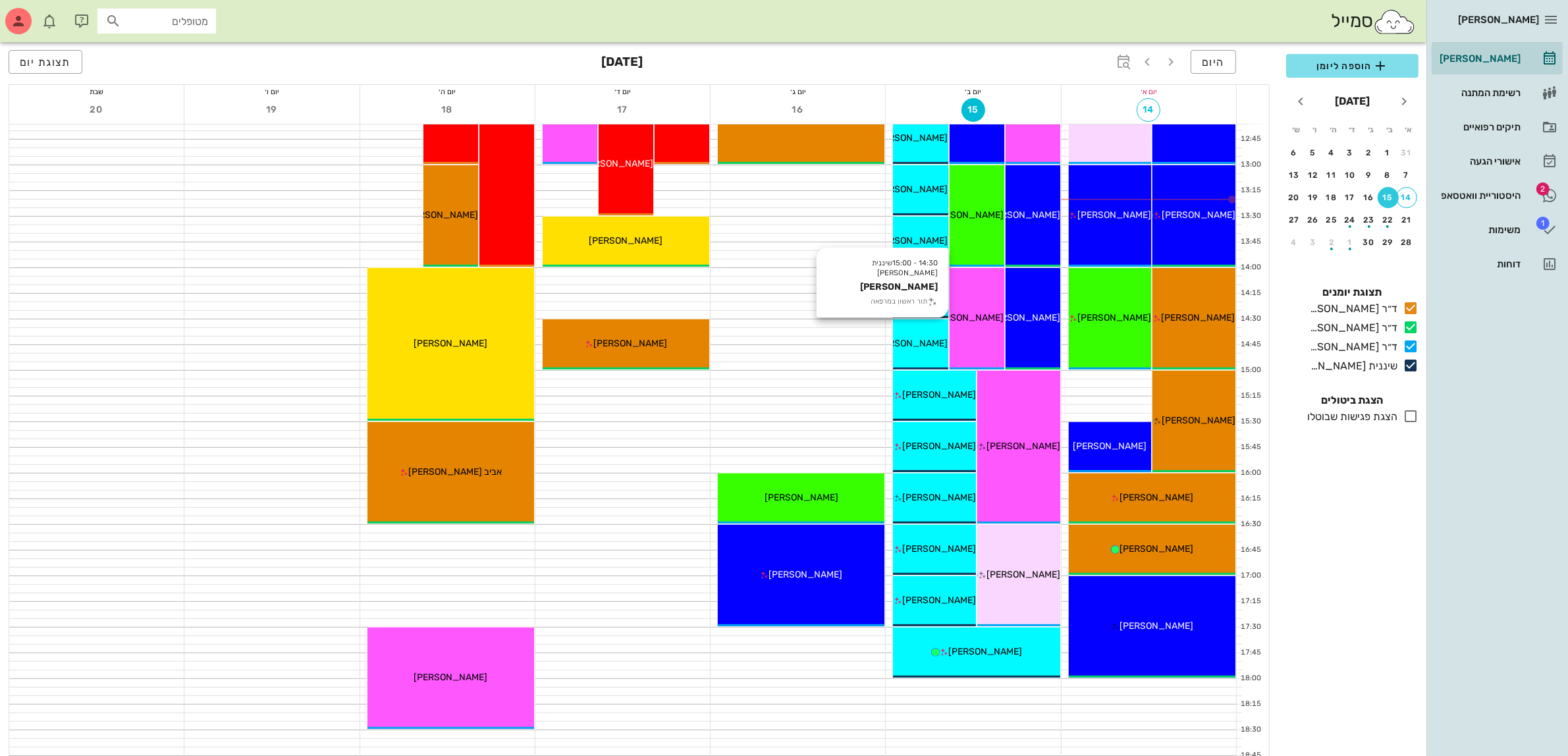
click at [927, 336] on div "[PERSON_NAME]" at bounding box center [920, 343] width 55 height 13
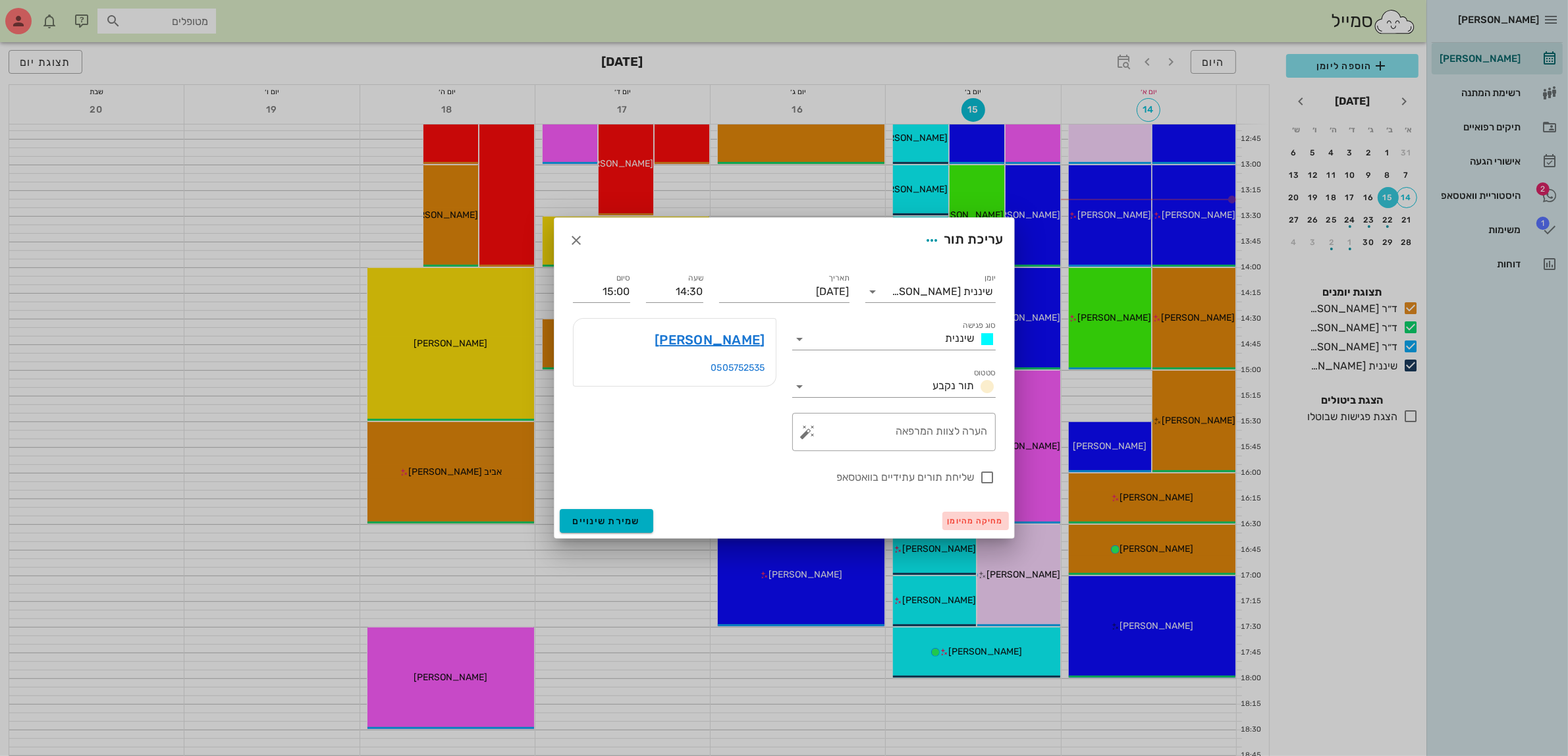
click at [982, 519] on span "מחיקה מהיומן" at bounding box center [976, 521] width 56 height 9
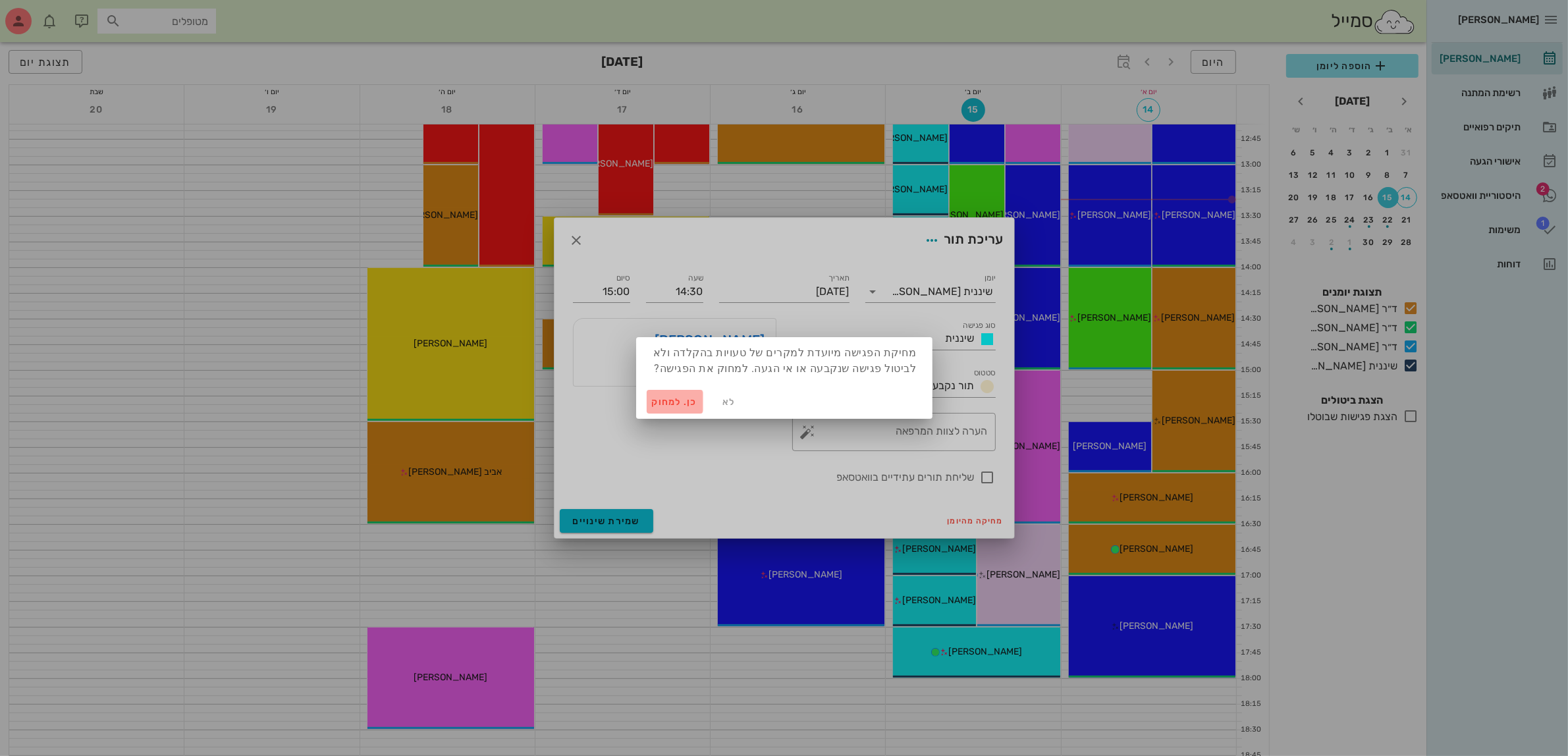
click at [681, 400] on span "כן. למחוק" at bounding box center [675, 402] width 46 height 11
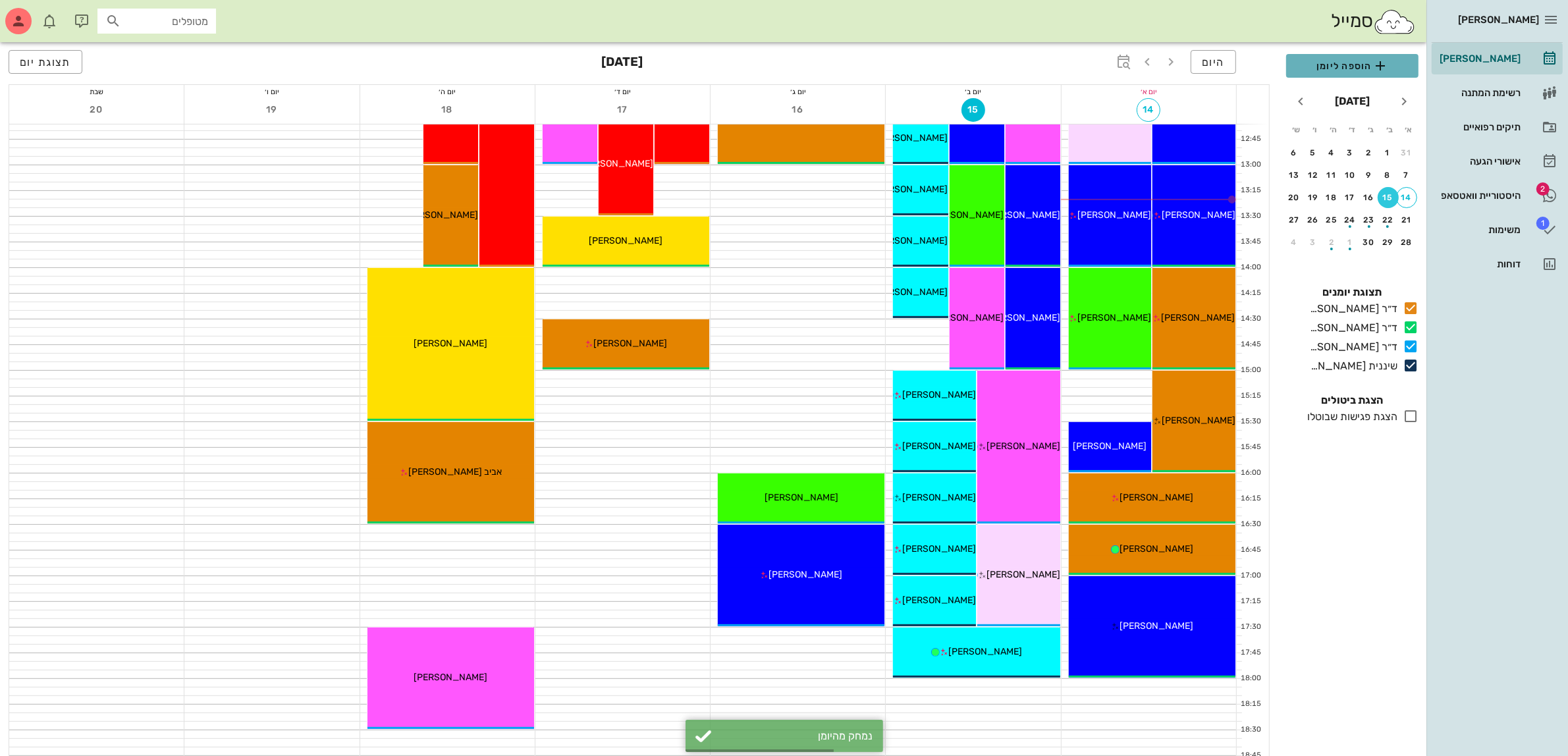
click at [1352, 63] on span "הוספה ליומן" at bounding box center [1353, 66] width 111 height 16
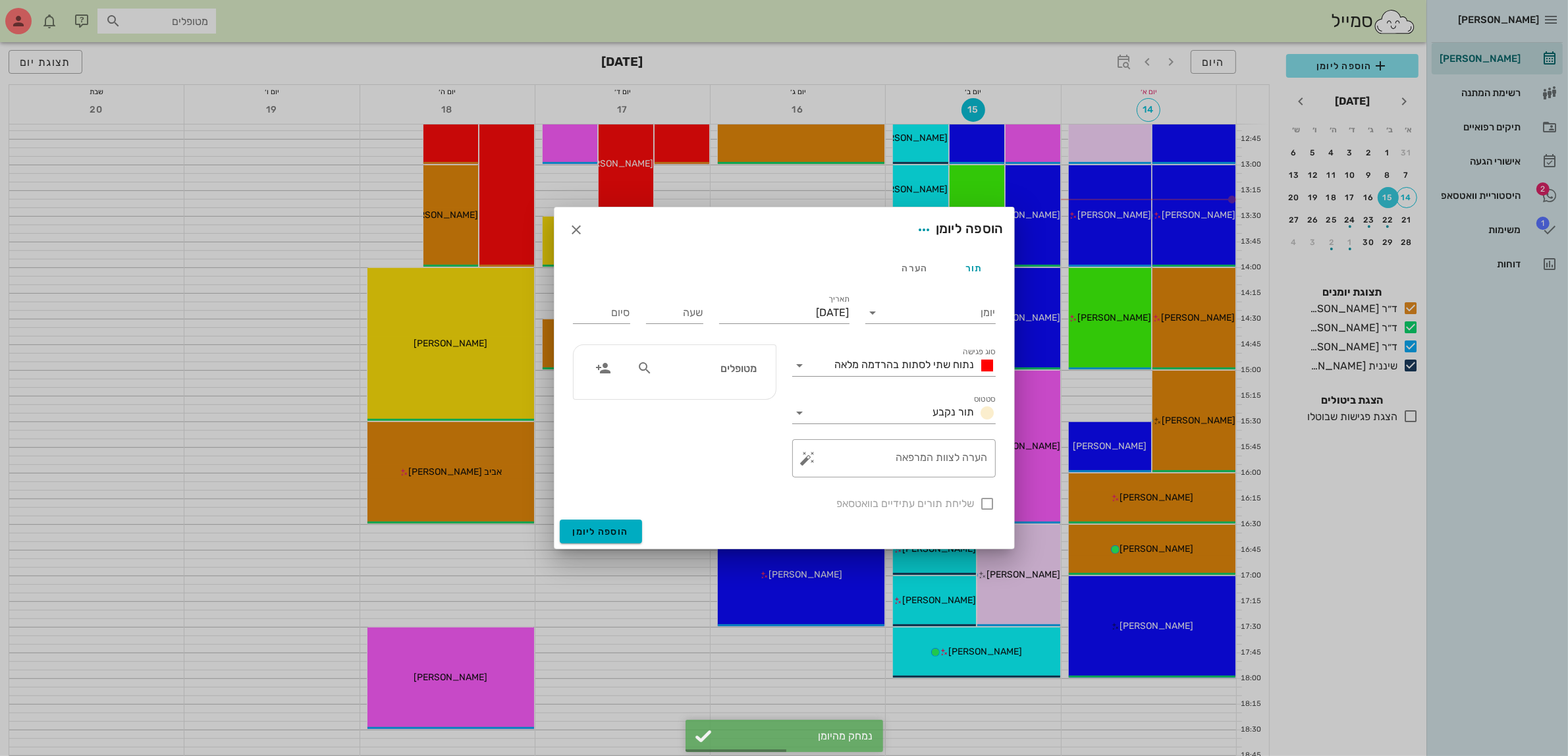
click at [733, 370] on input "מטופלים" at bounding box center [706, 368] width 101 height 17
type input "[PERSON_NAME]"
click at [575, 230] on icon "button" at bounding box center [577, 230] width 16 height 16
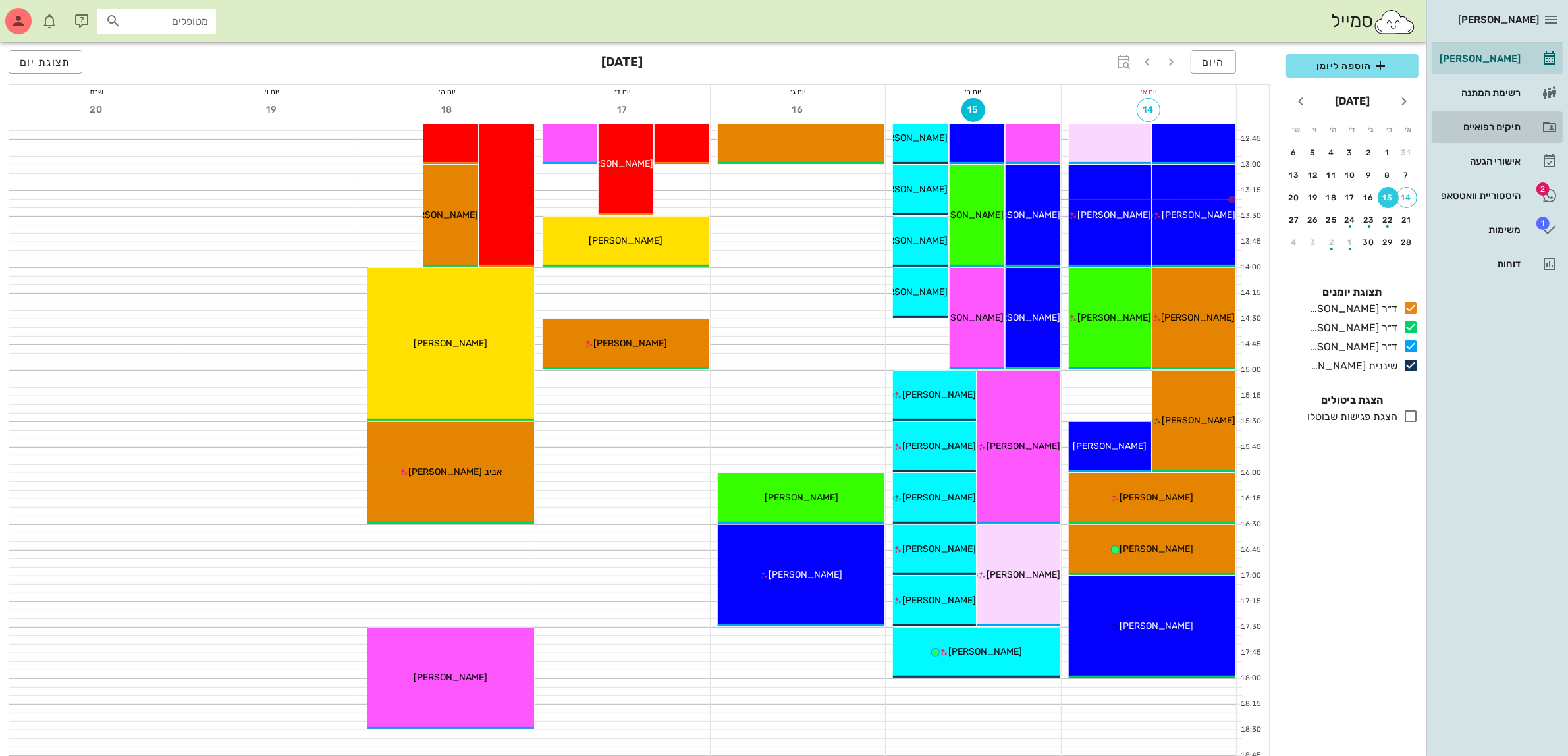
click at [1481, 127] on div "תיקים רפואיים" at bounding box center [1478, 127] width 83 height 11
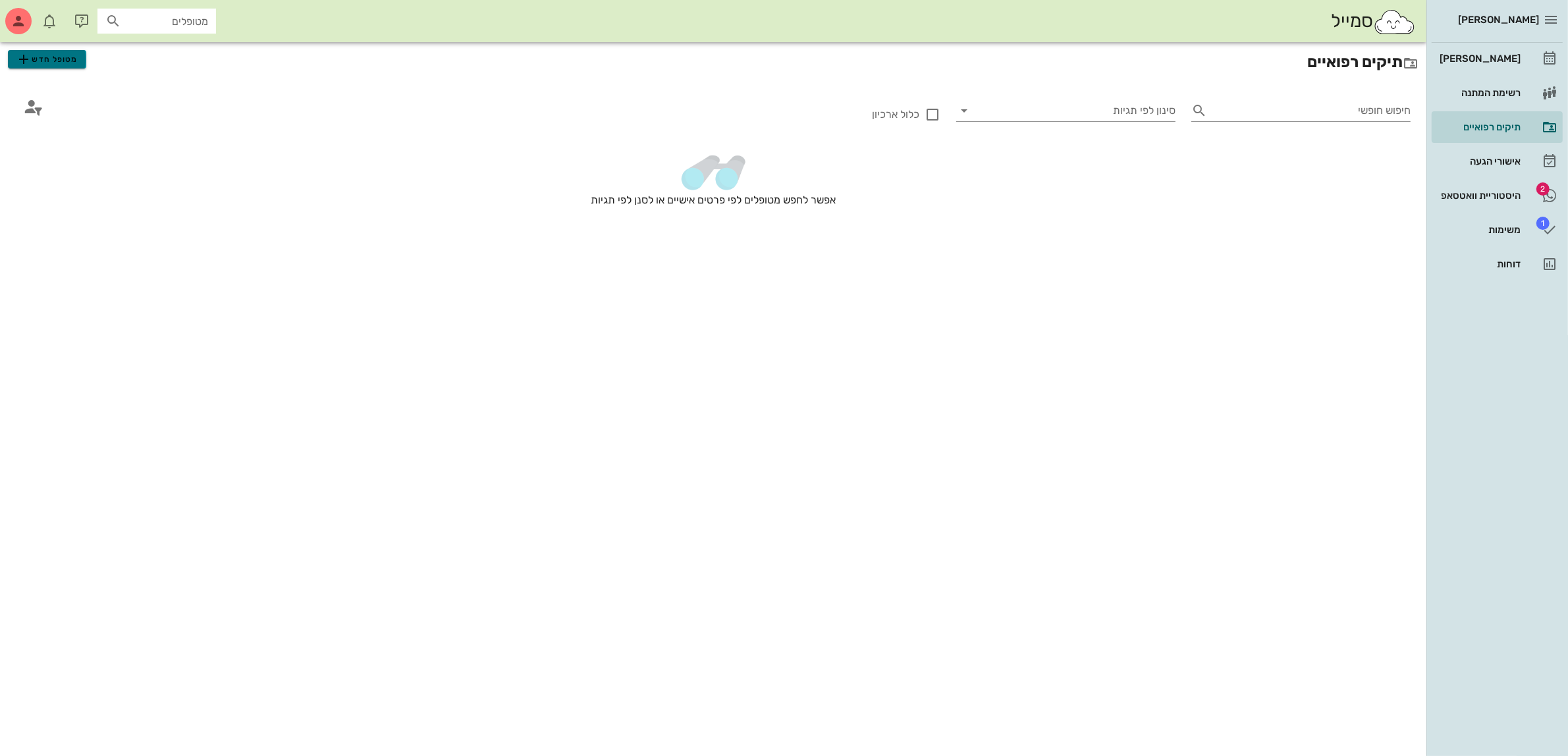
click at [23, 61] on icon "button" at bounding box center [24, 59] width 16 height 16
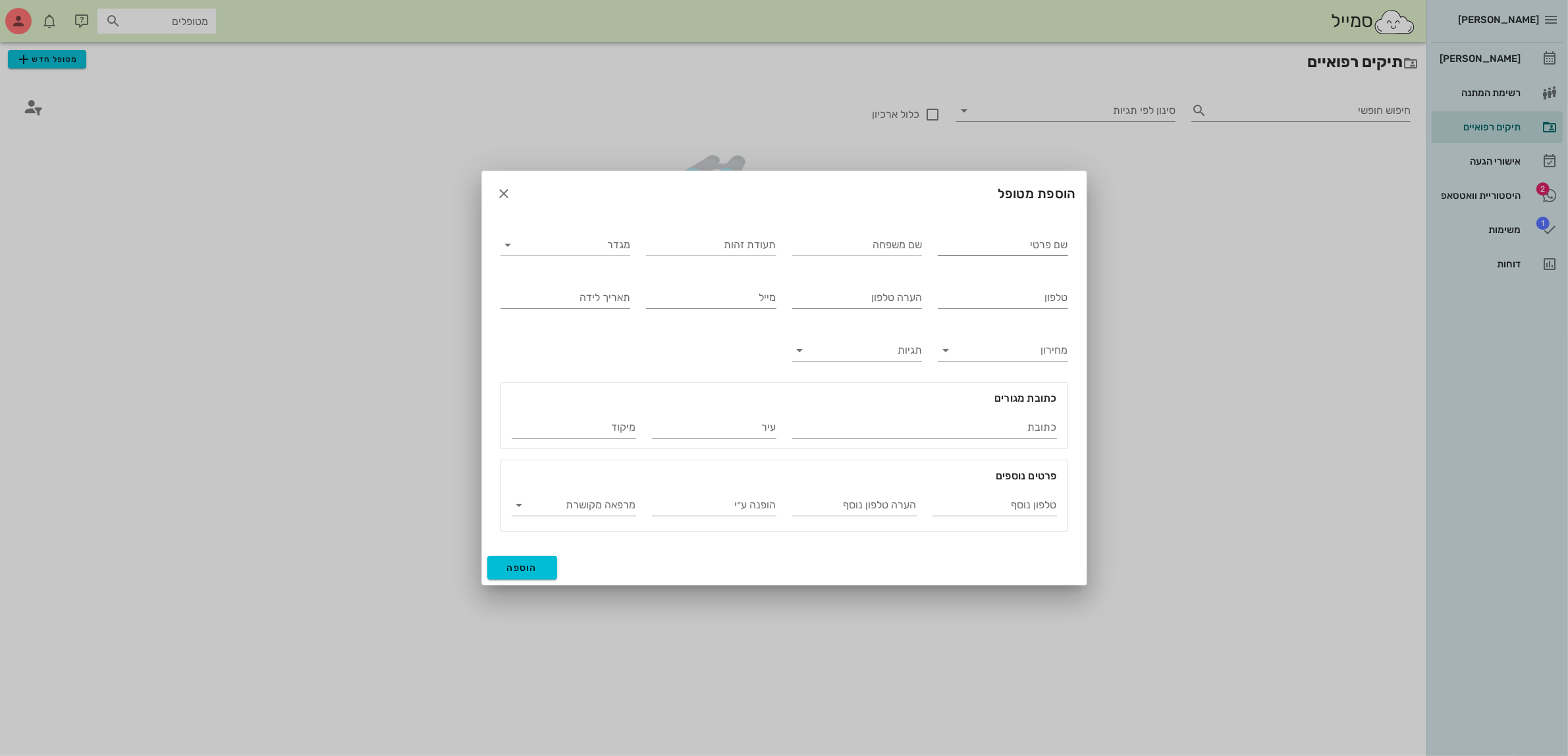
click at [1013, 245] on input "שם פרטי" at bounding box center [1003, 244] width 130 height 21
type input "[PERSON_NAME]"
click at [584, 242] on input "מגדר" at bounding box center [577, 244] width 109 height 21
click at [598, 286] on div "נקבה" at bounding box center [565, 287] width 109 height 13
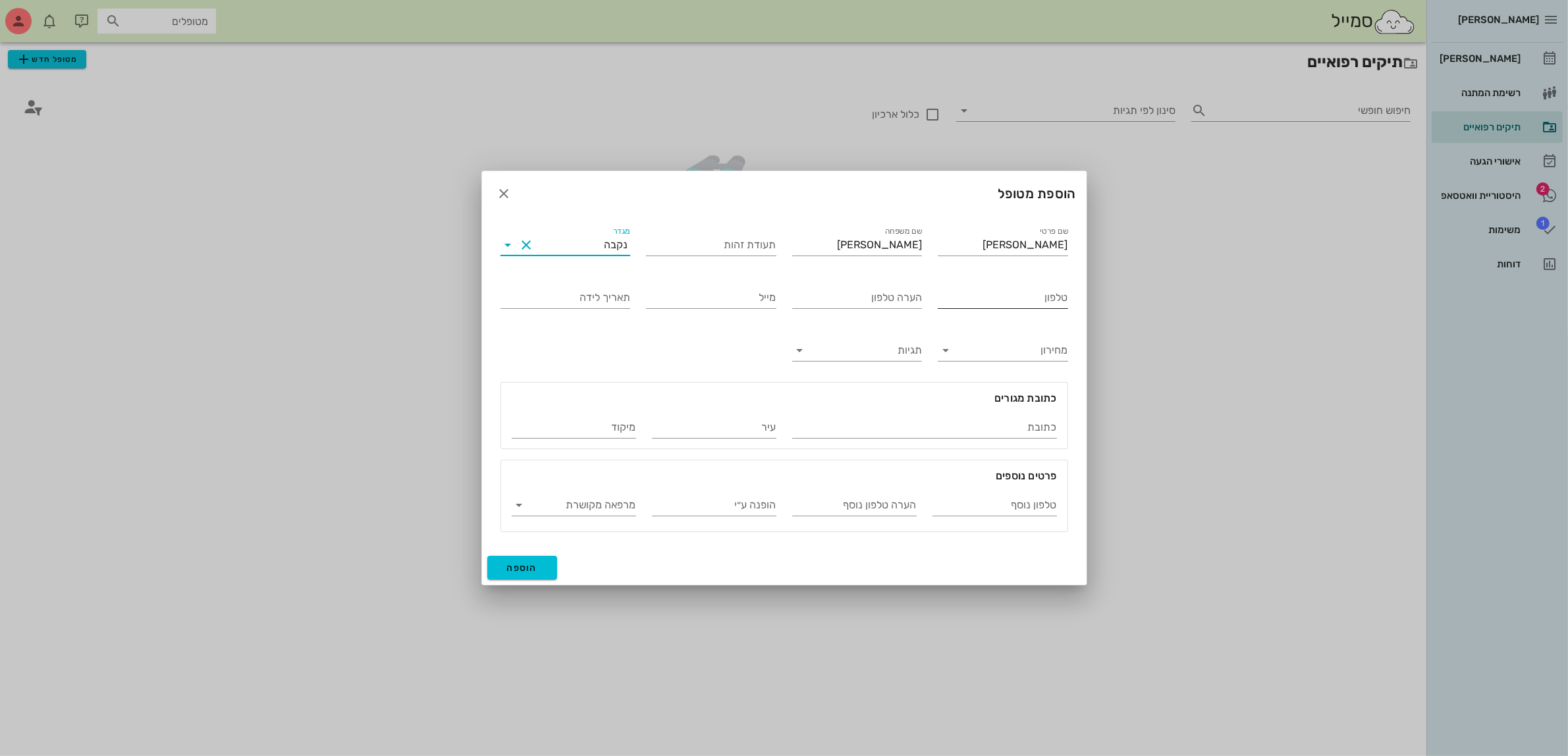
click at [1025, 297] on input "טלפון" at bounding box center [1003, 297] width 130 height 21
type input "050-7779966"
click at [544, 557] on button "הוספה" at bounding box center [522, 568] width 71 height 23
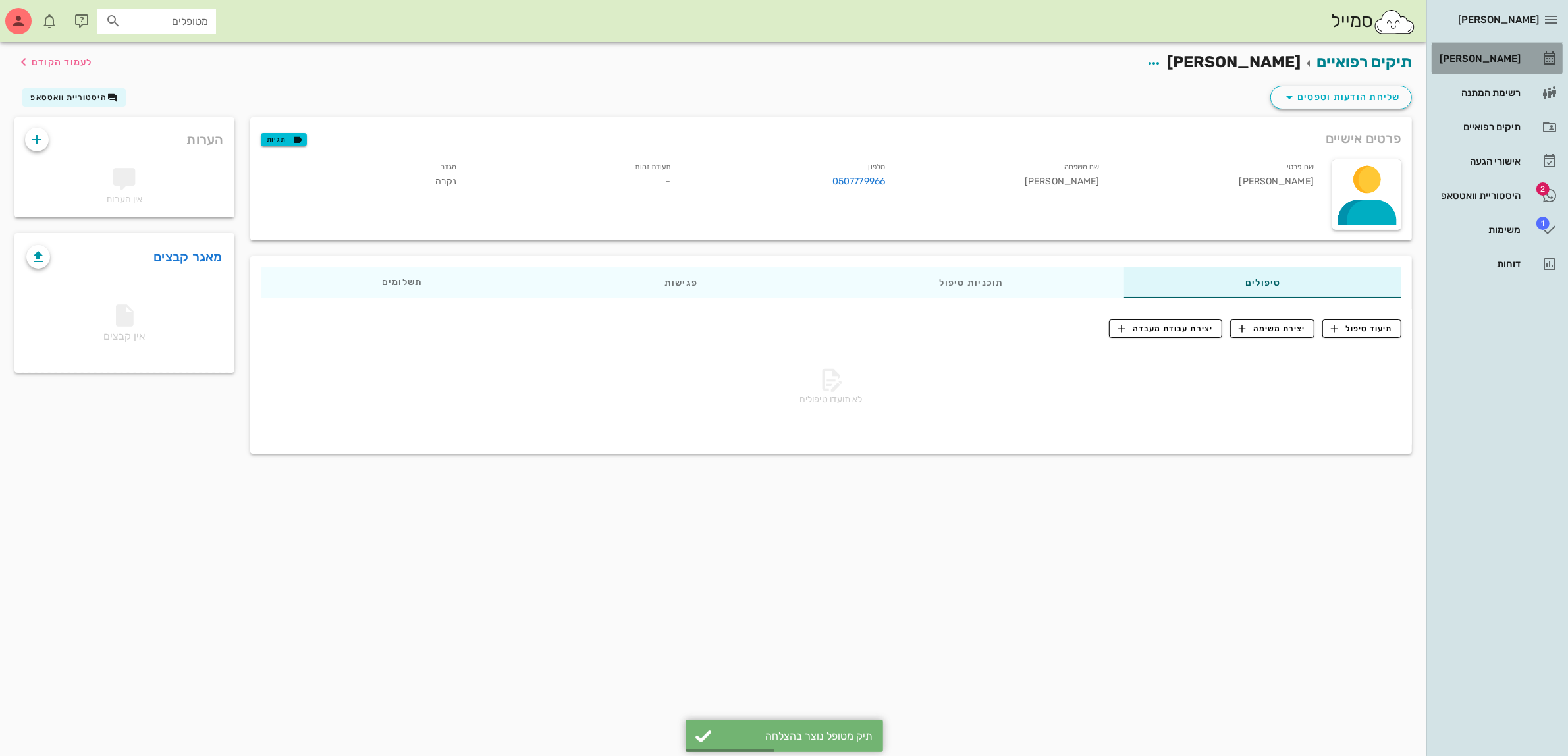
click at [1497, 61] on div "[PERSON_NAME]" at bounding box center [1478, 58] width 83 height 11
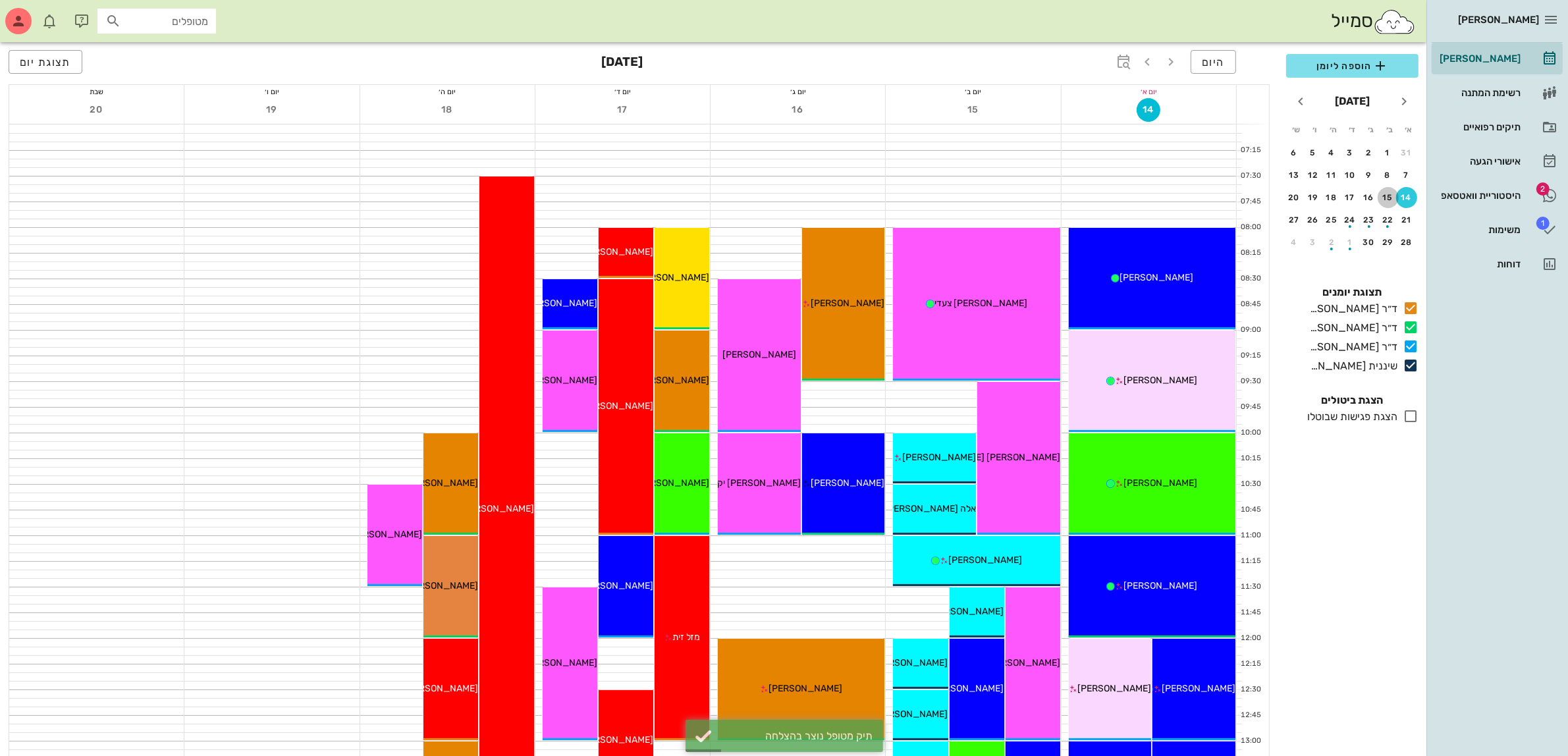
drag, startPoint x: 1388, startPoint y: 188, endPoint x: 1364, endPoint y: 86, distance: 104.8
click at [1389, 187] on button "15" at bounding box center [1388, 197] width 21 height 21
click at [1357, 73] on span "הוספה ליומן" at bounding box center [1353, 66] width 111 height 16
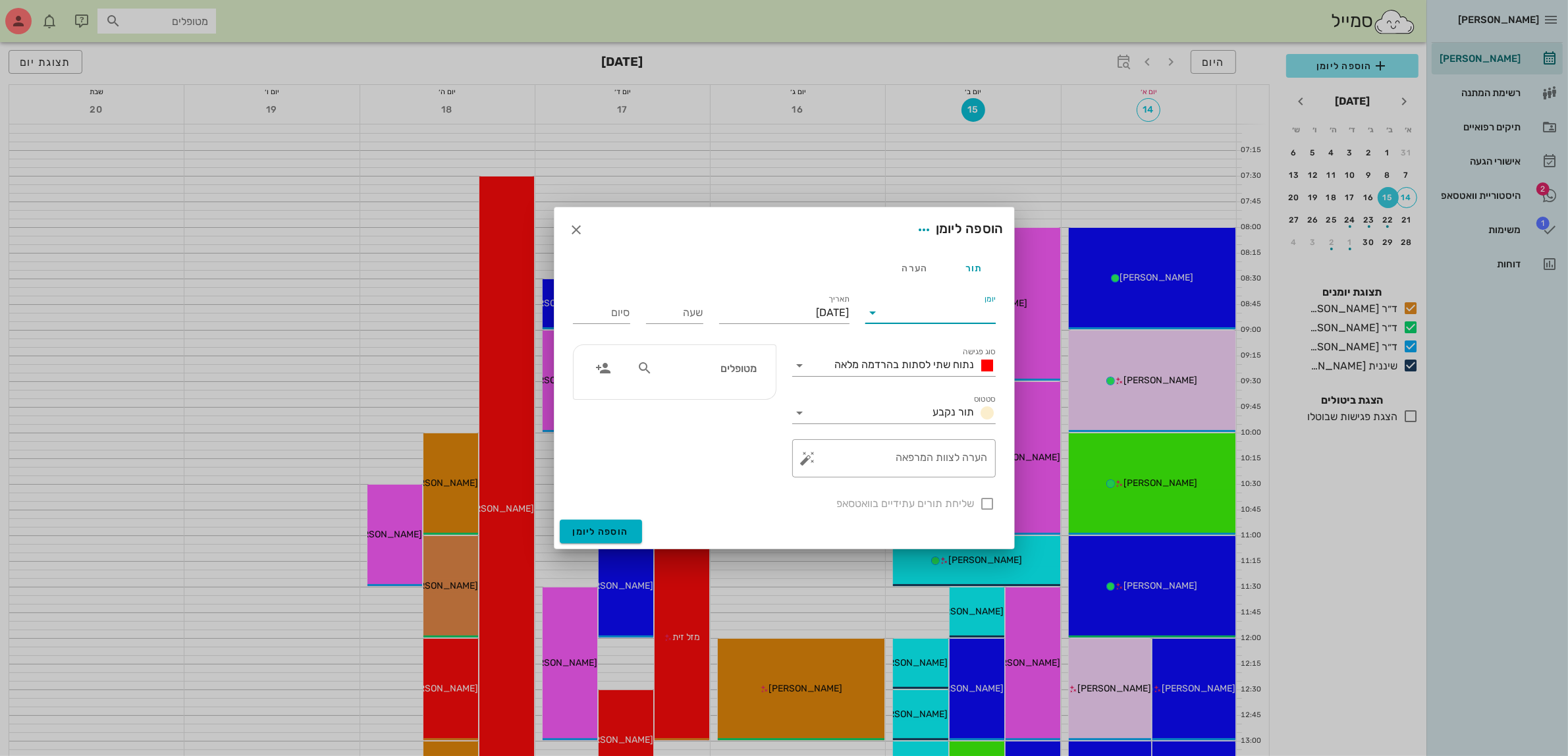
click at [936, 320] on input "יומן" at bounding box center [939, 312] width 112 height 21
click at [945, 416] on div "שיננית [PERSON_NAME]" at bounding box center [935, 418] width 117 height 13
click at [945, 367] on span "נתוח שתי לסתות בהרדמה מלאה" at bounding box center [905, 364] width 140 height 13
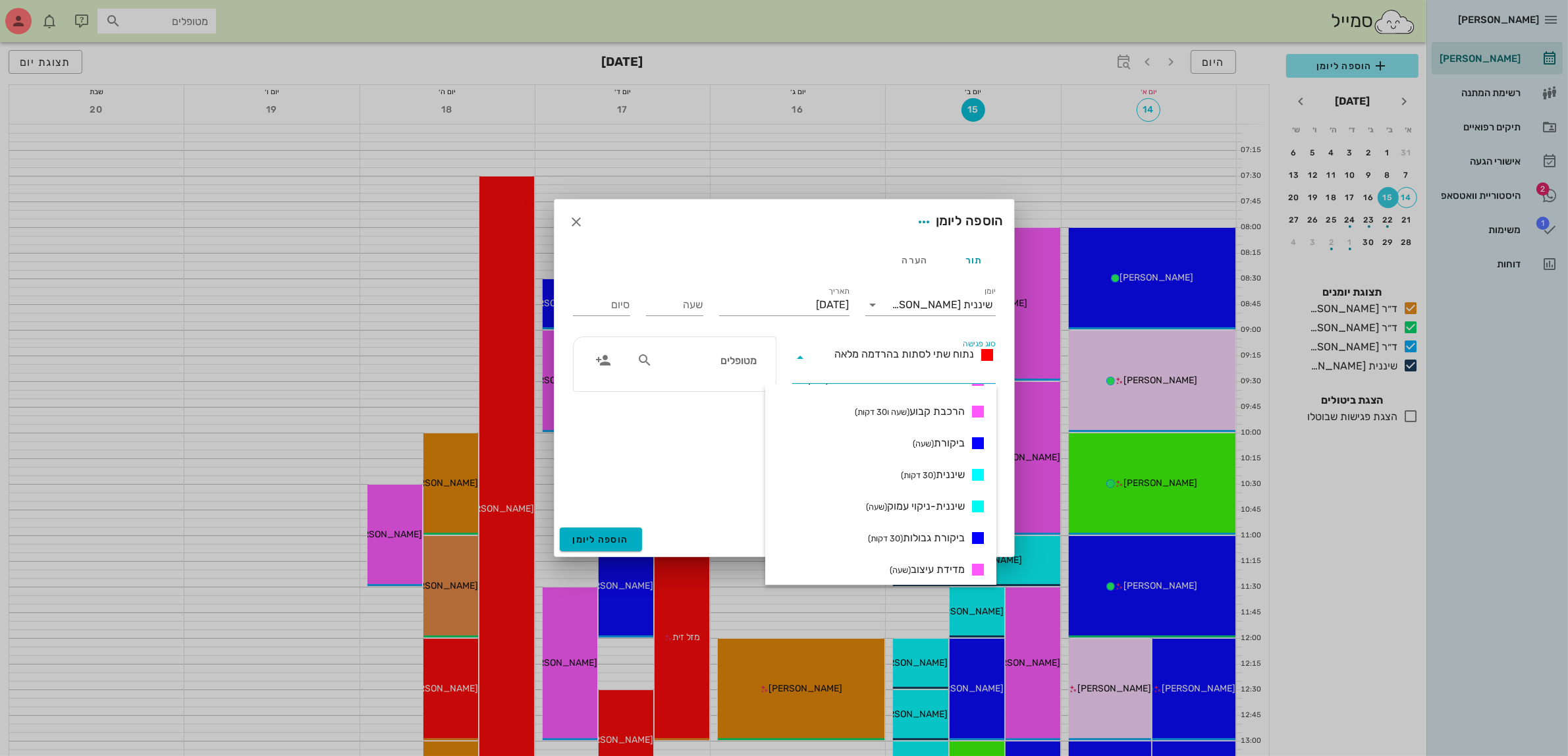
scroll to position [576, 0]
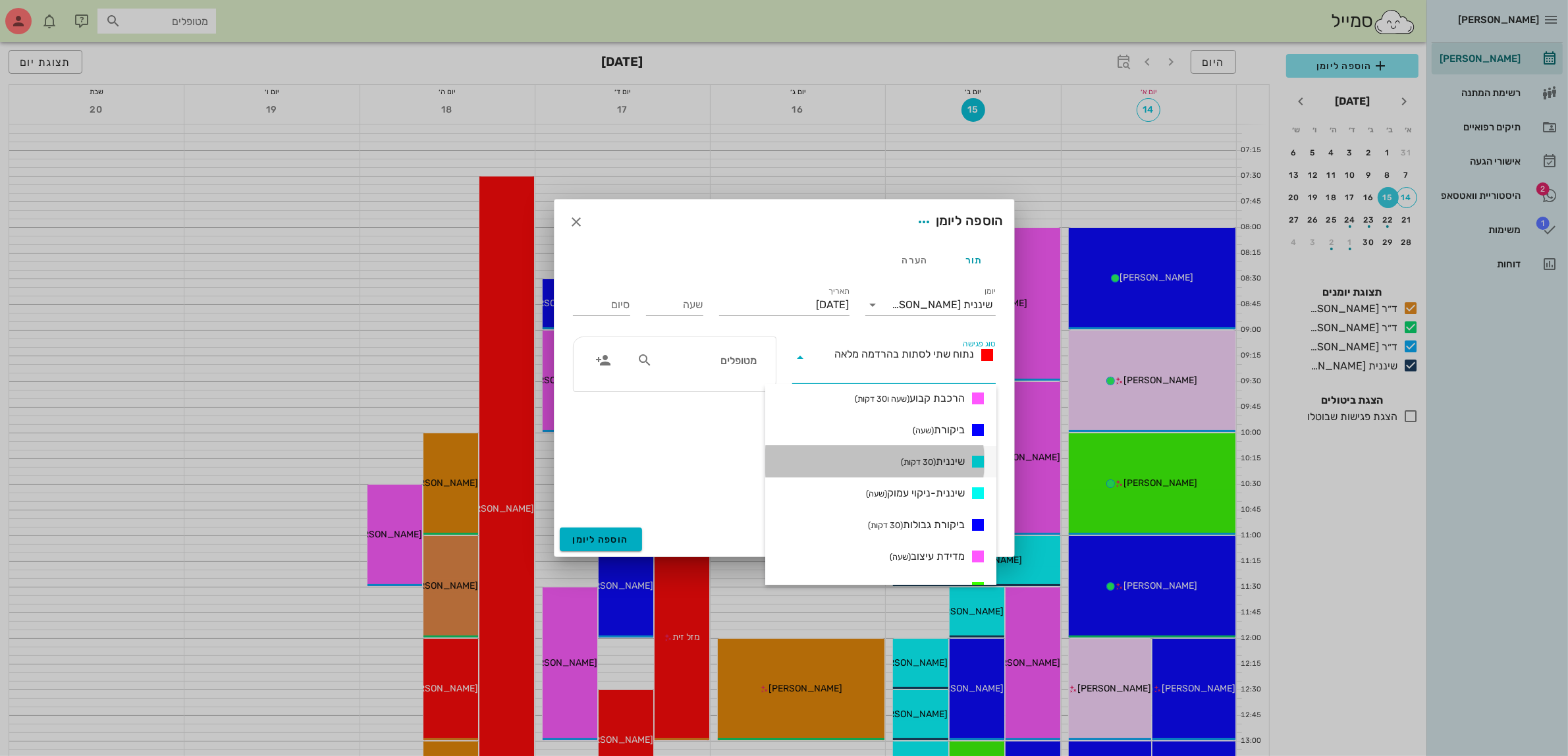
click at [932, 460] on small "(30 דקות)" at bounding box center [918, 462] width 35 height 10
type input "00:30"
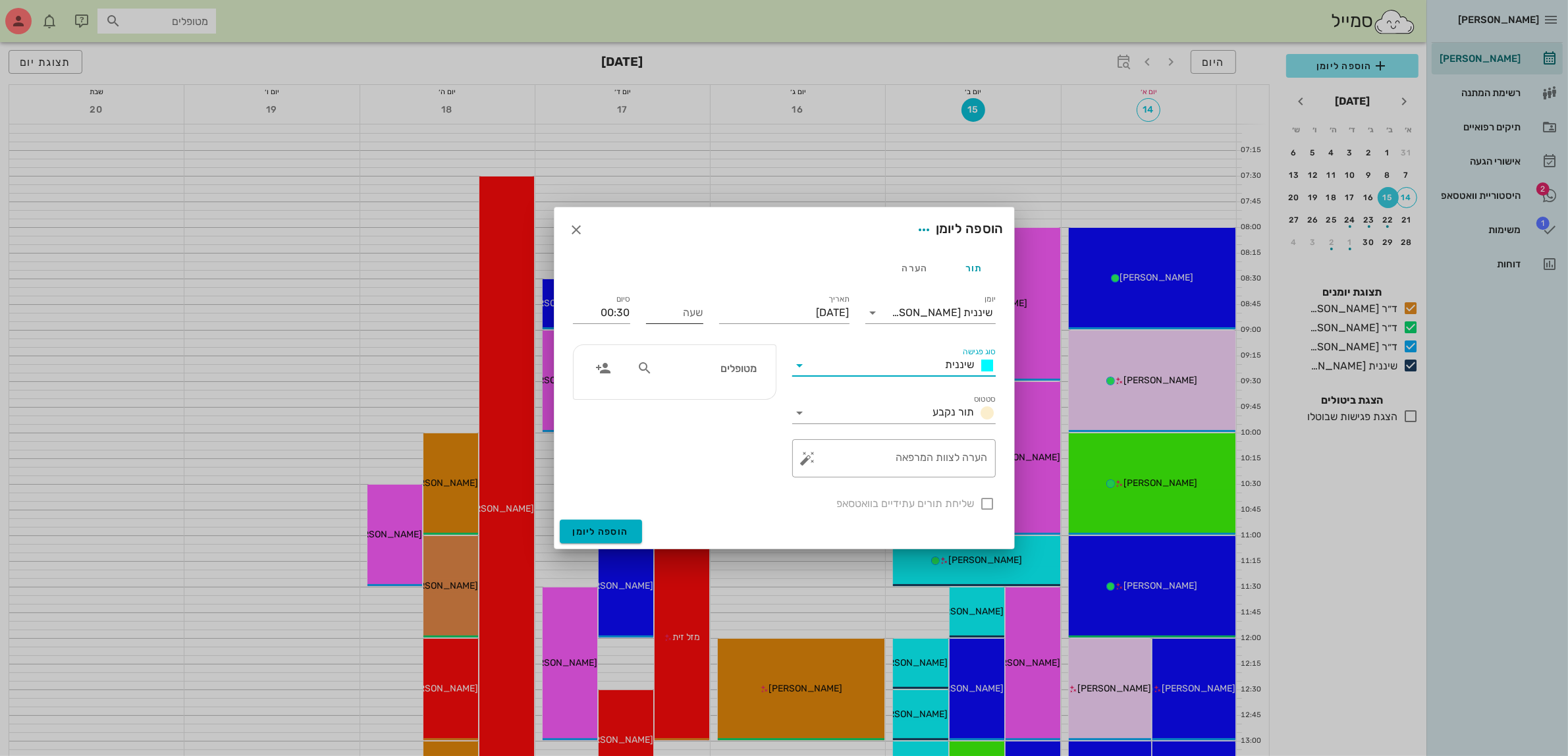
click at [677, 319] on input "שעה" at bounding box center [675, 312] width 57 height 21
click at [616, 316] on input "00:30" at bounding box center [602, 312] width 57 height 21
type input "14:30"
type input "15:00"
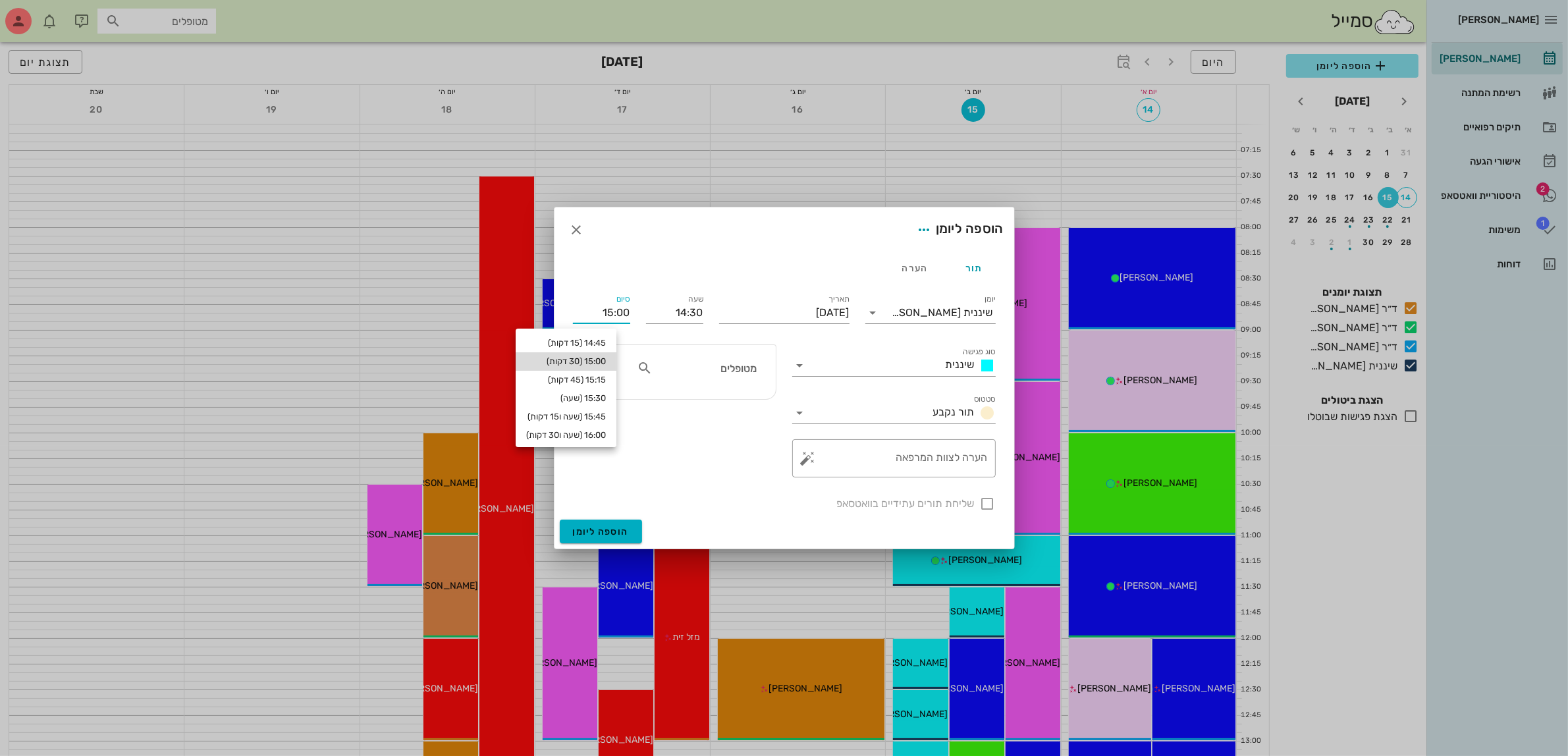
drag, startPoint x: 611, startPoint y: 361, endPoint x: 673, endPoint y: 357, distance: 62.1
click at [606, 361] on div "15:00 (30 דקות)" at bounding box center [566, 361] width 80 height 11
type input "15:00"
click at [701, 357] on div "מטופלים" at bounding box center [696, 369] width 135 height 25
click at [695, 378] on div at bounding box center [696, 369] width 135 height 25
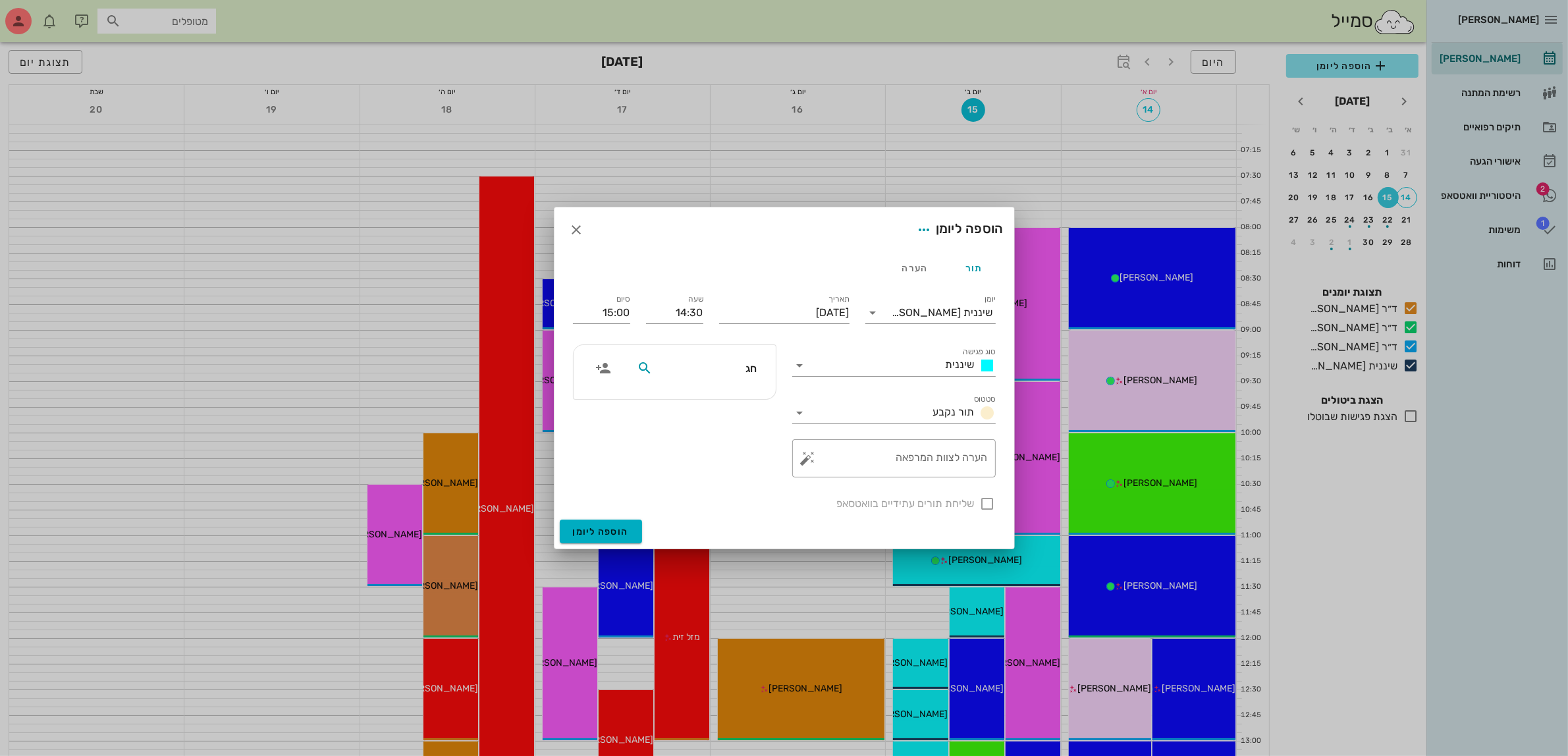
type input "[PERSON_NAME]"
click at [720, 402] on div "[PERSON_NAME]" at bounding box center [706, 398] width 132 height 11
click at [985, 504] on div at bounding box center [988, 503] width 22 height 22
checkbox input "true"
click at [597, 528] on span "הוספה ליומן" at bounding box center [601, 532] width 56 height 11
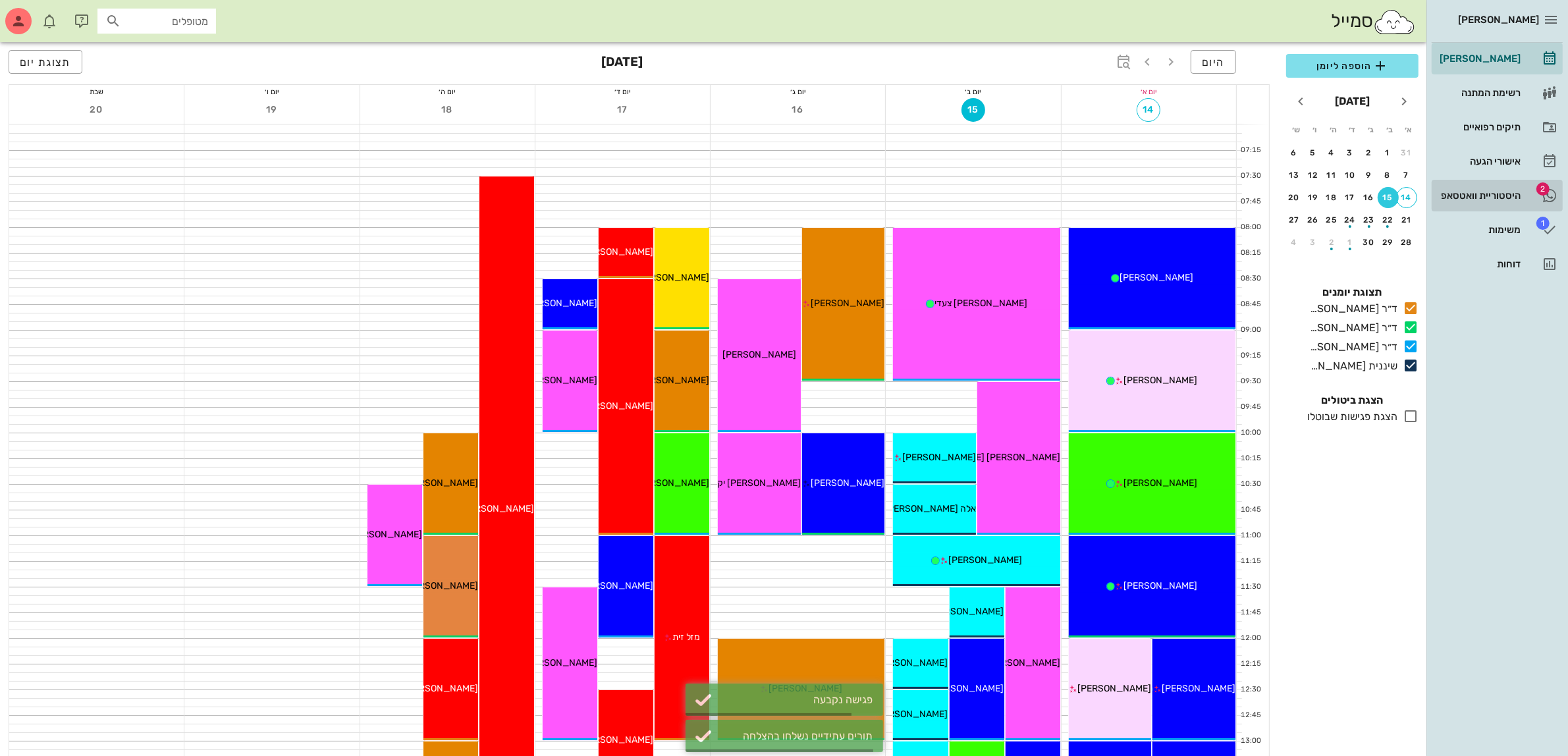
click at [1449, 188] on div "היסטוריית וואטסאפ" at bounding box center [1478, 195] width 83 height 21
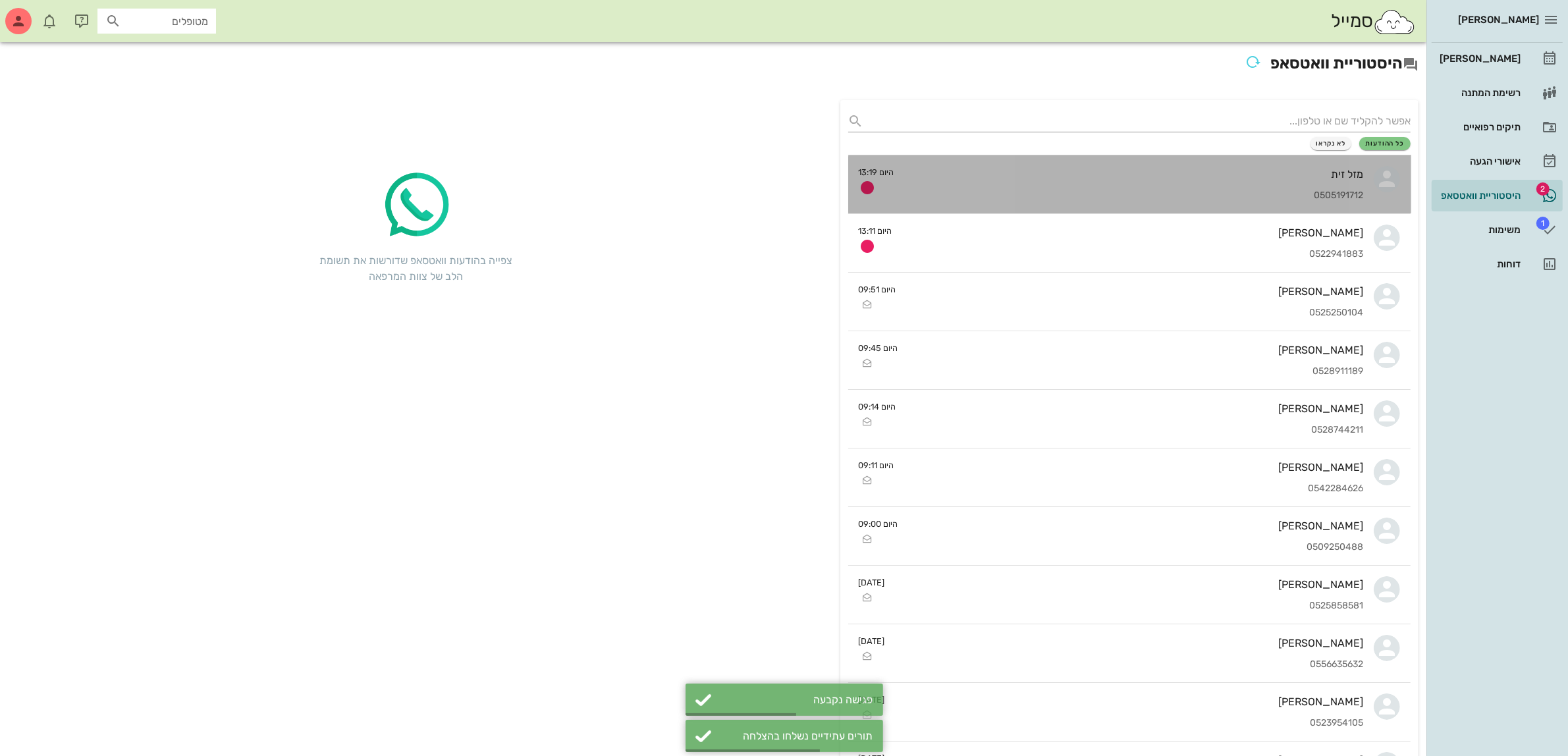
click at [1270, 185] on div "מזל זית 0505191712" at bounding box center [1135, 184] width 459 height 58
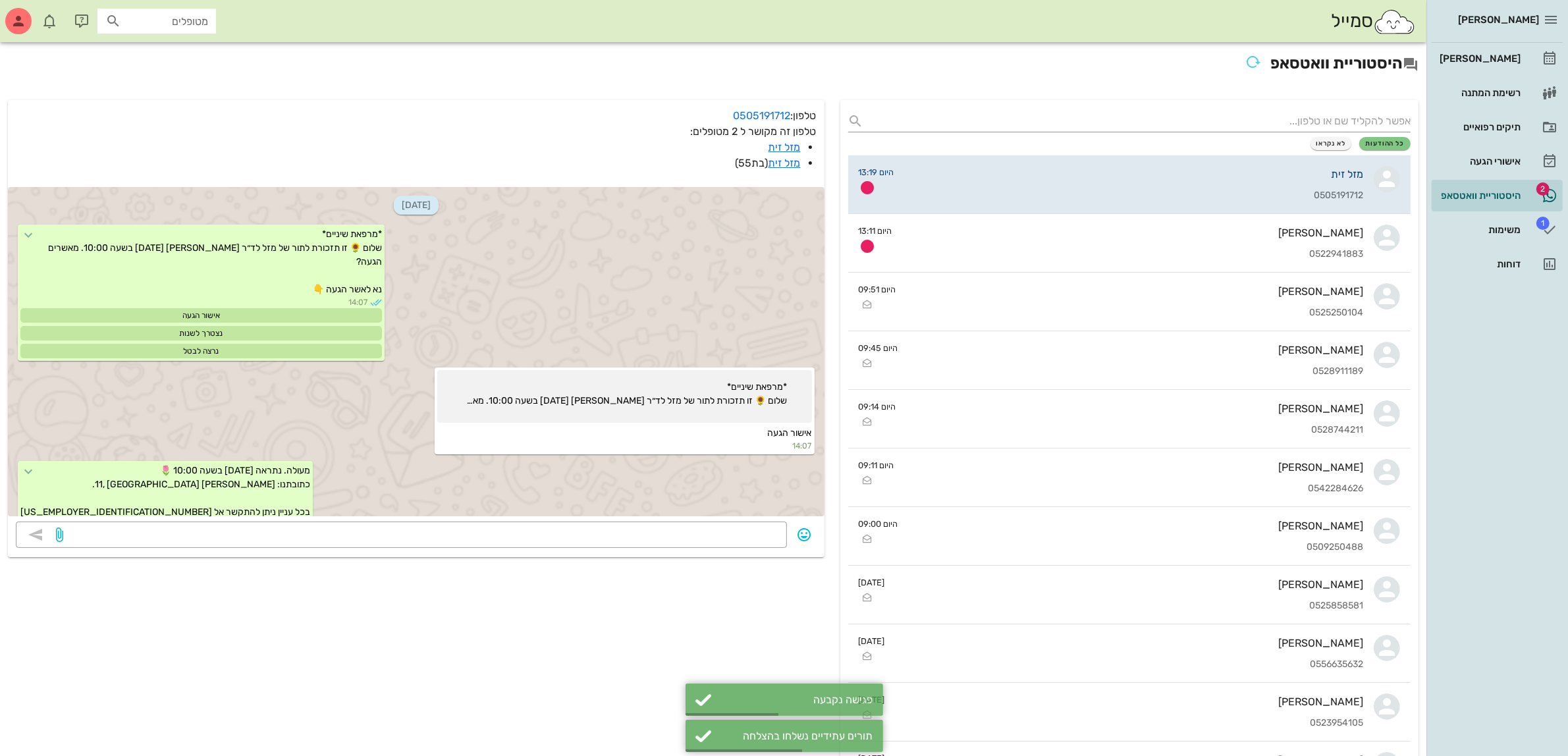
scroll to position [501, 0]
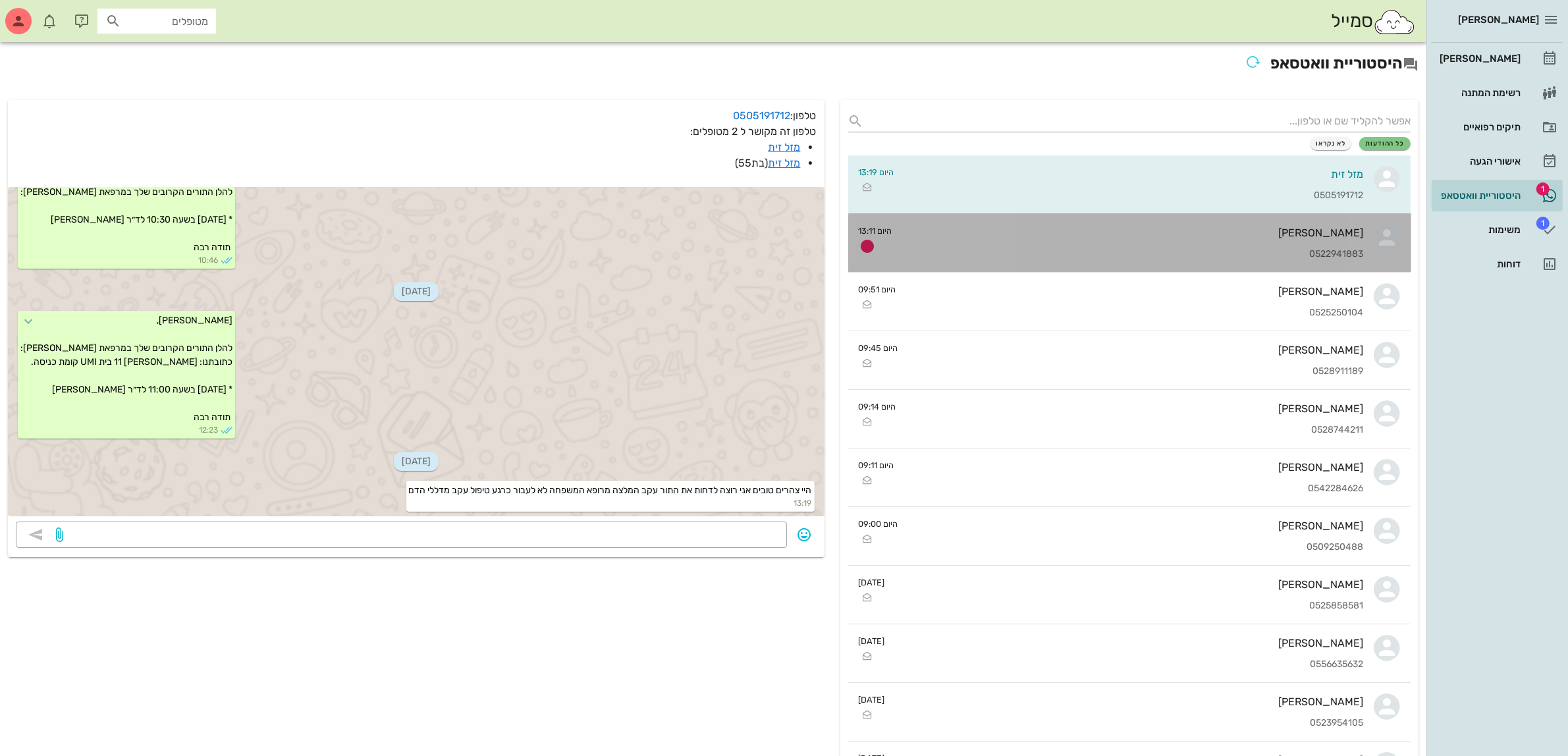
click at [1082, 254] on div "0522941883" at bounding box center [1134, 255] width 461 height 11
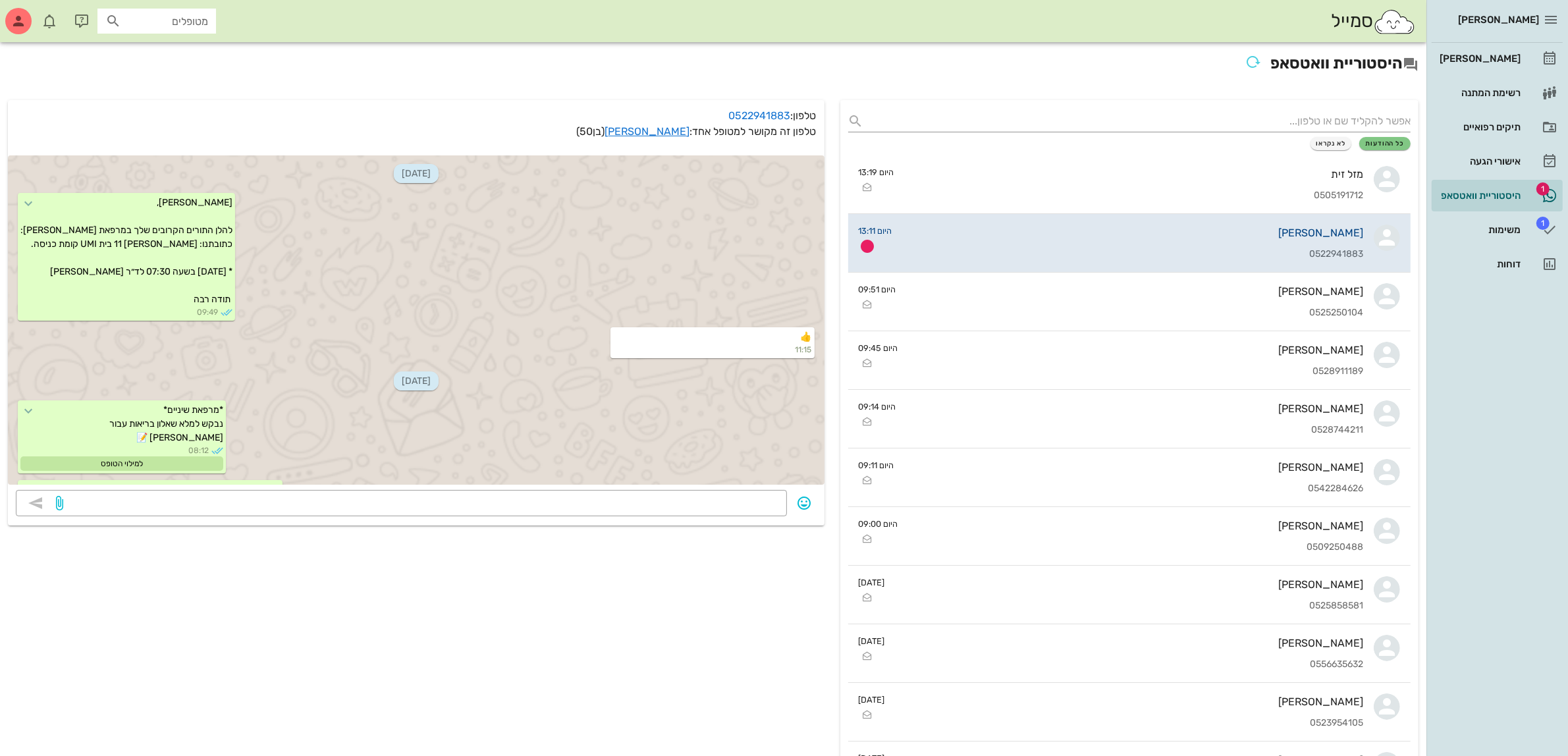
scroll to position [2388, 0]
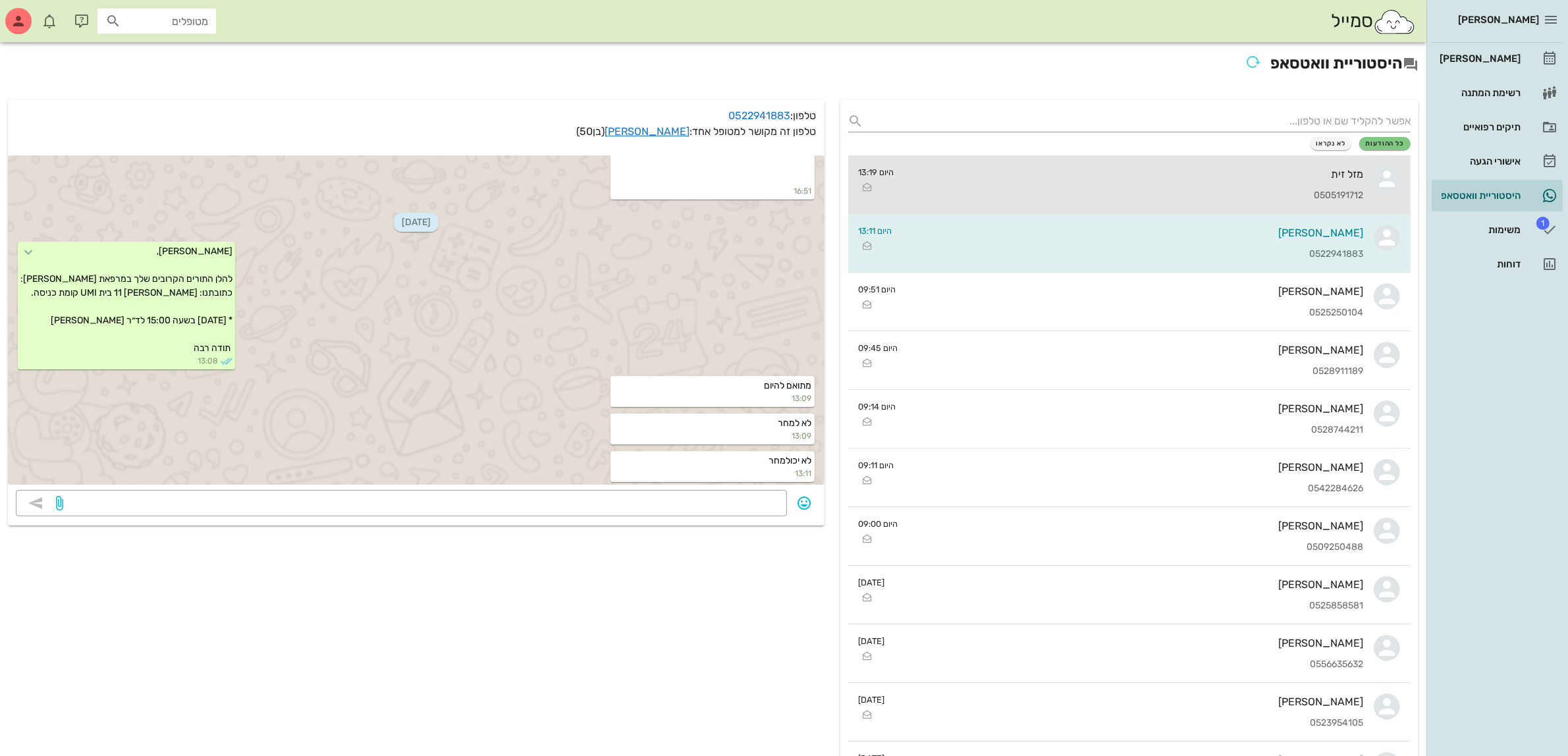
click at [1169, 185] on div "מזל זית 0505191712" at bounding box center [1135, 184] width 459 height 58
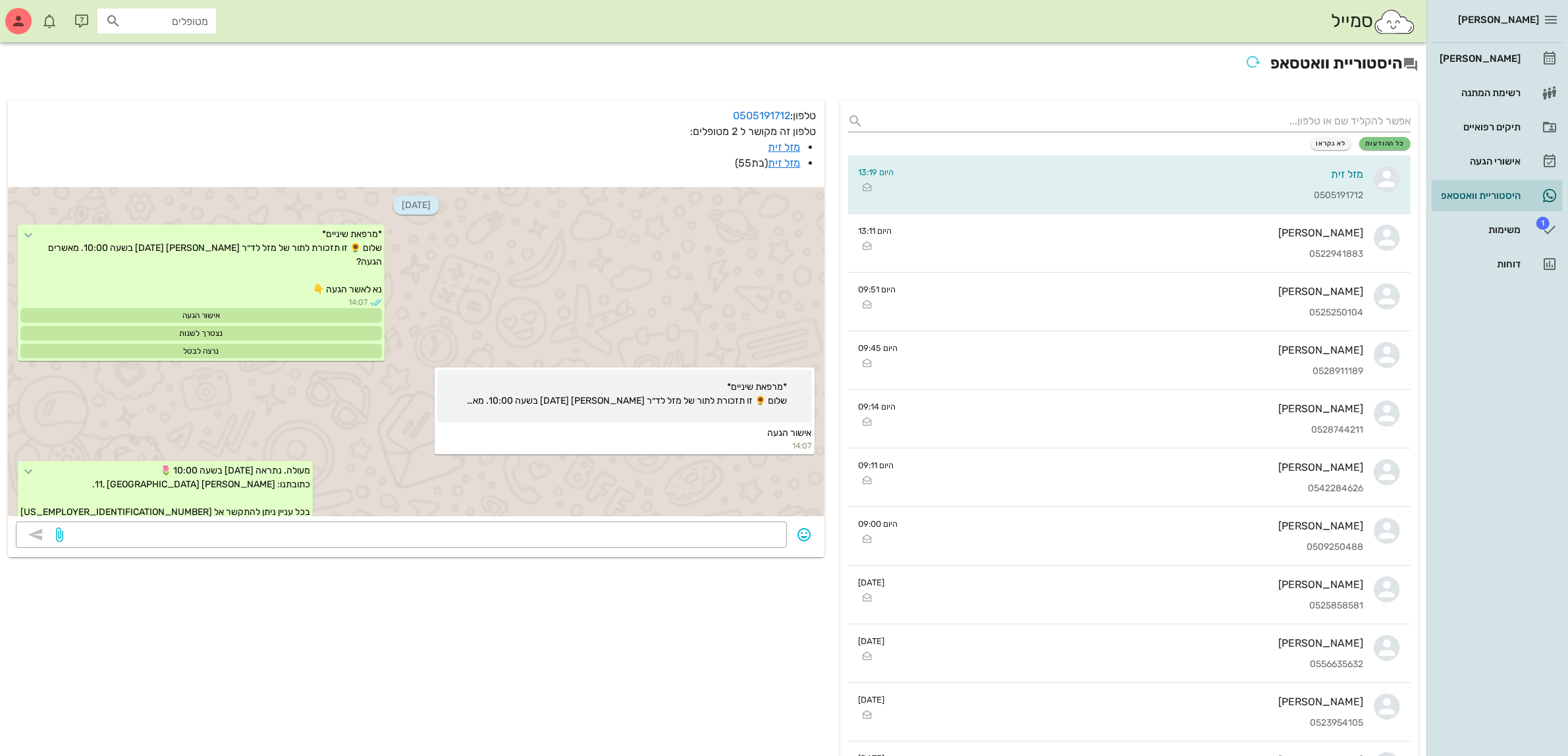
scroll to position [501, 0]
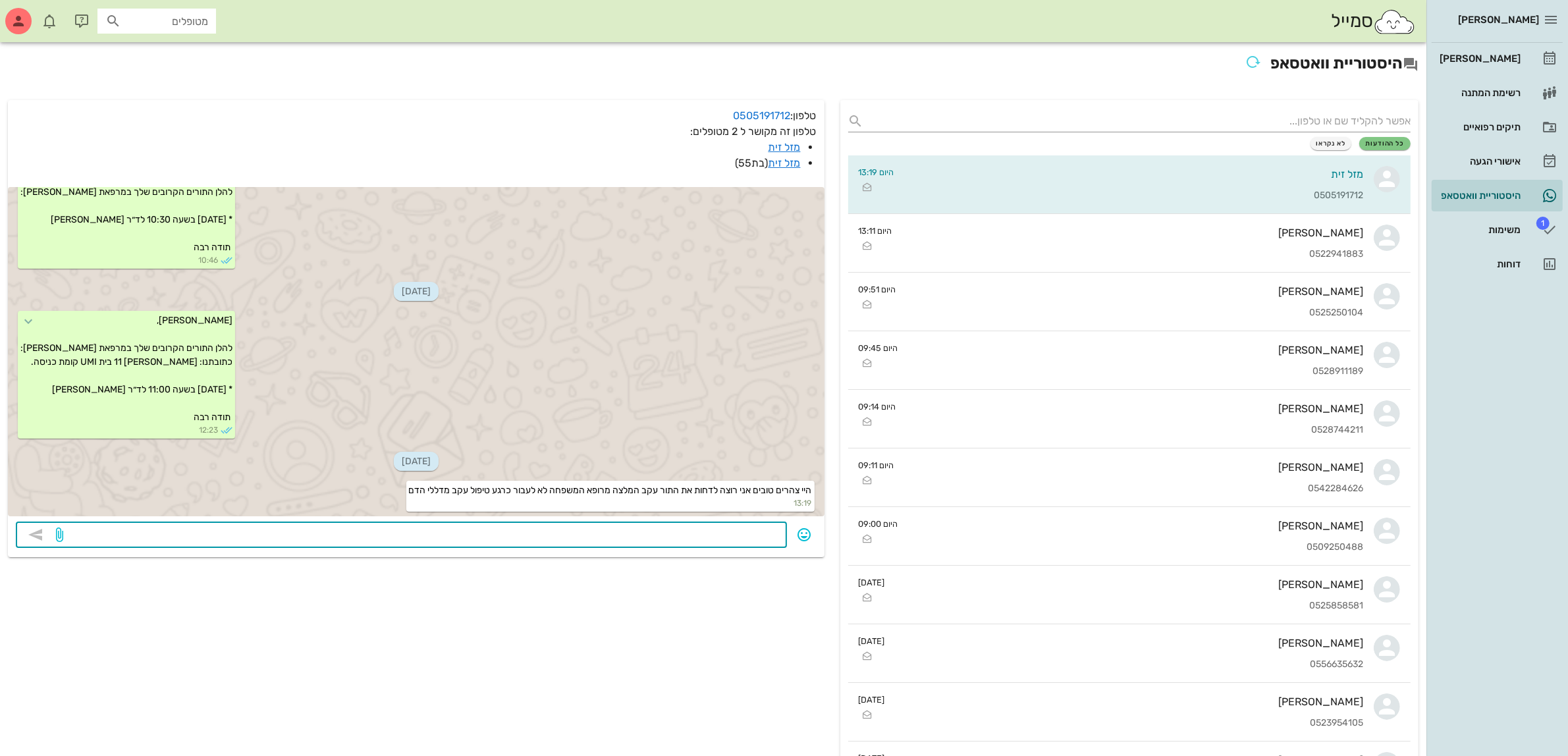
click at [733, 538] on textarea at bounding box center [422, 535] width 713 height 21
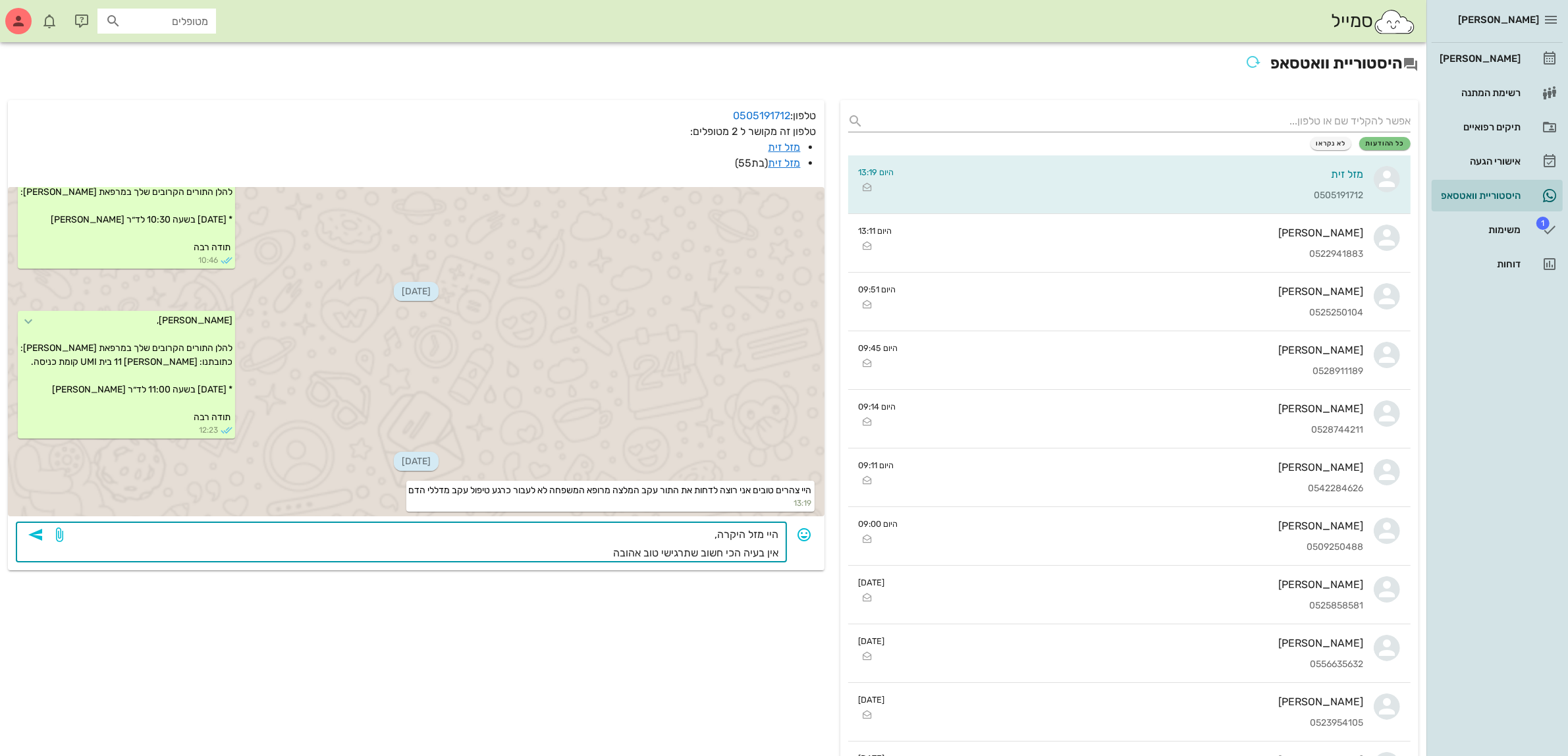
type textarea "היי מזל היקרה, אין בעיה הכי חשוב שתרגישי טוב אהובה."
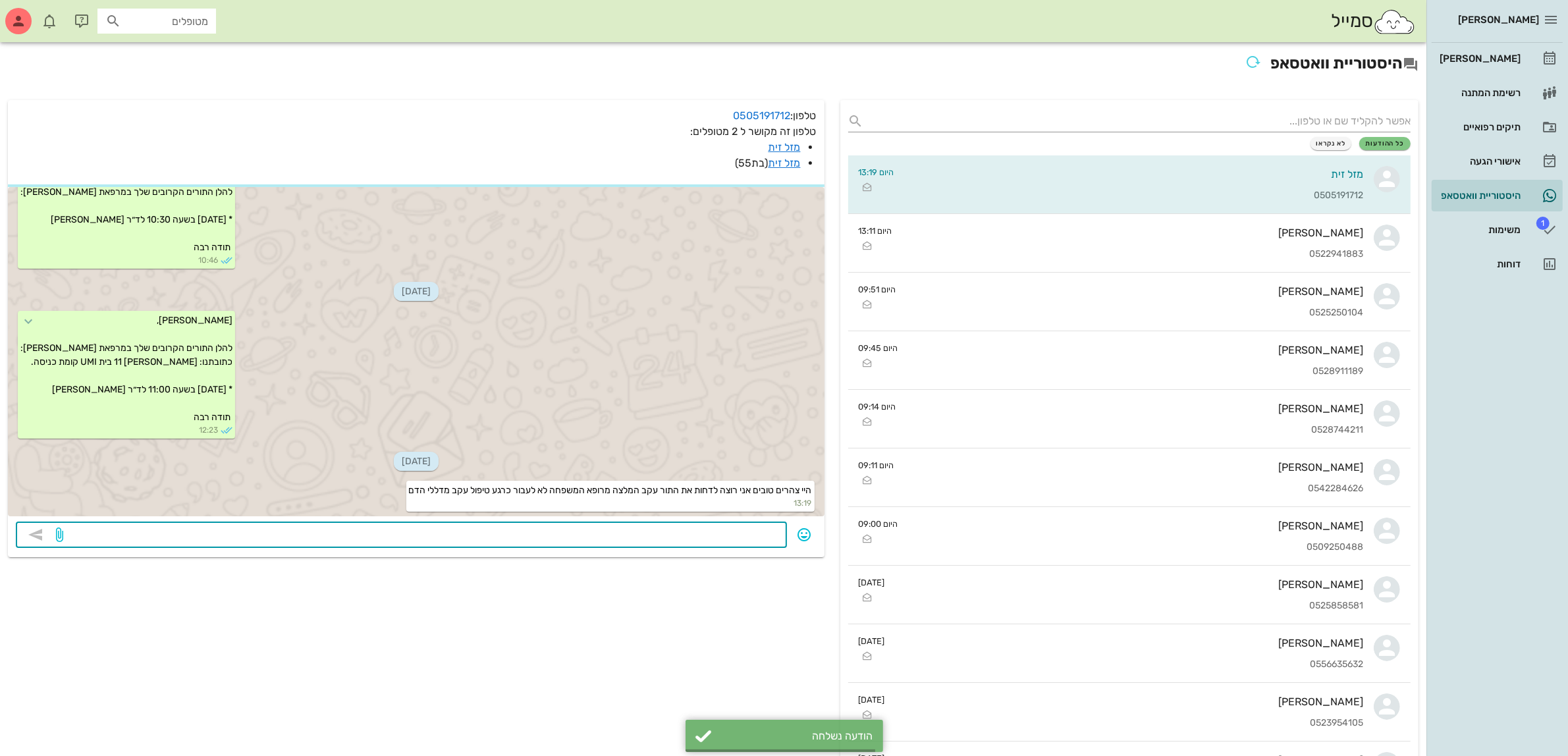
scroll to position [553, 0]
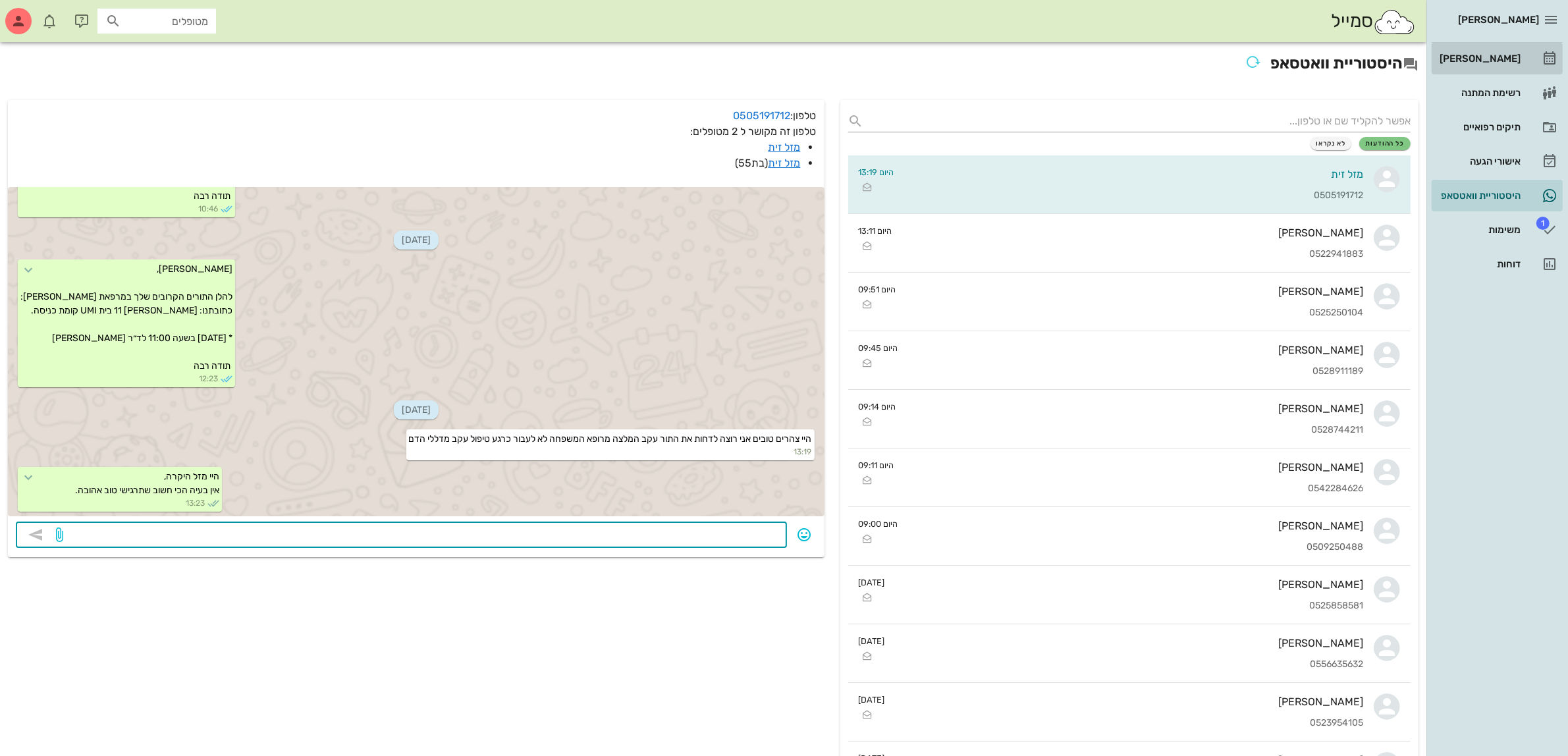
click at [1487, 61] on div "[PERSON_NAME]" at bounding box center [1478, 58] width 83 height 11
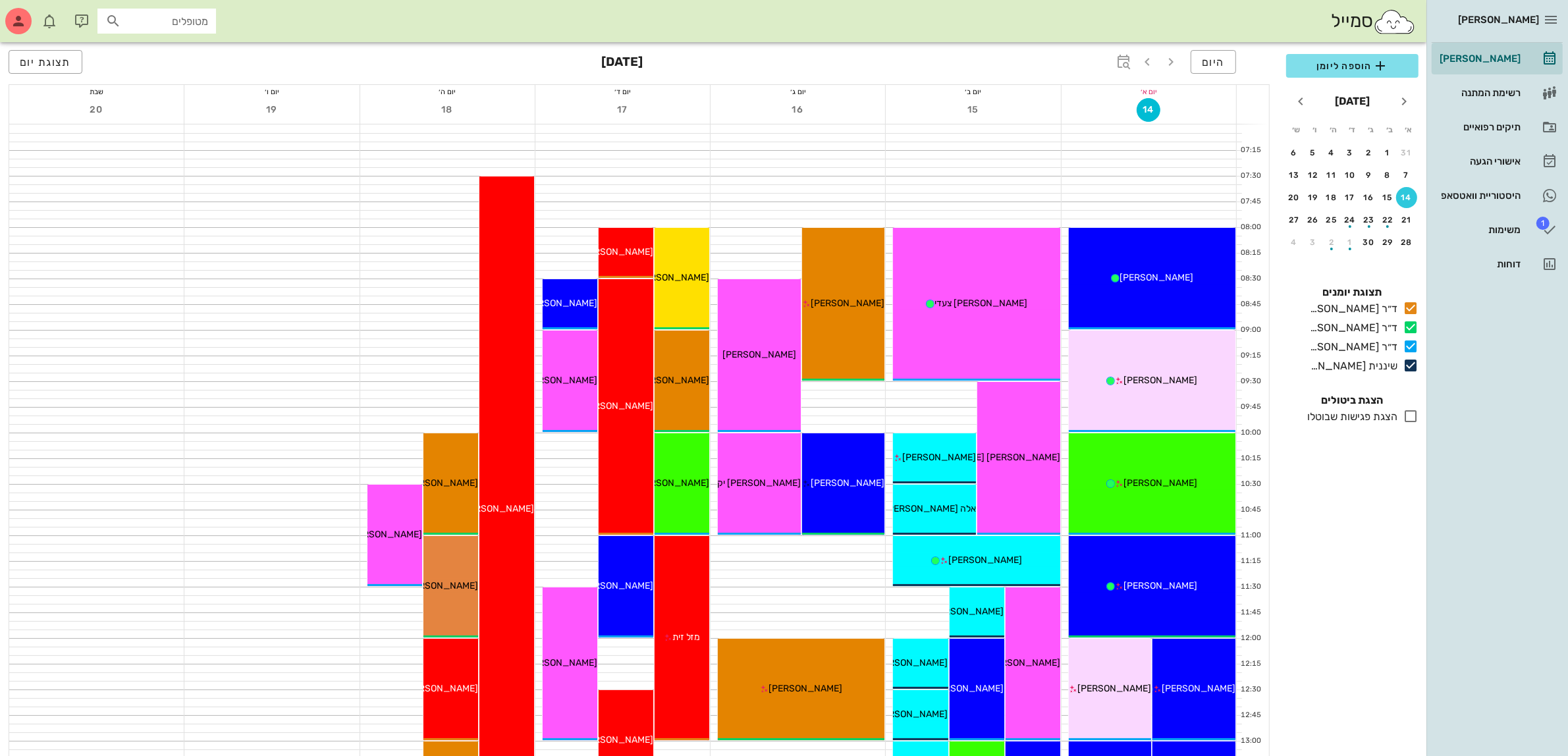
click at [1370, 482] on div "הוספה ליומן [DATE] א׳ ב׳ ג׳ ד׳ ה׳ ו׳ ש׳ 31 1 2 3 4 5 6 7 8 9 10 11 12 13 14 15 …" at bounding box center [1352, 401] width 148 height 710
drag, startPoint x: 1206, startPoint y: 59, endPoint x: 1265, endPoint y: 6, distance: 79.3
click at [1206, 59] on span "היום" at bounding box center [1214, 62] width 23 height 13
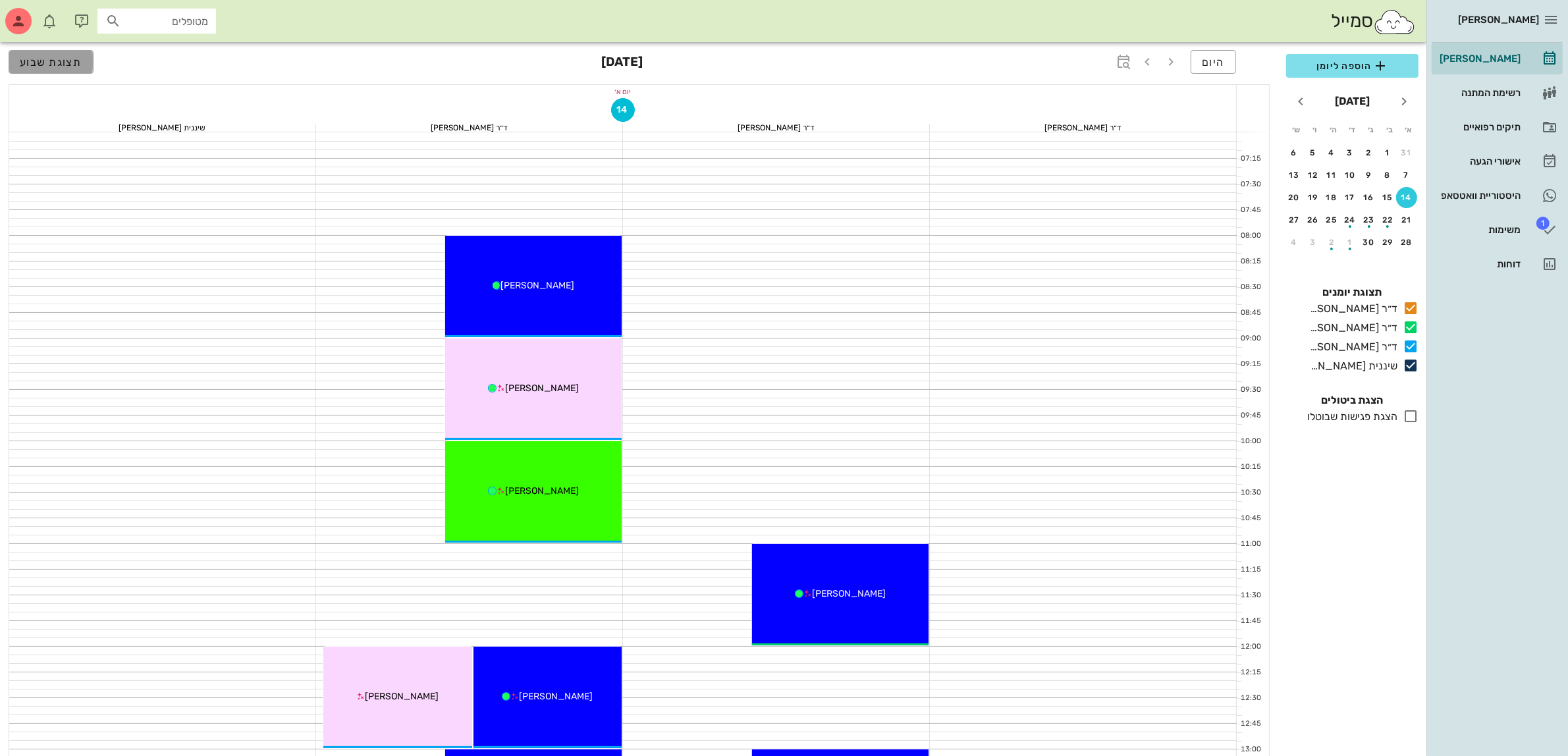
click at [51, 67] on span "תצוגת שבוע" at bounding box center [51, 62] width 63 height 13
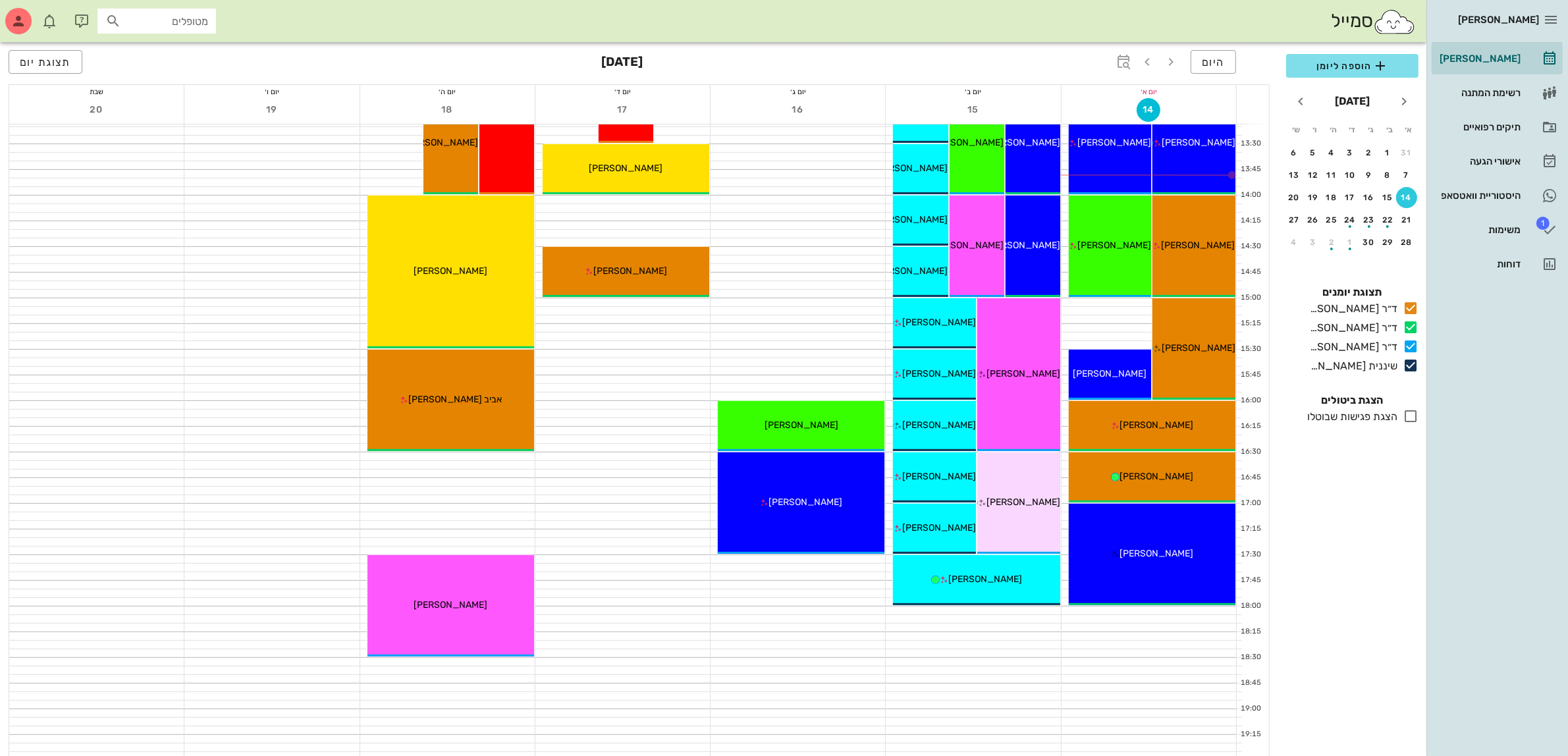
scroll to position [741, 0]
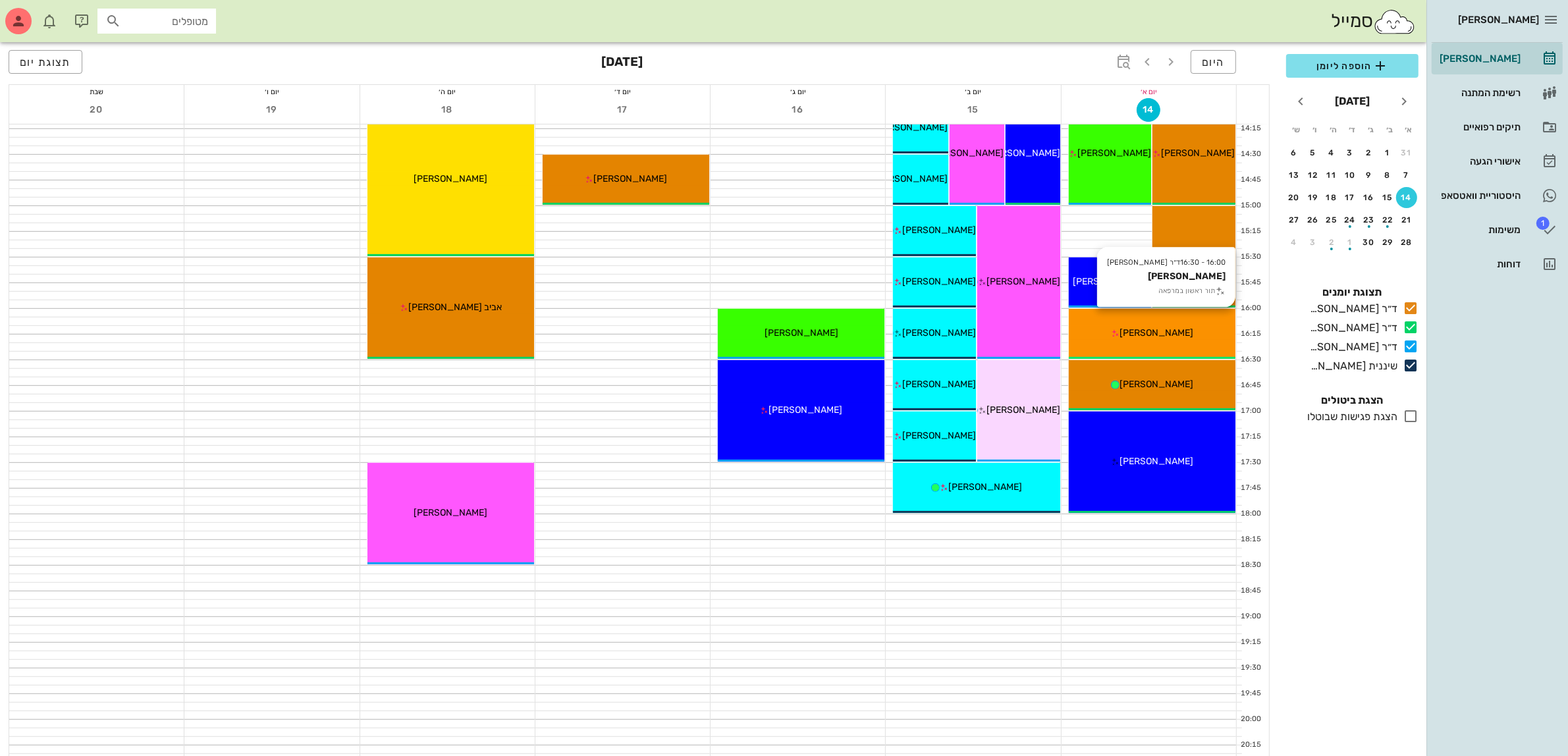
click at [1119, 329] on icon at bounding box center [1116, 334] width 9 height 9
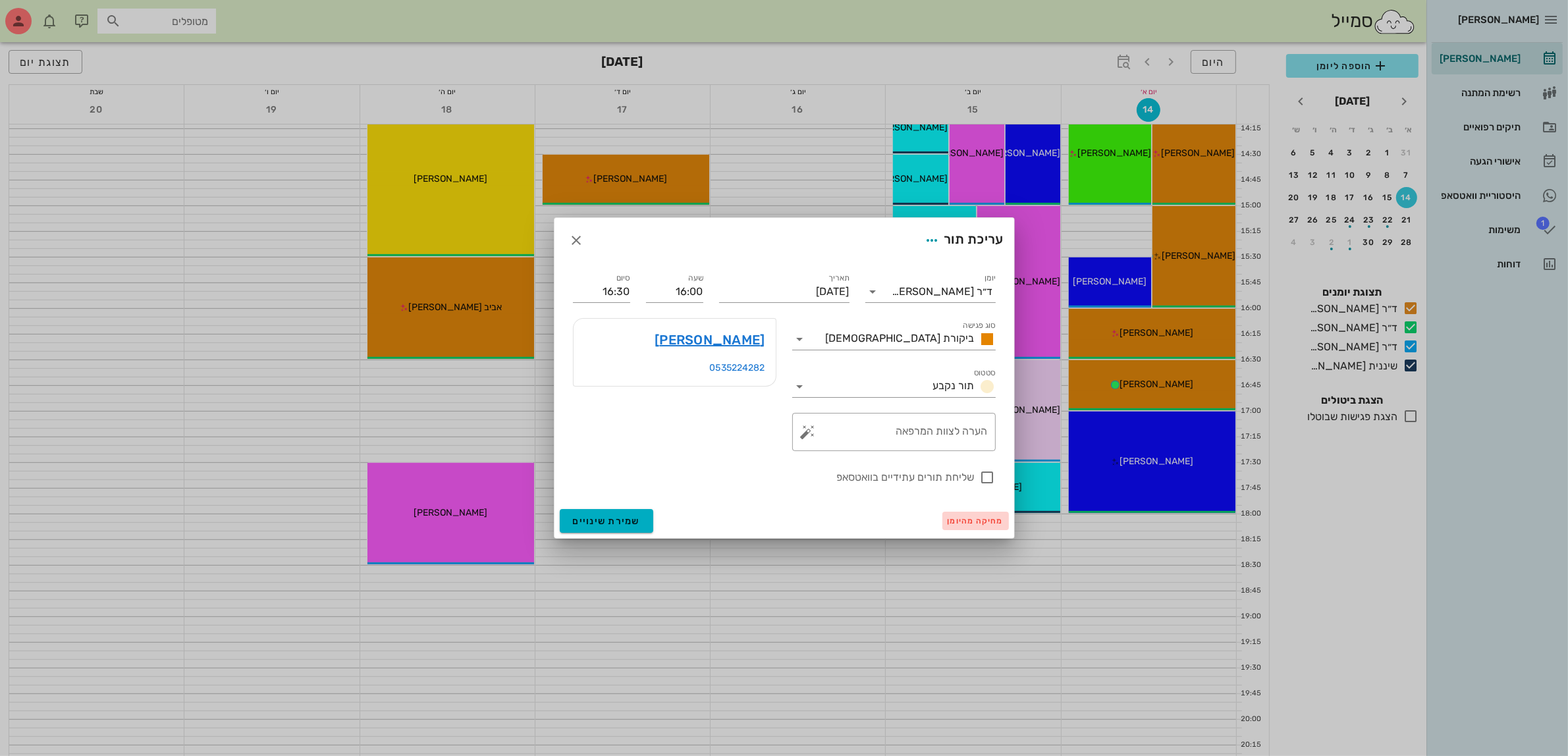
click at [961, 518] on span "מחיקה מהיומן" at bounding box center [976, 521] width 56 height 9
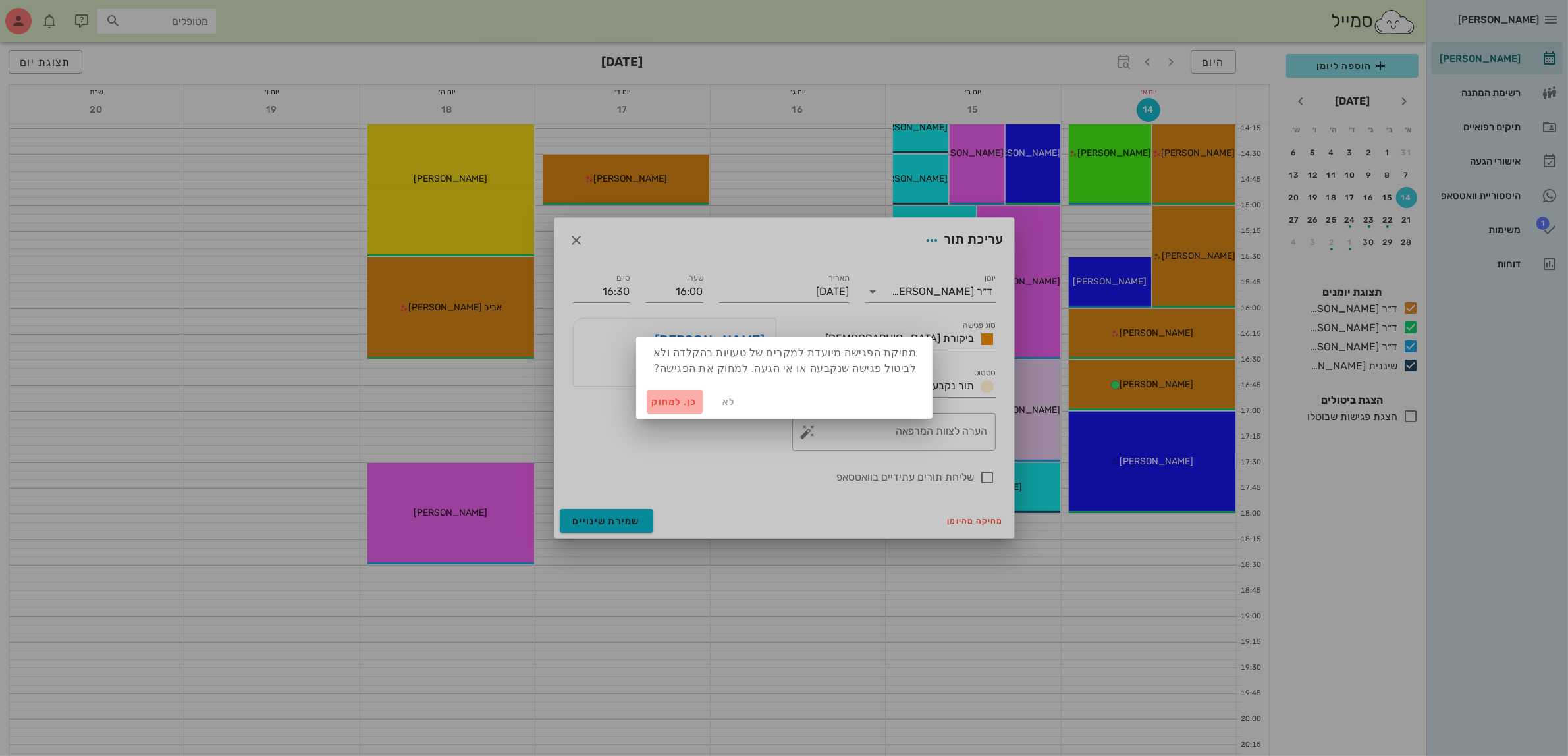
click at [676, 398] on span "כן. למחוק" at bounding box center [675, 402] width 46 height 11
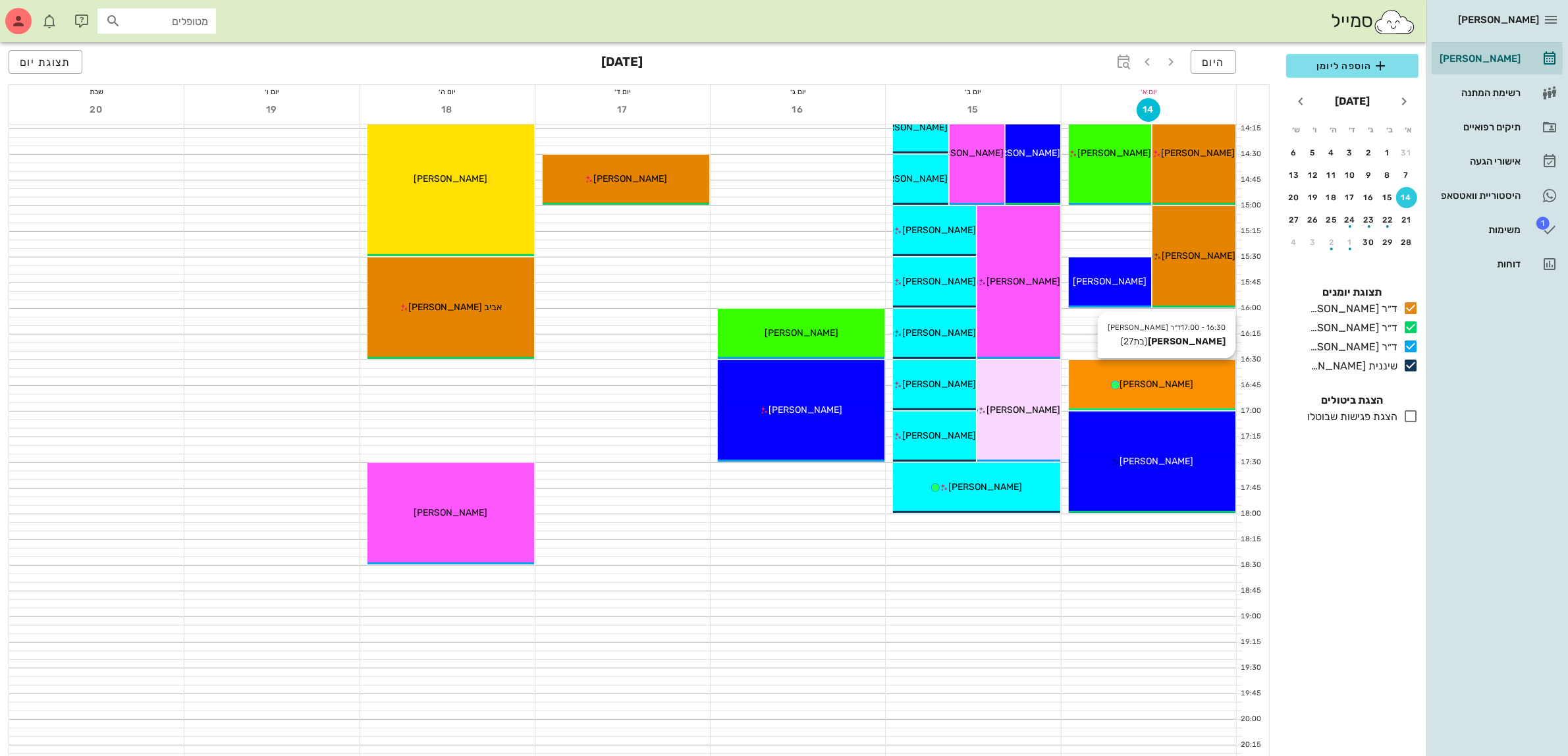
click at [1154, 386] on span "[PERSON_NAME]" at bounding box center [1156, 384] width 74 height 11
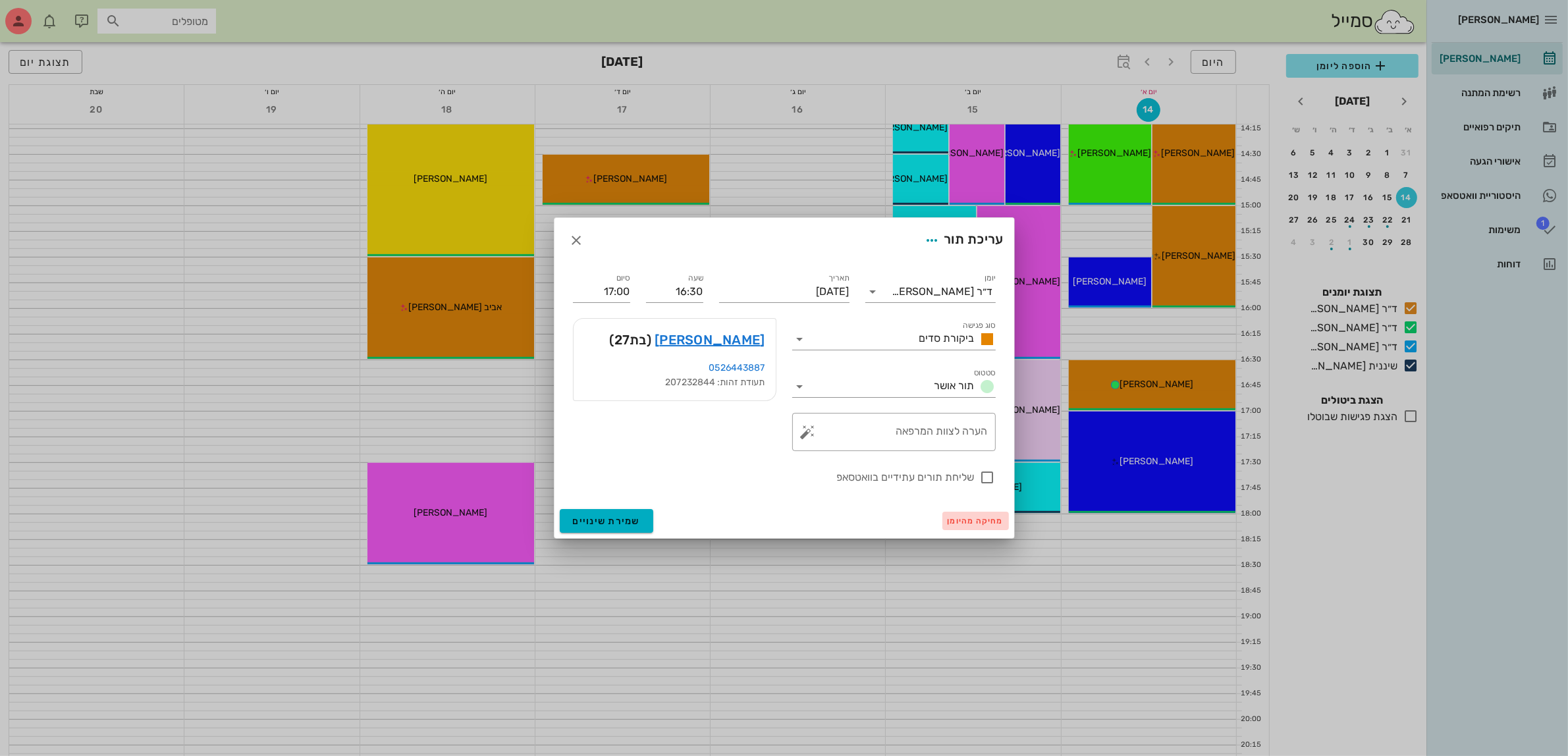
click at [963, 524] on span "מחיקה מהיומן" at bounding box center [976, 521] width 56 height 9
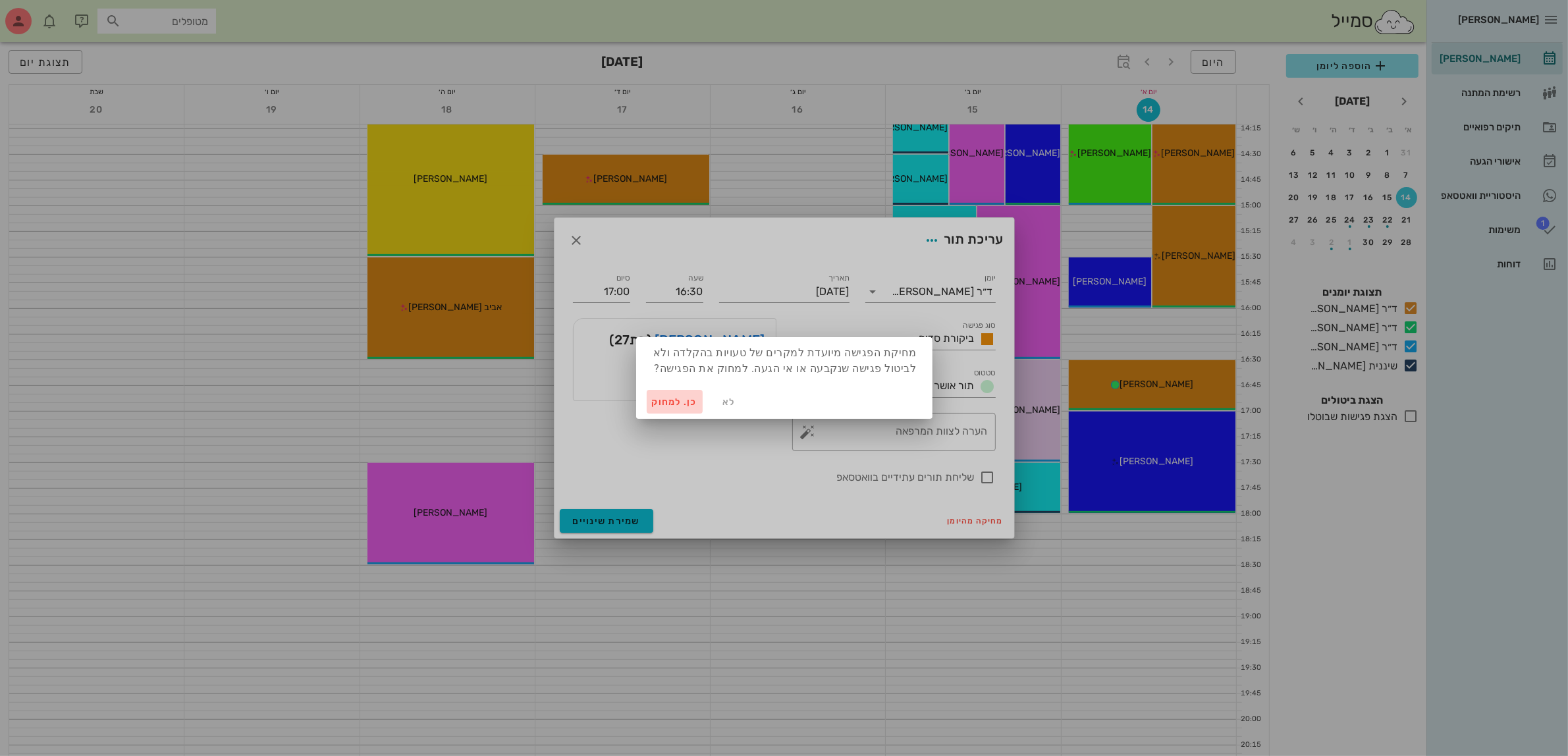
click at [685, 400] on span "כן. למחוק" at bounding box center [675, 402] width 46 height 11
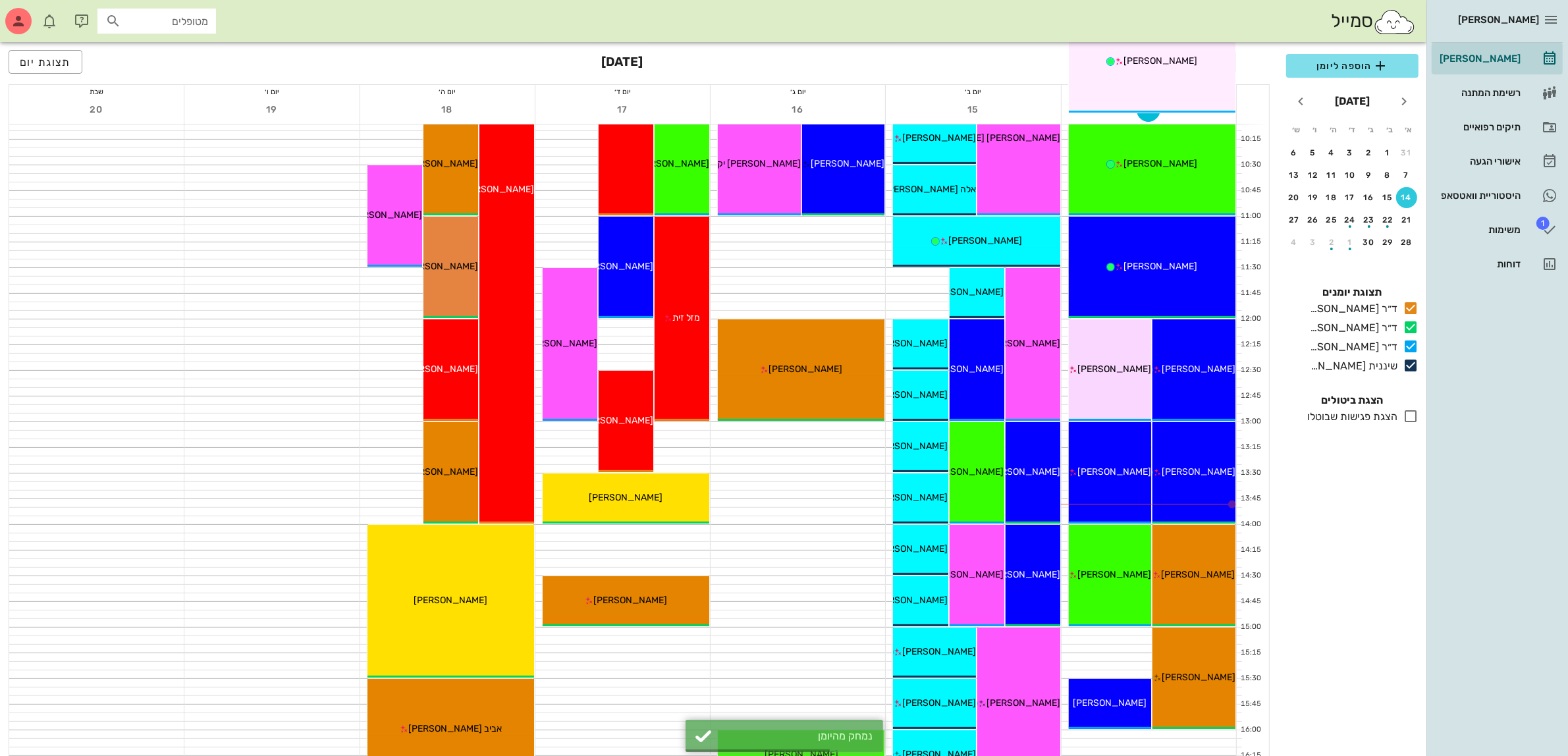
scroll to position [230, 0]
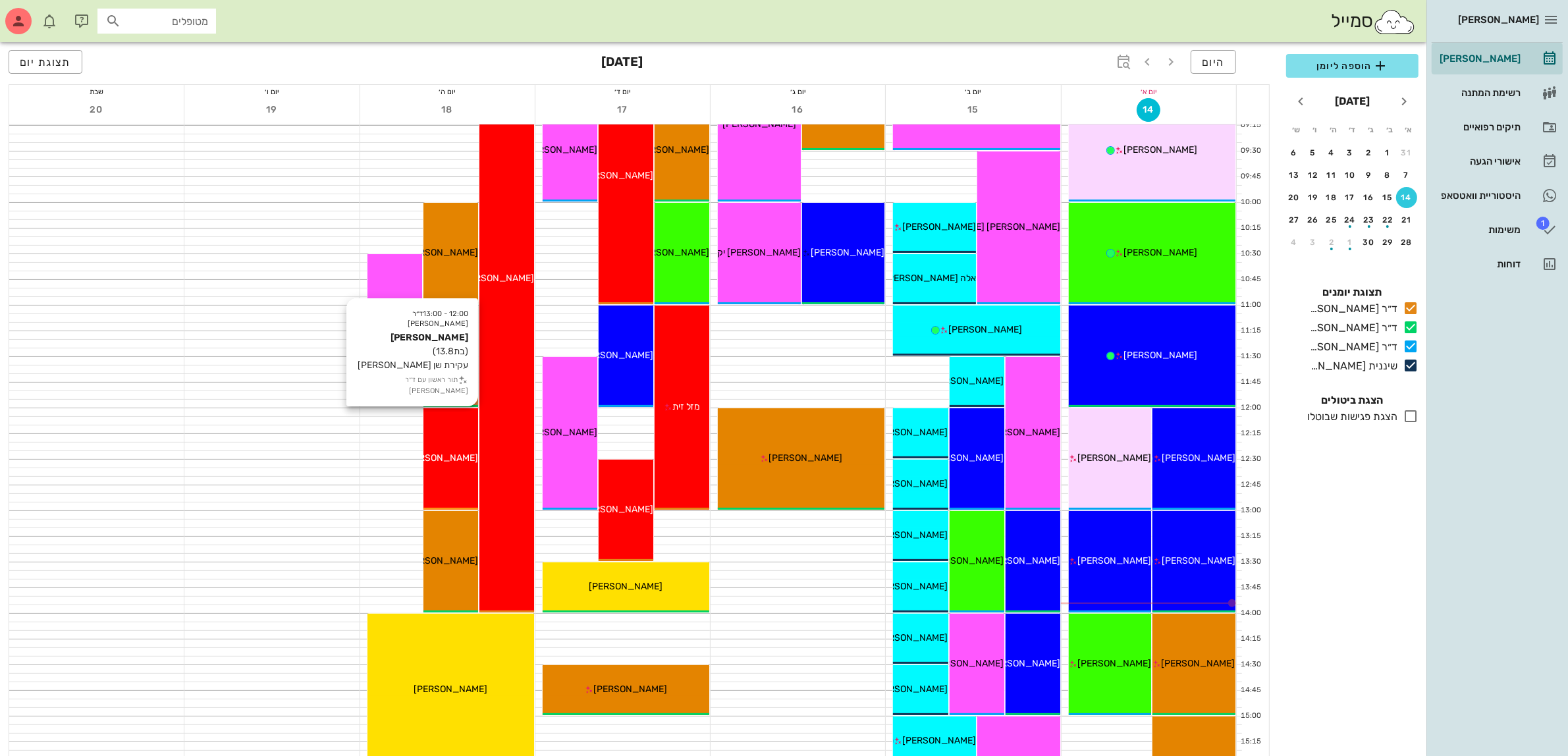
click at [441, 448] on div "12:00 - 13:00 ד״ר ג׳[PERSON_NAME] [PERSON_NAME] (בת 13.8 ) עקירת שן [PERSON_NAM…" at bounding box center [450, 458] width 55 height 101
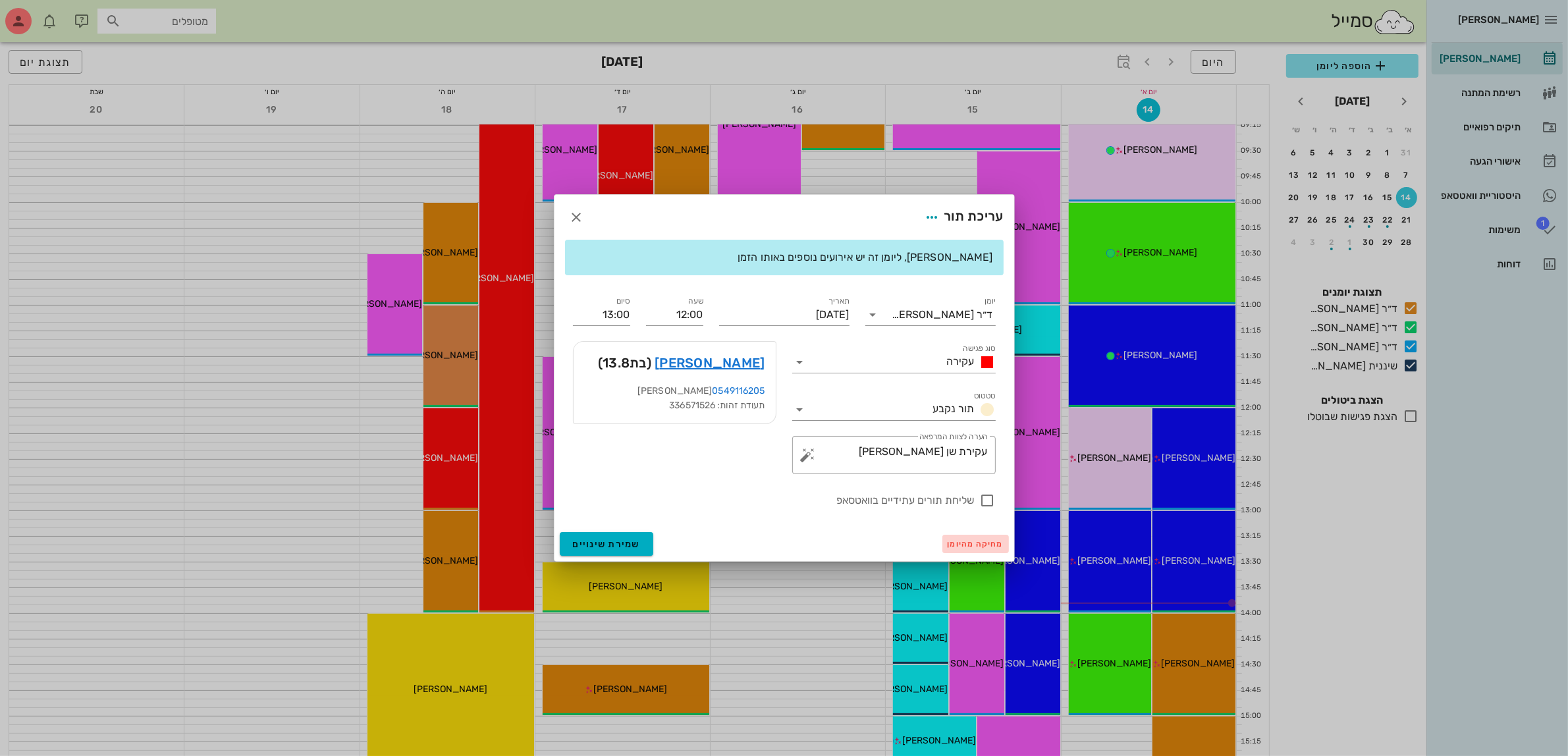
click at [972, 541] on span "מחיקה מהיומן" at bounding box center [976, 543] width 56 height 9
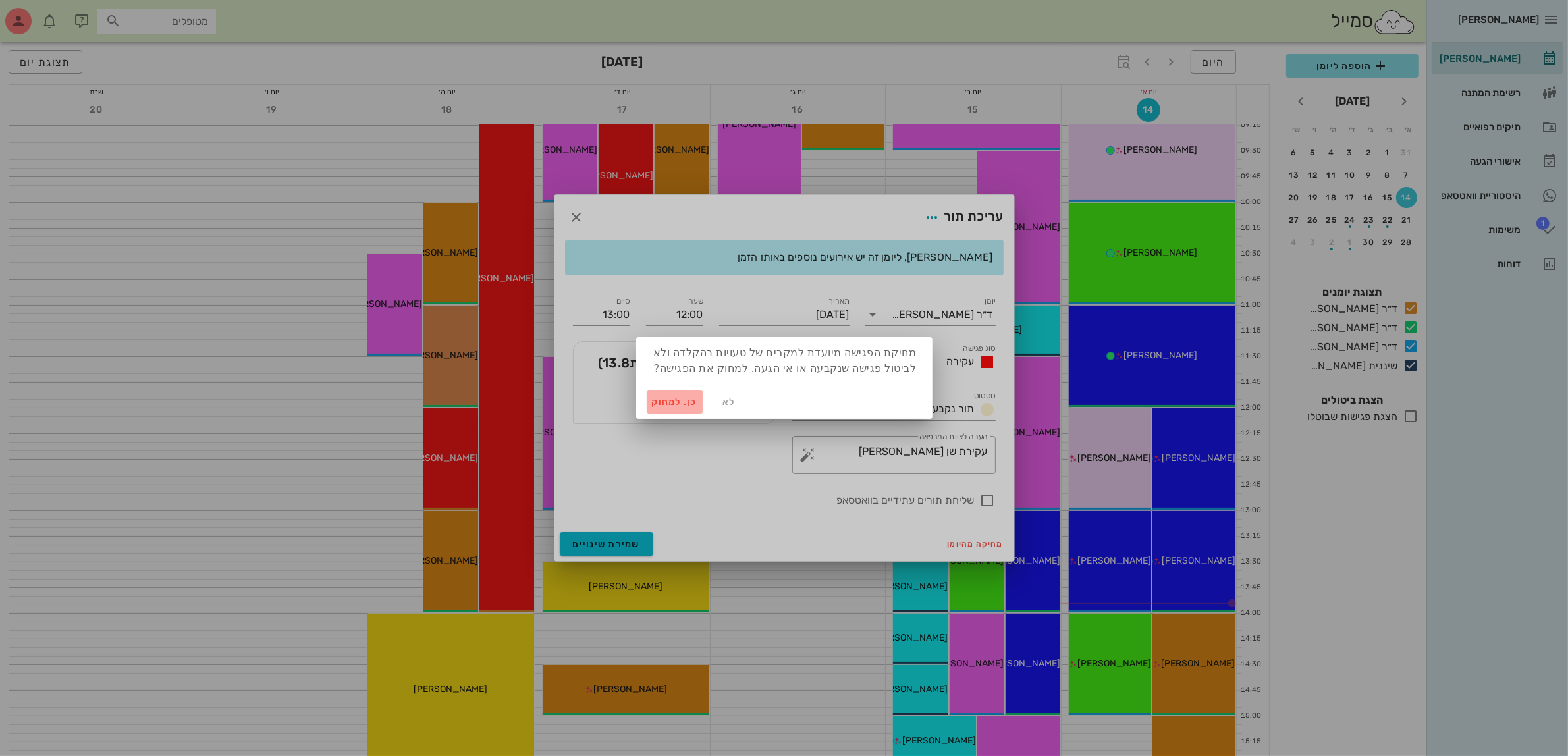
click at [677, 399] on span "כן. למחוק" at bounding box center [675, 402] width 46 height 11
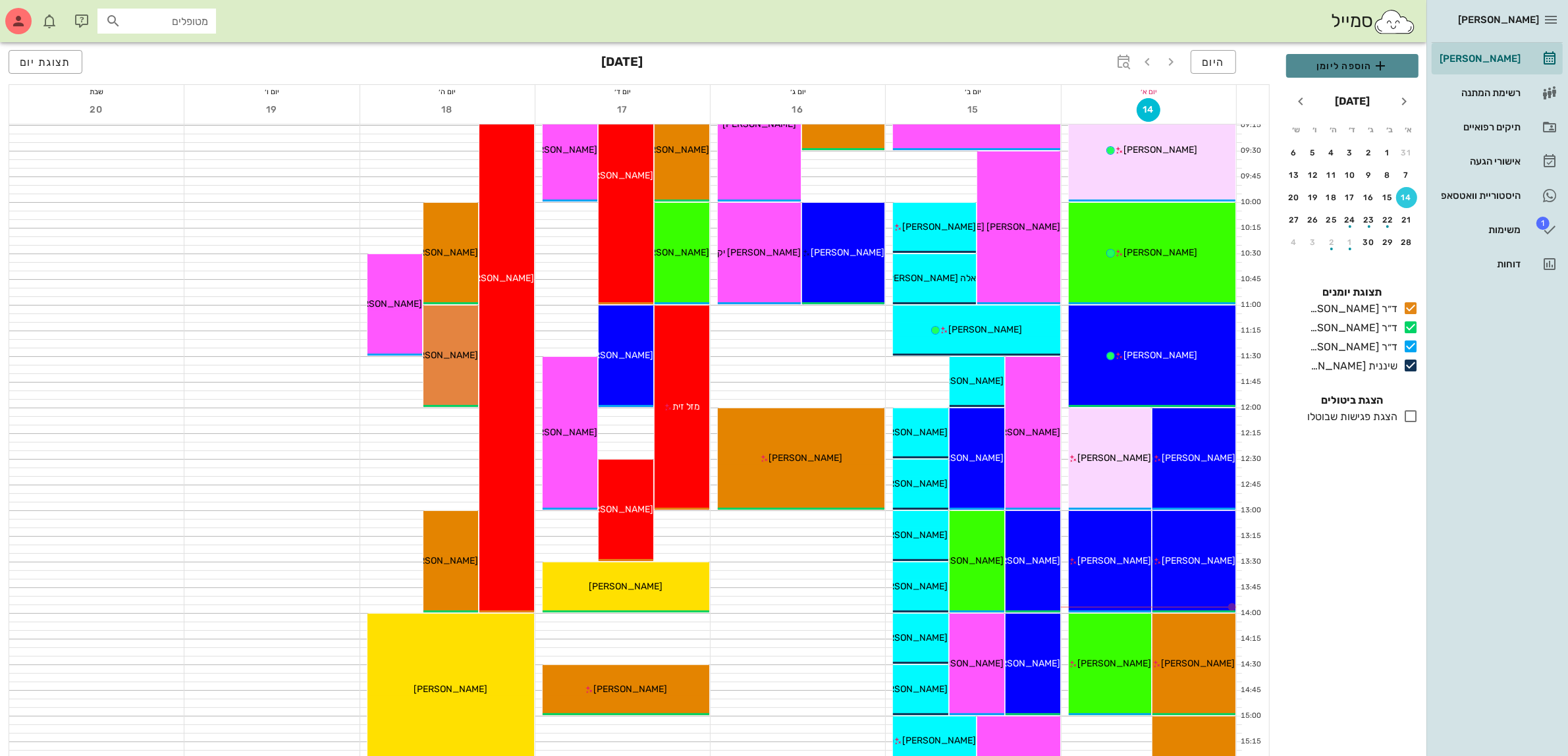
click at [1347, 67] on span "הוספה ליומן" at bounding box center [1353, 66] width 111 height 16
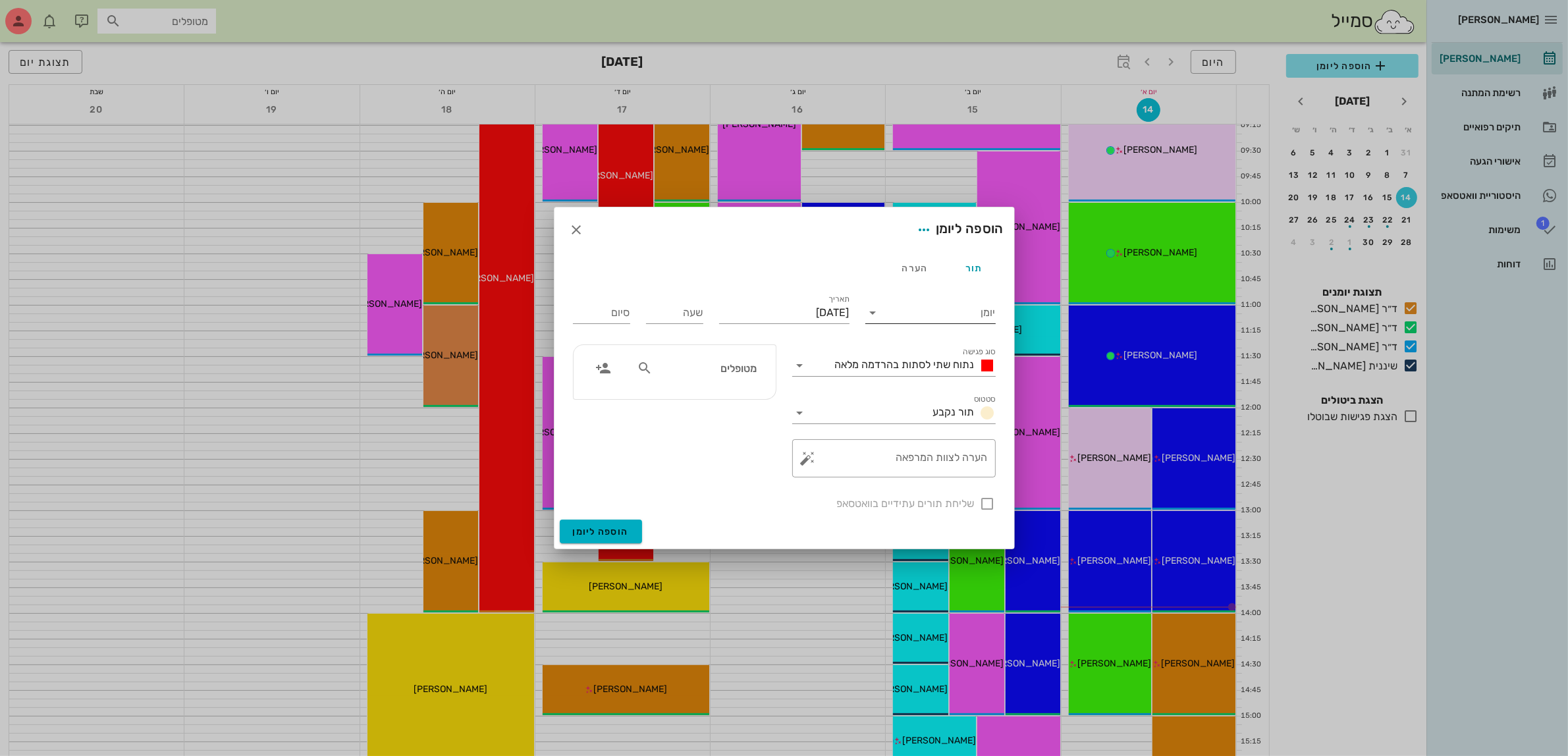
click at [952, 316] on input "יומן" at bounding box center [939, 312] width 112 height 21
click at [951, 321] on div "ד״ר [PERSON_NAME]" at bounding box center [935, 323] width 117 height 13
